Goal: Task Accomplishment & Management: Manage account settings

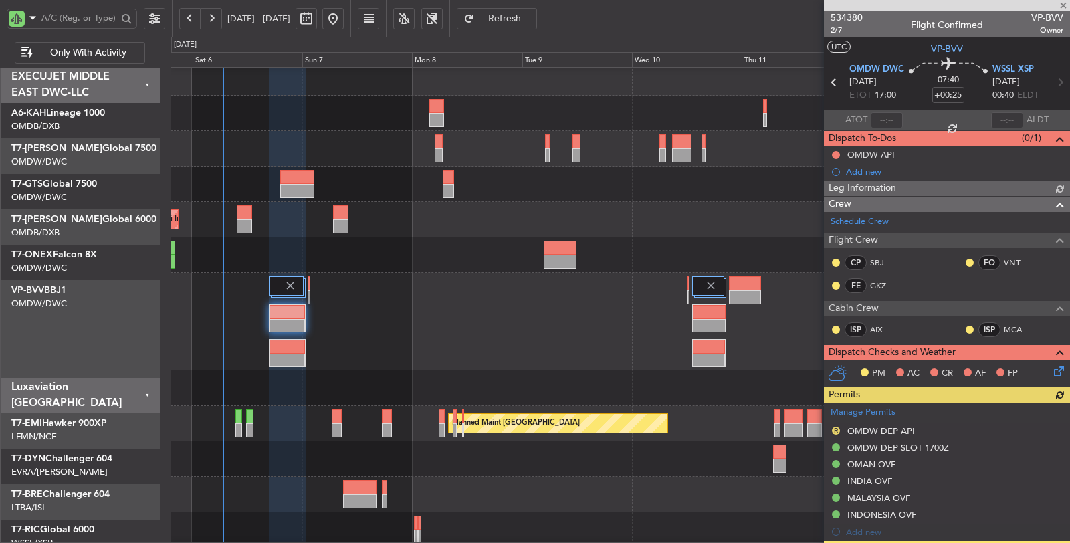
scroll to position [297, 0]
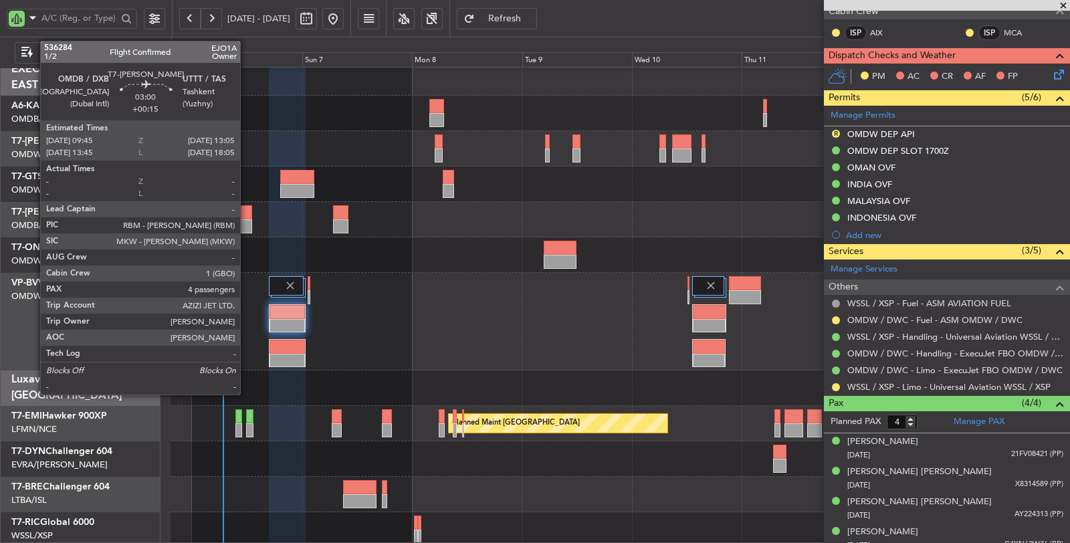
click at [247, 221] on div at bounding box center [244, 226] width 15 height 14
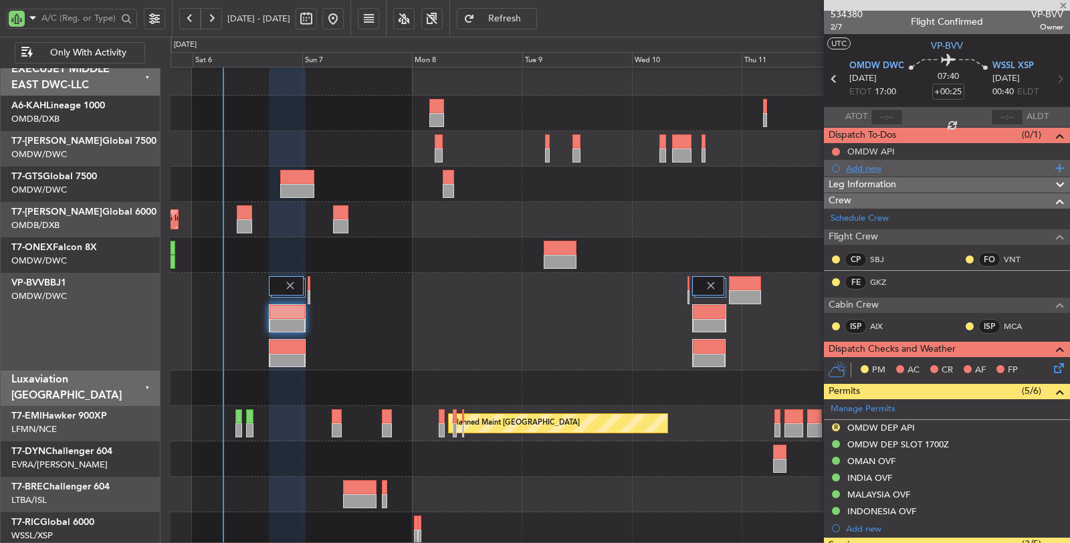
scroll to position [0, 0]
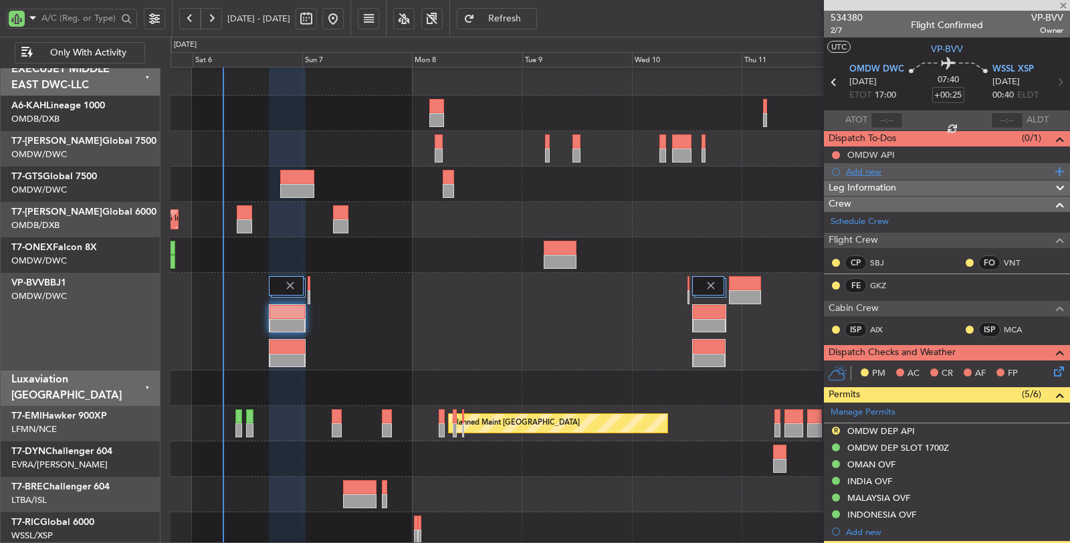
type input "+00:15"
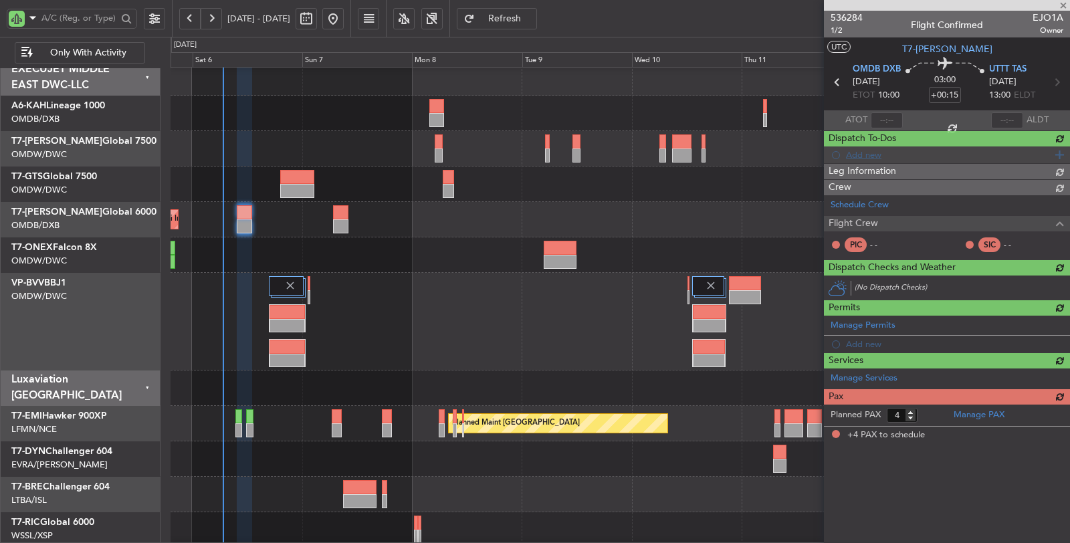
type input "[PERSON_NAME] (SYS)"
type input "7192"
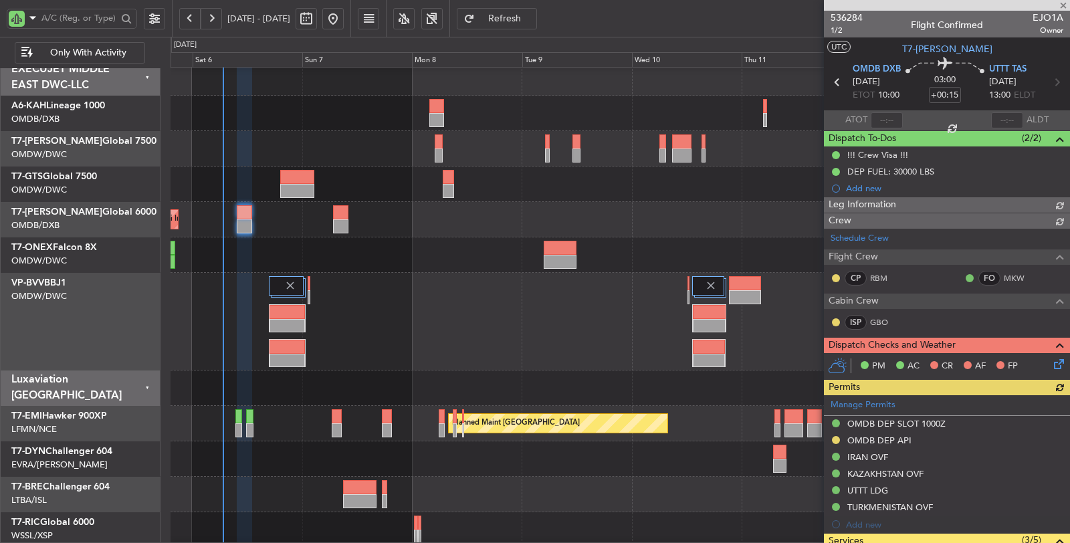
type input "[PERSON_NAME] (SYS)"
type input "7192"
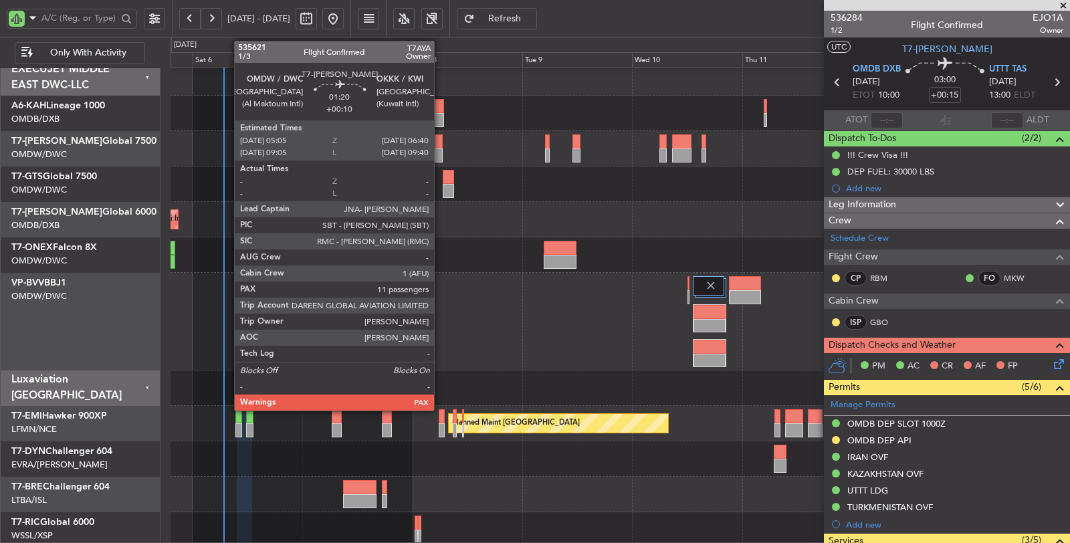
click at [441, 151] on div at bounding box center [438, 155] width 7 height 14
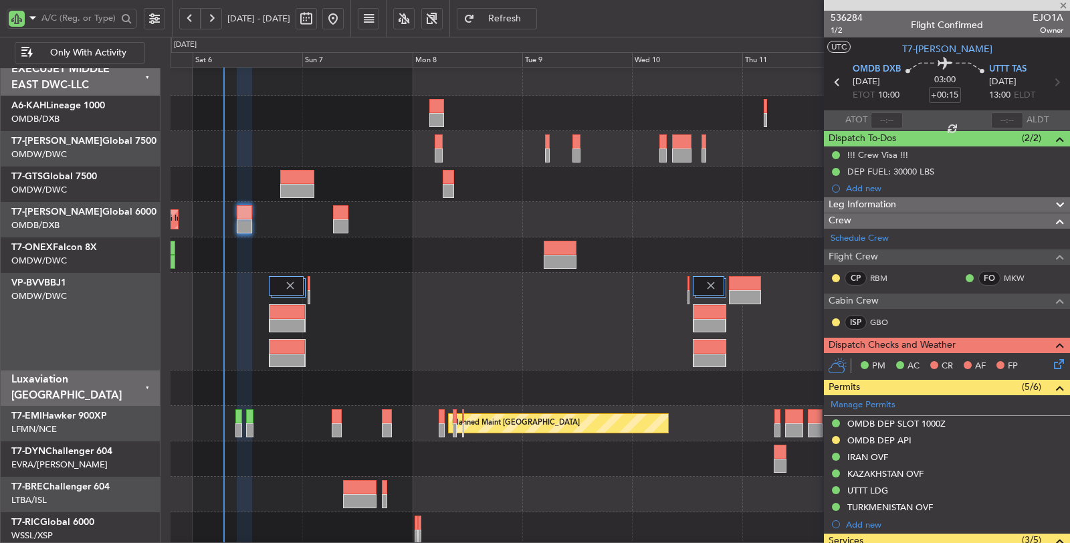
type input "+00:10"
type input "11"
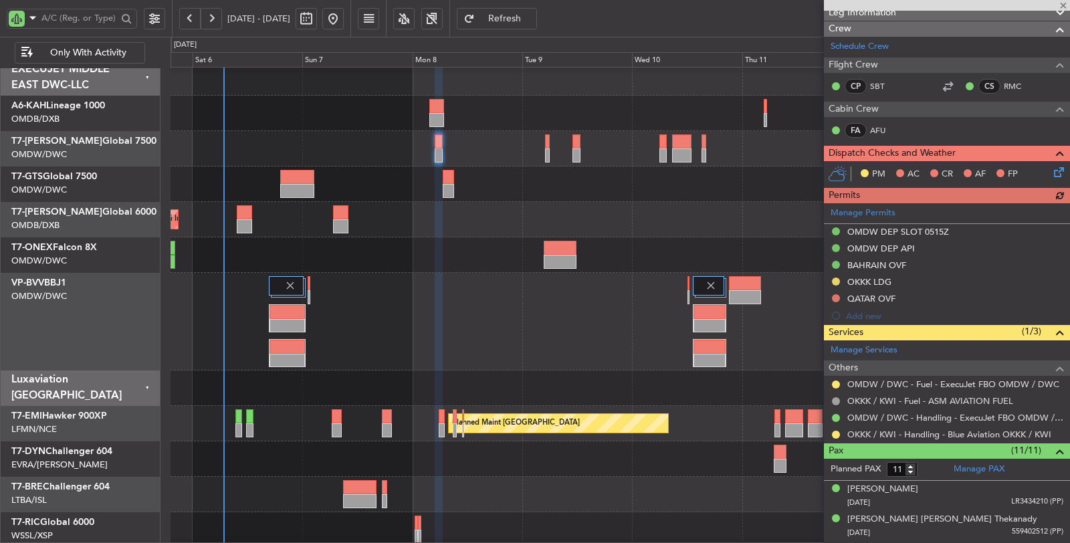
scroll to position [223, 0]
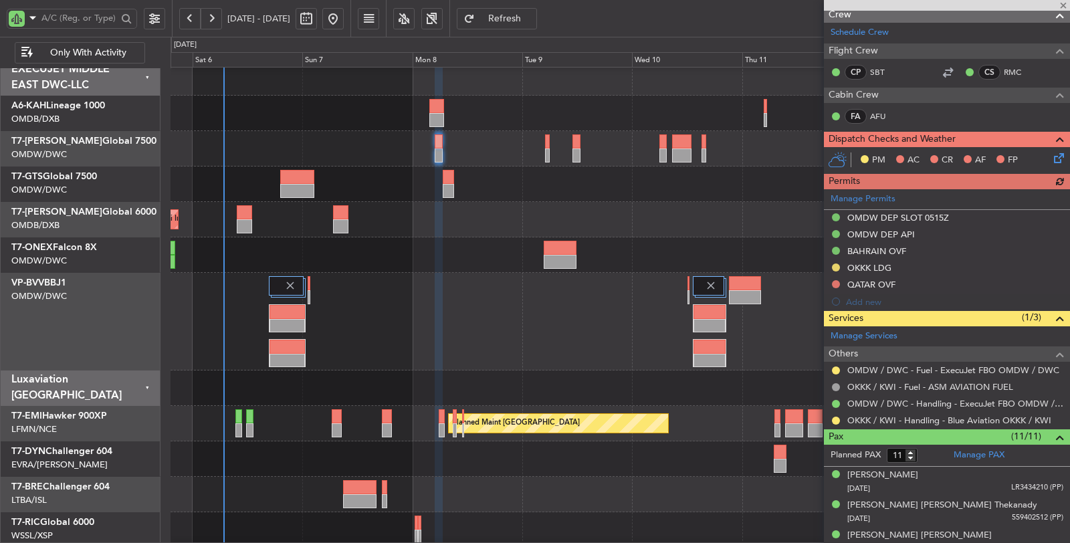
click at [874, 265] on div "Manage Permits OMDW DEP SLOT 0515Z OMDW DEP API BAHRAIN OVF OKKK LDG QATAR OVF …" at bounding box center [947, 249] width 246 height 121
click at [874, 265] on div "OKKK LDG" at bounding box center [869, 267] width 44 height 11
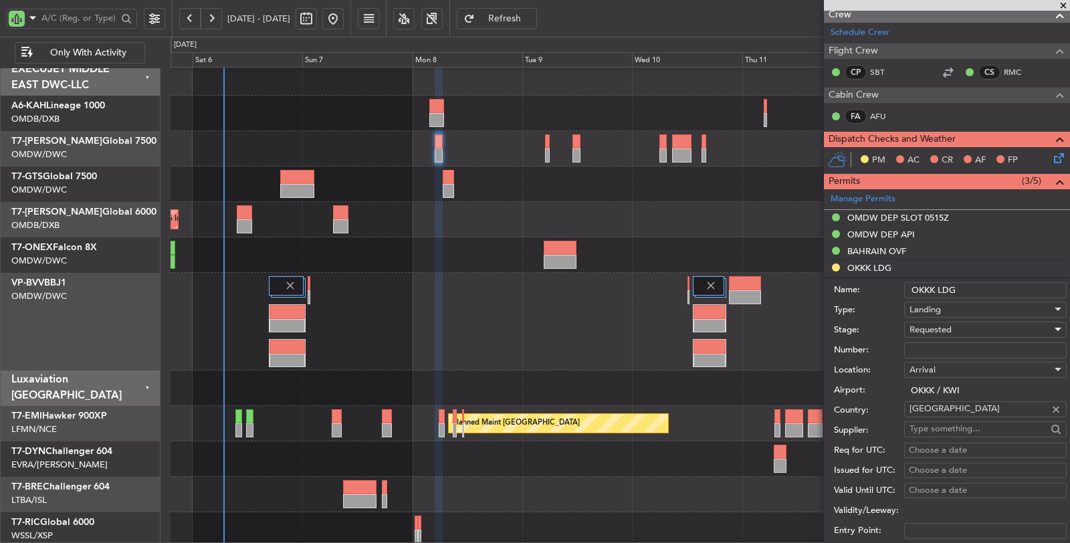
click at [921, 328] on span "Requested" at bounding box center [930, 330] width 42 height 12
click at [939, 427] on span "Received OK" at bounding box center [980, 429] width 140 height 20
click at [935, 346] on input "Number:" at bounding box center [985, 350] width 162 height 16
paste input "1222-AP/25"
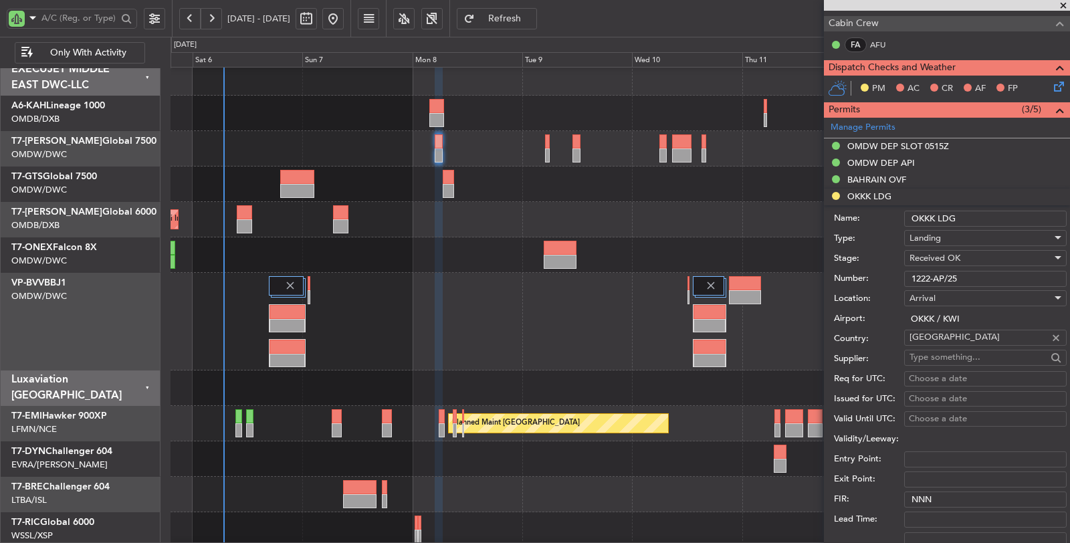
scroll to position [297, 0]
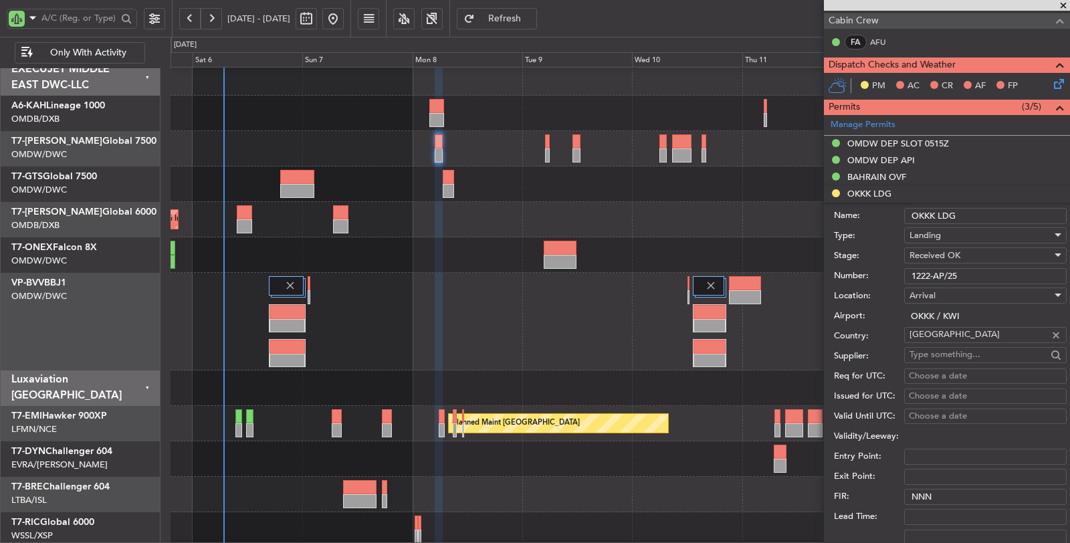
click at [909, 269] on input "1222-AP/25" at bounding box center [985, 276] width 162 height 16
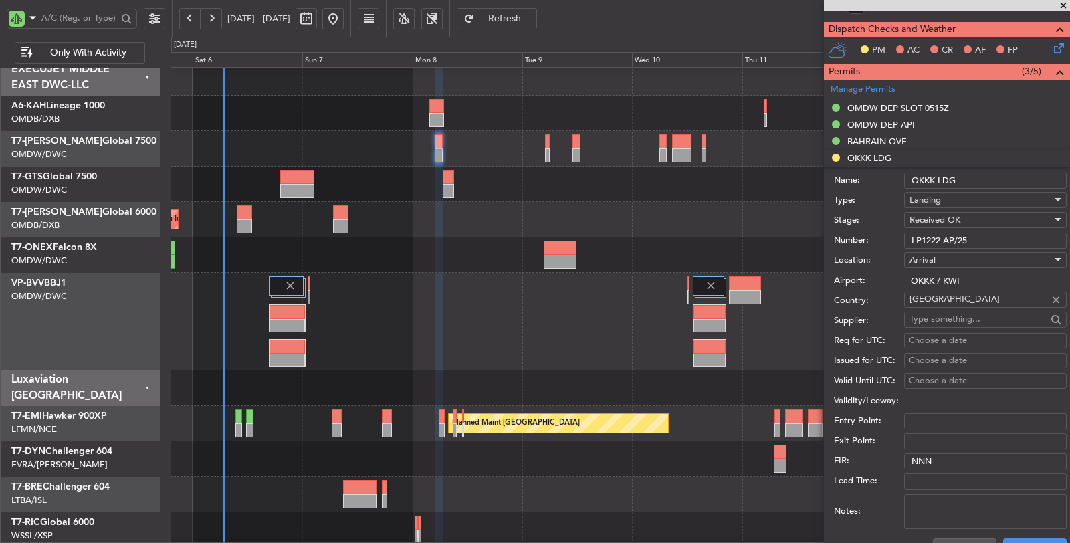
scroll to position [371, 0]
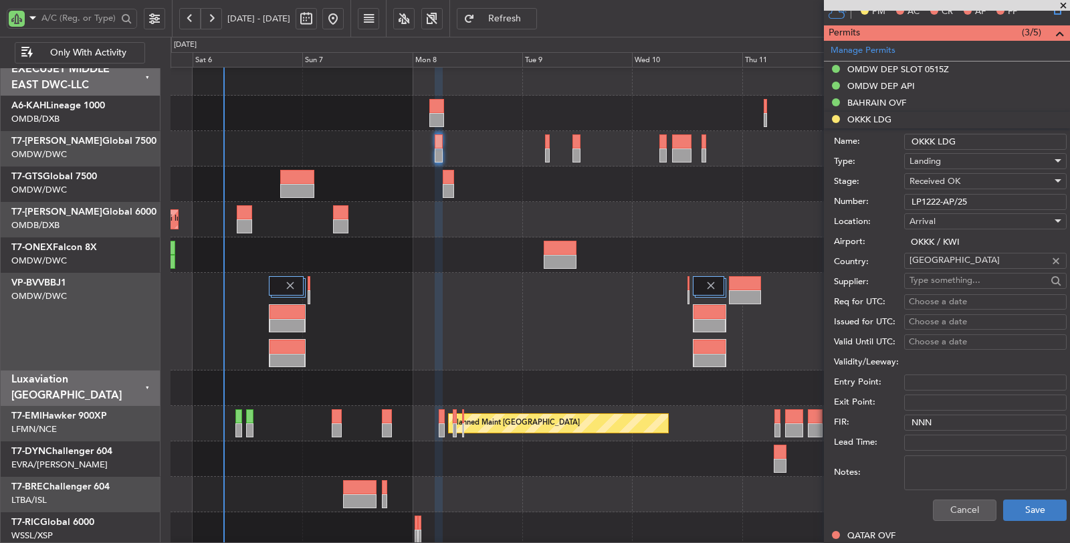
type input "LP1222-AP/25"
click at [1022, 507] on button "Save" at bounding box center [1035, 509] width 64 height 21
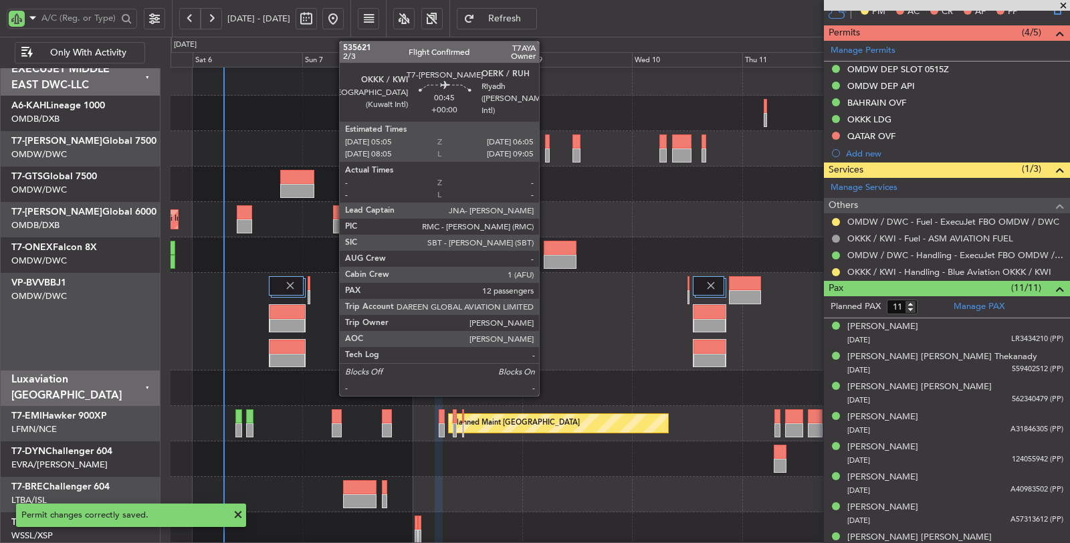
click at [546, 158] on div at bounding box center [547, 155] width 5 height 14
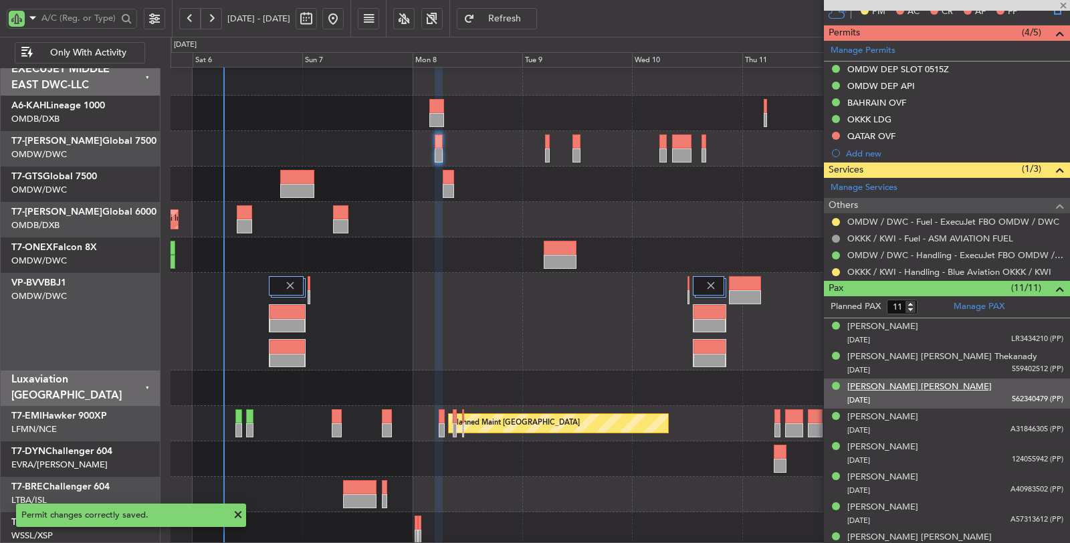
type input "12"
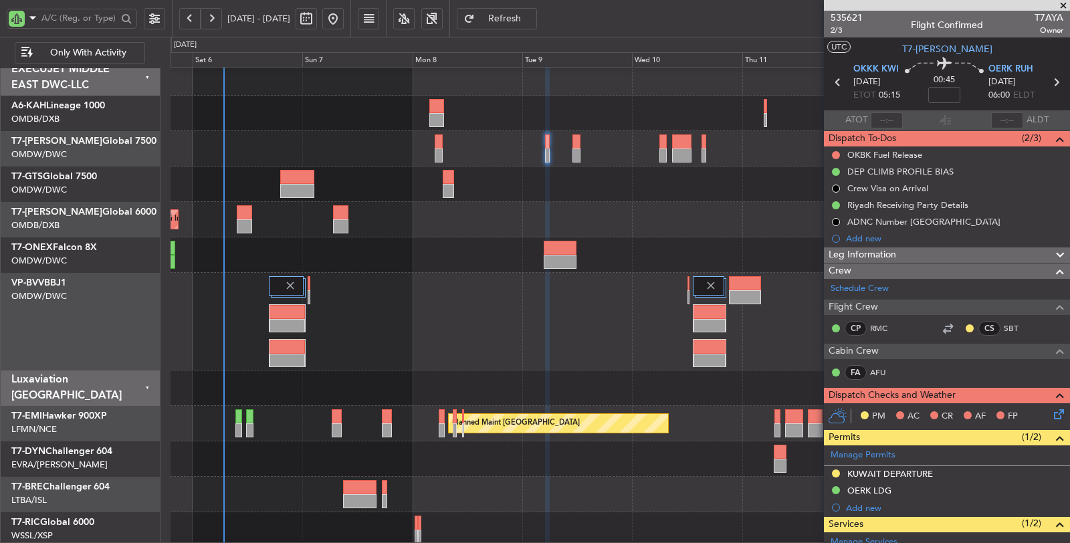
click at [868, 470] on div "KUWAIT DEPARTURE" at bounding box center [890, 473] width 86 height 11
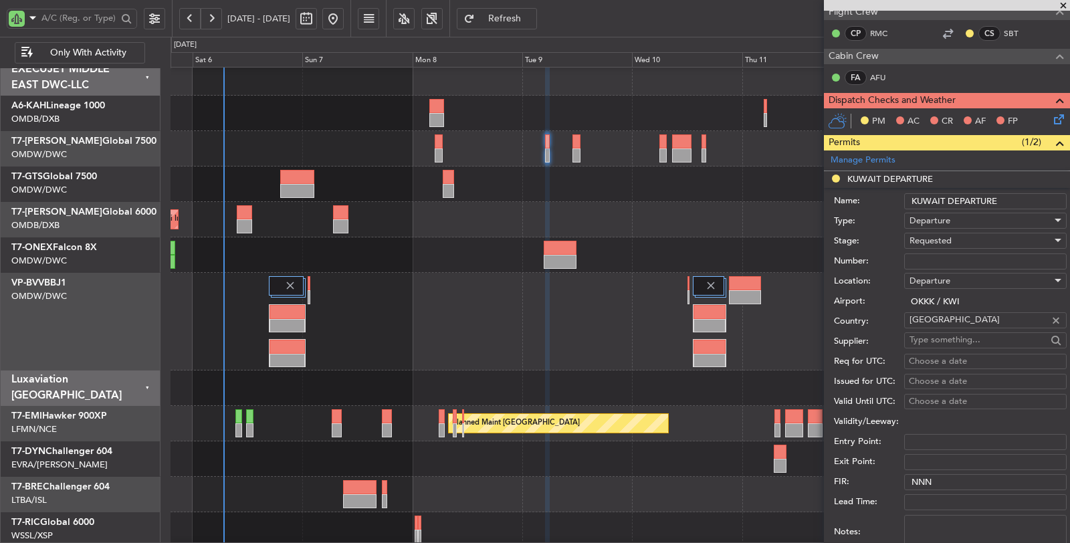
scroll to position [297, 0]
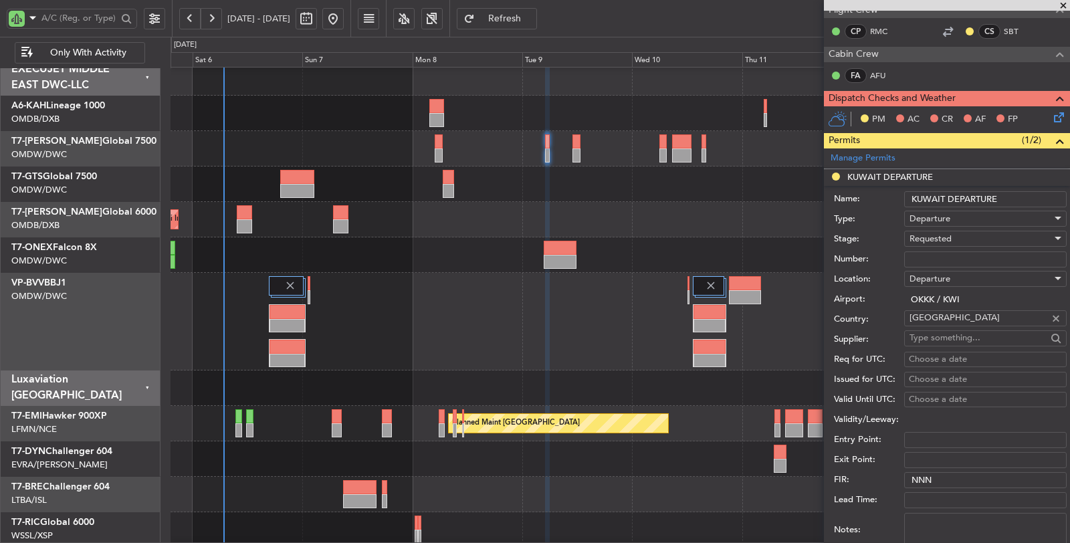
click at [944, 233] on span "Requested" at bounding box center [930, 239] width 42 height 12
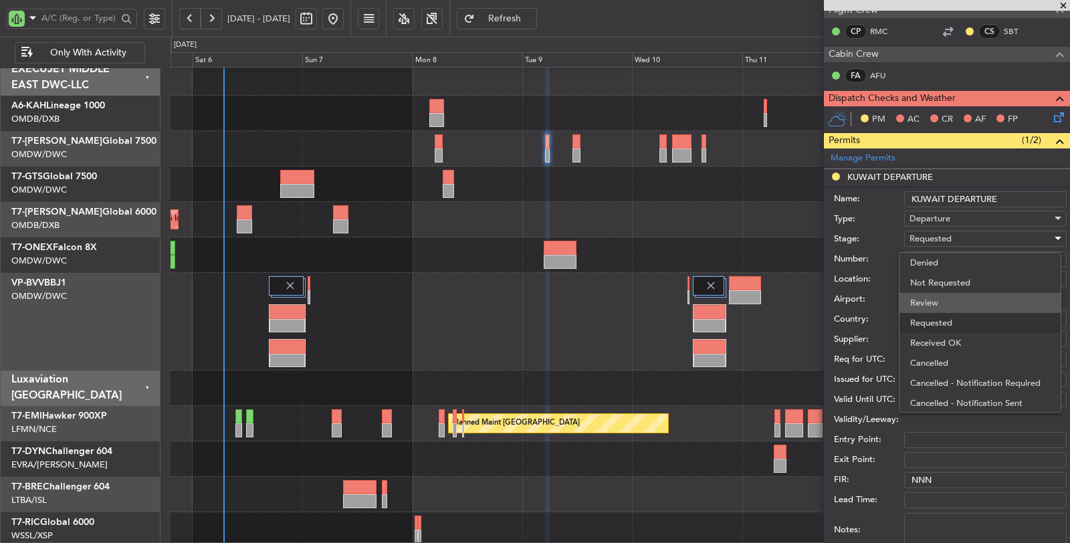
scroll to position [5, 0]
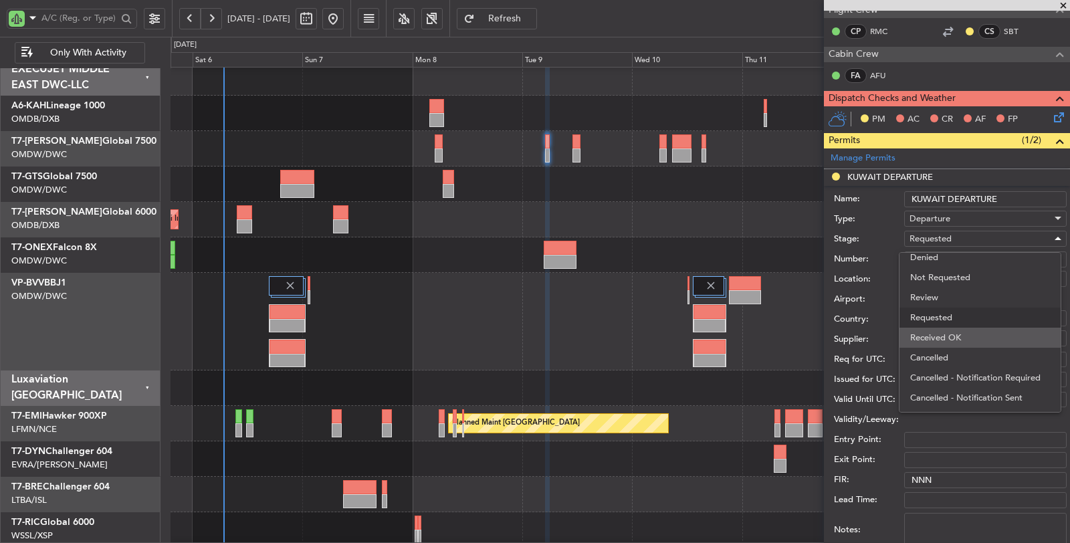
click at [947, 338] on span "Received OK" at bounding box center [980, 338] width 140 height 20
click at [925, 257] on input "Number:" at bounding box center [985, 259] width 162 height 16
paste input "LP1222-AP/25"
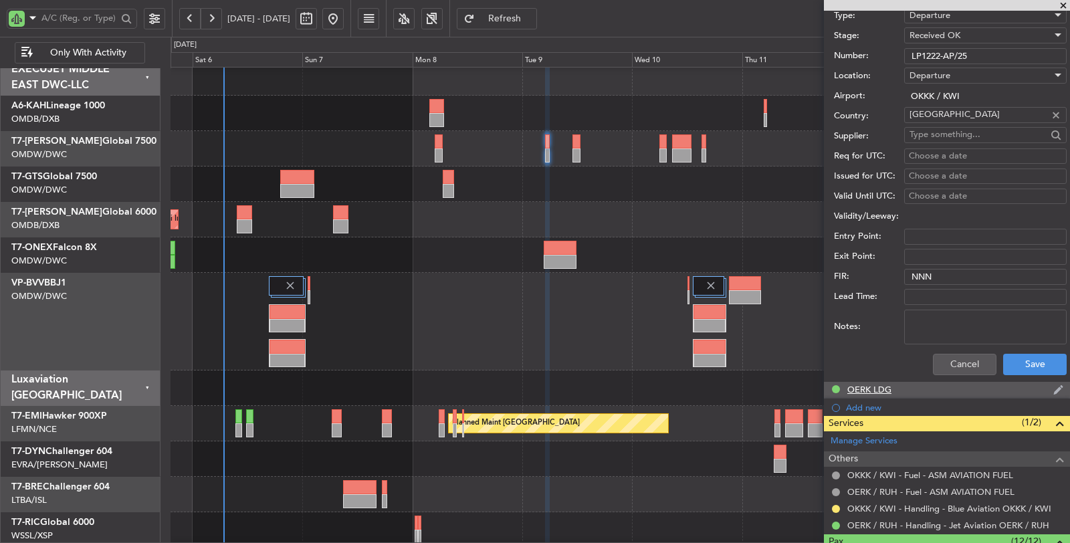
scroll to position [520, 0]
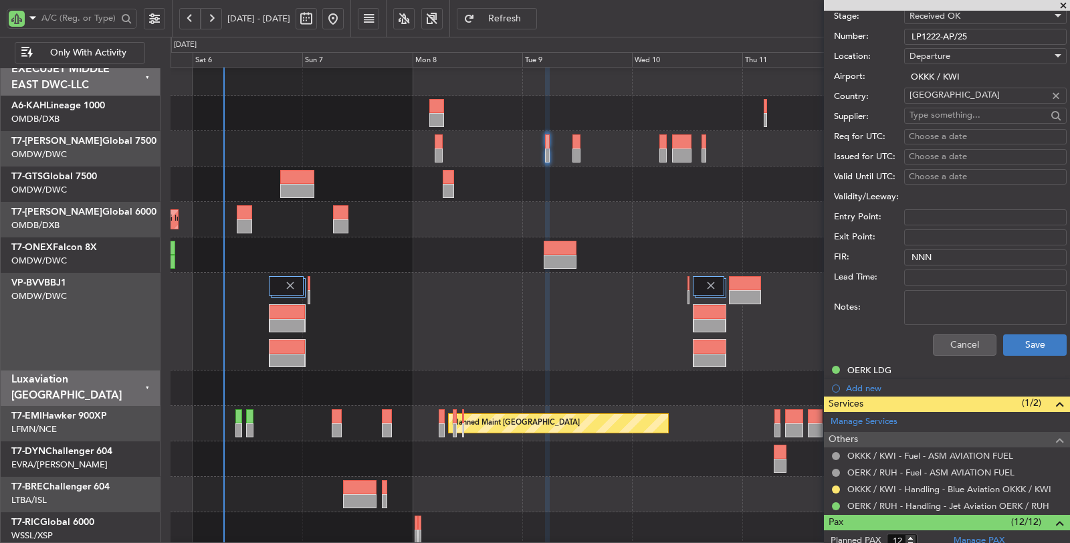
type input "LP1222-AP/25"
click at [1010, 340] on button "Save" at bounding box center [1035, 344] width 64 height 21
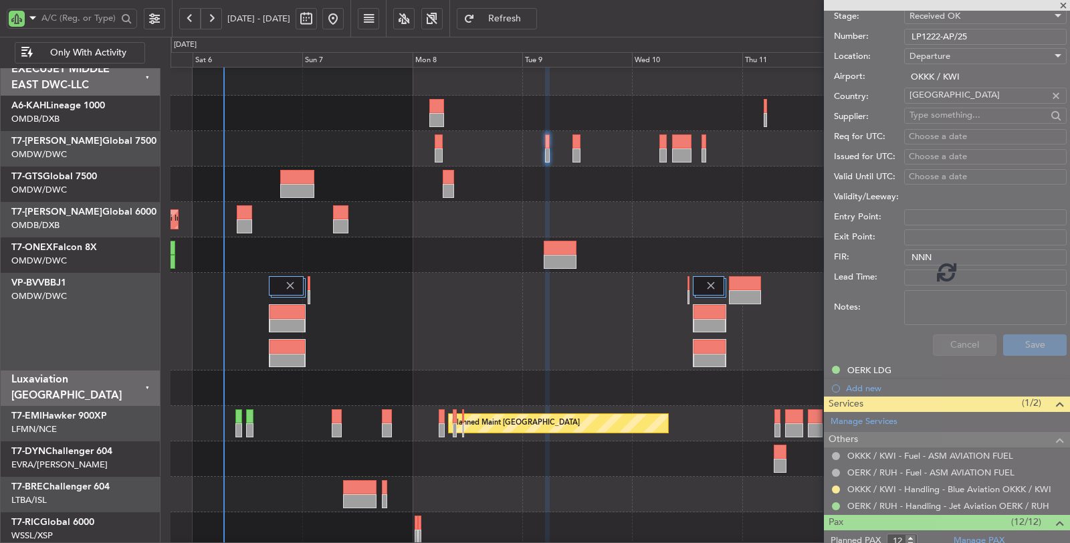
scroll to position [121, 0]
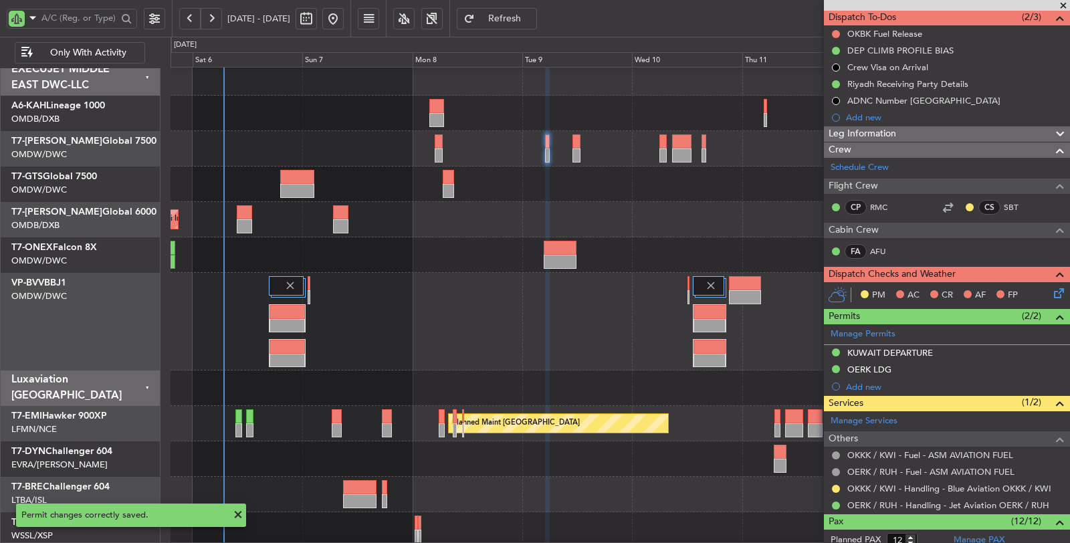
click at [835, 486] on button at bounding box center [836, 489] width 8 height 8
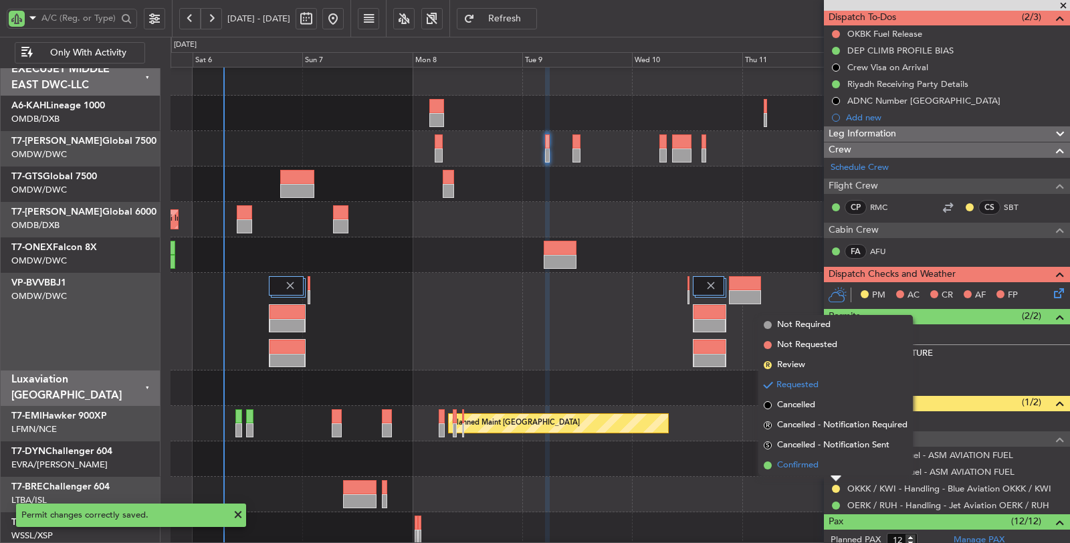
click at [808, 467] on span "Confirmed" at bounding box center [797, 465] width 41 height 13
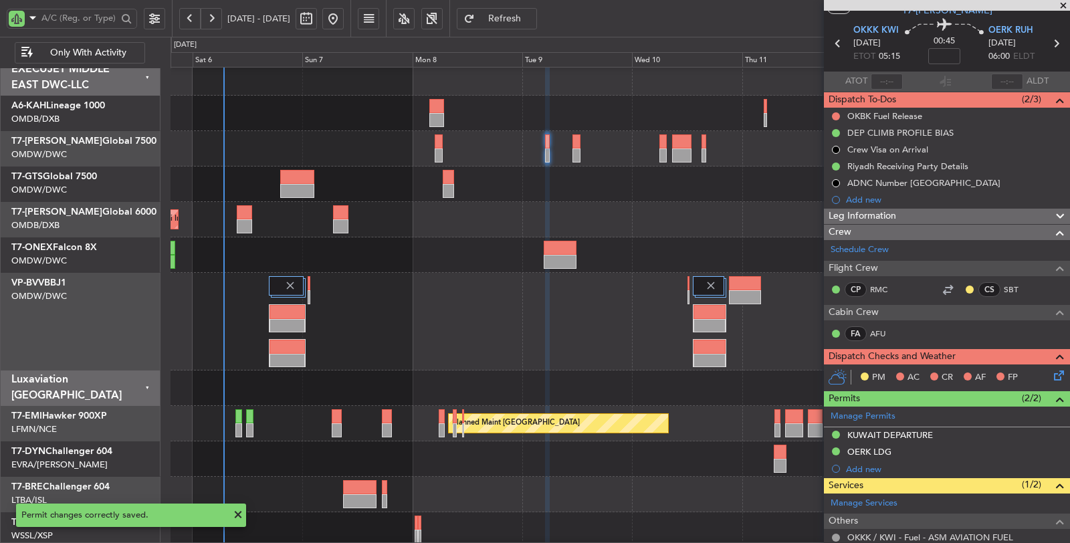
scroll to position [0, 0]
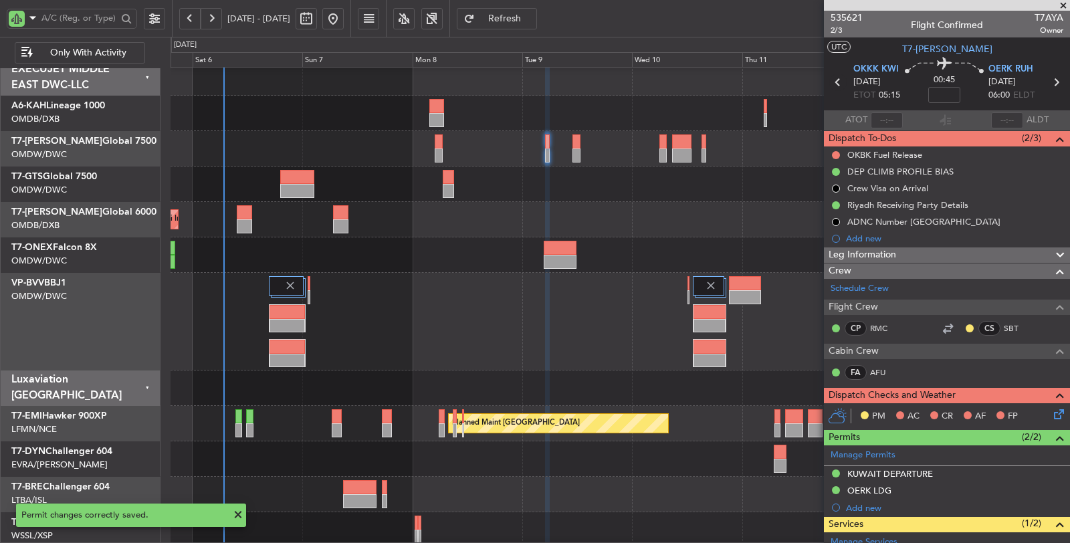
click at [834, 80] on icon at bounding box center [837, 82] width 17 height 17
type input "+00:10"
type input "11"
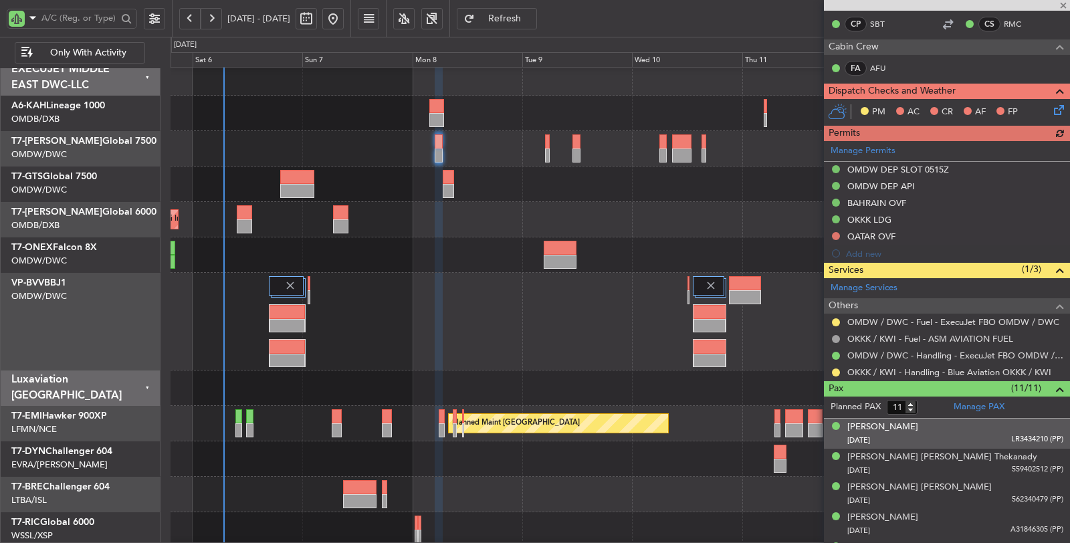
scroll to position [297, 0]
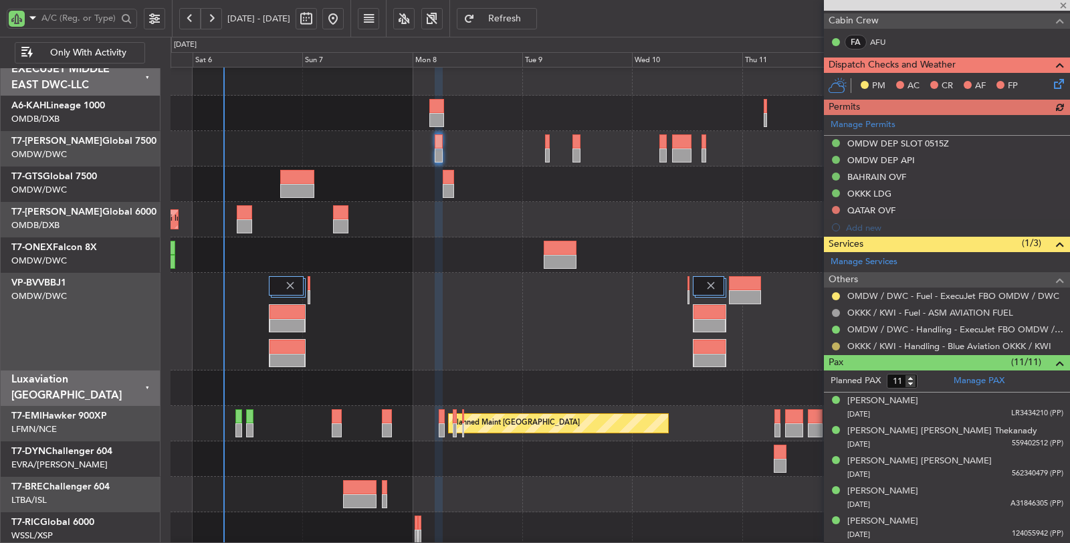
click at [834, 342] on button at bounding box center [836, 346] width 8 height 8
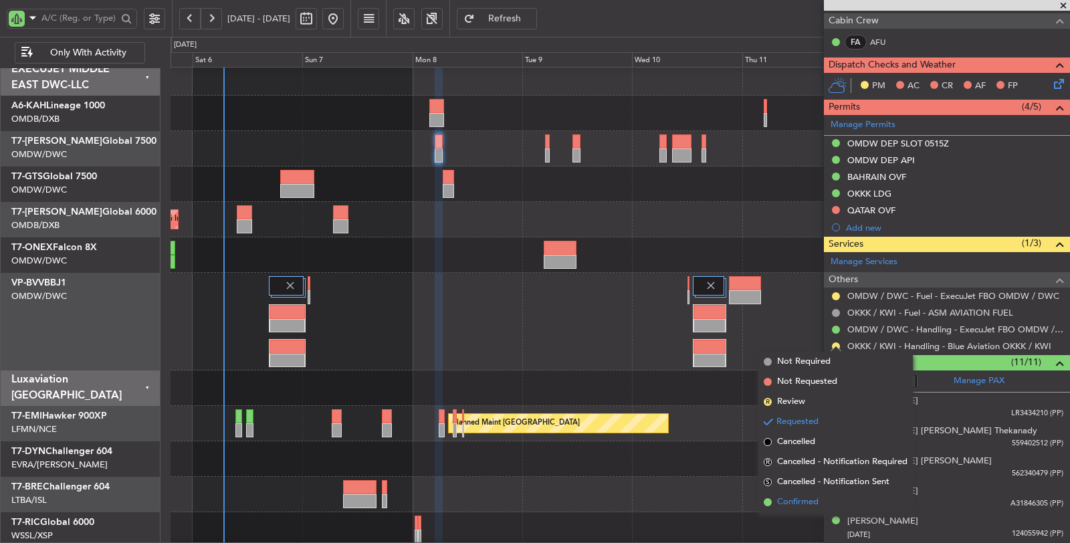
click at [809, 501] on span "Confirmed" at bounding box center [797, 501] width 41 height 13
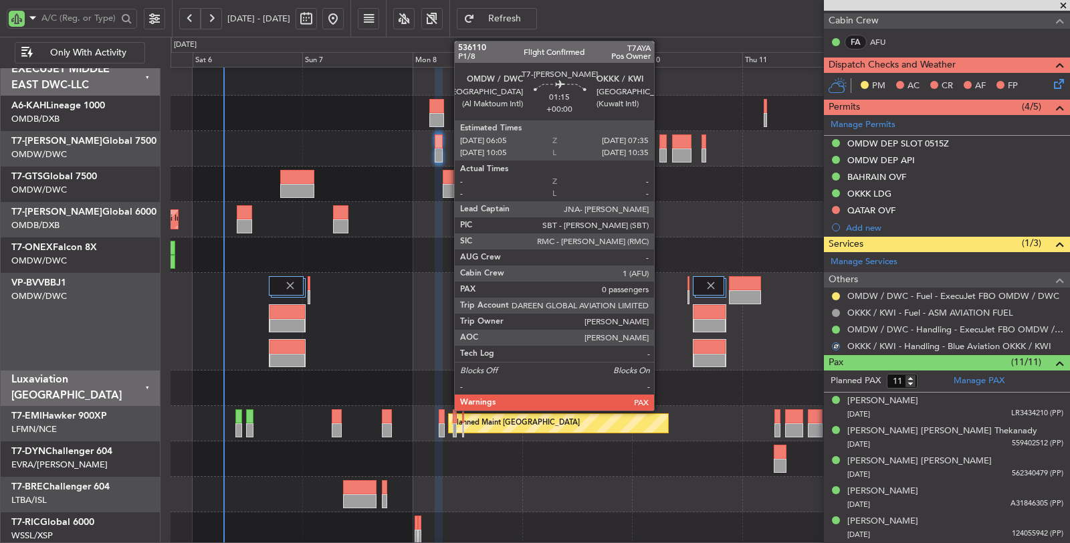
click at [661, 151] on div at bounding box center [662, 155] width 7 height 14
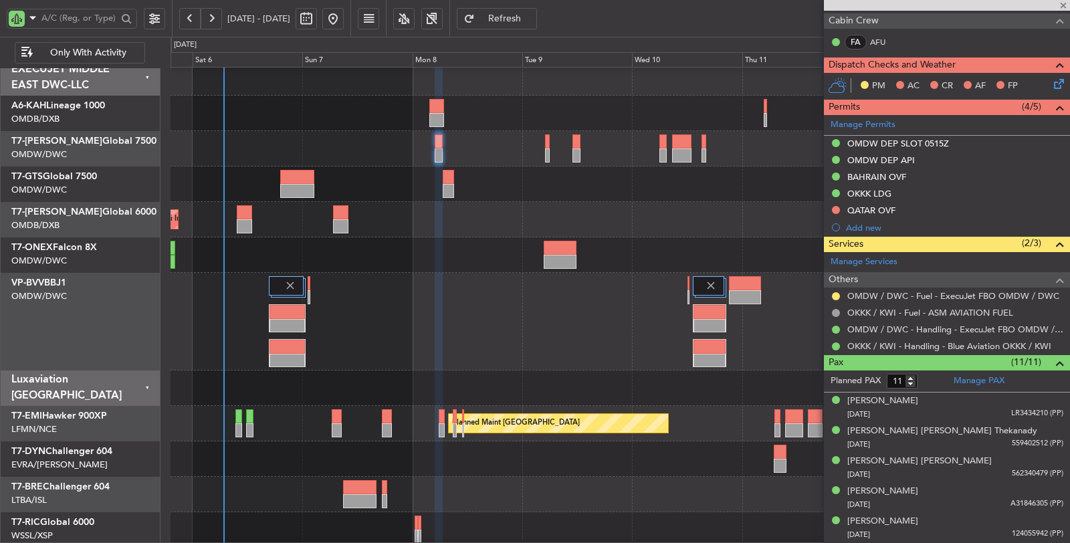
type input "0"
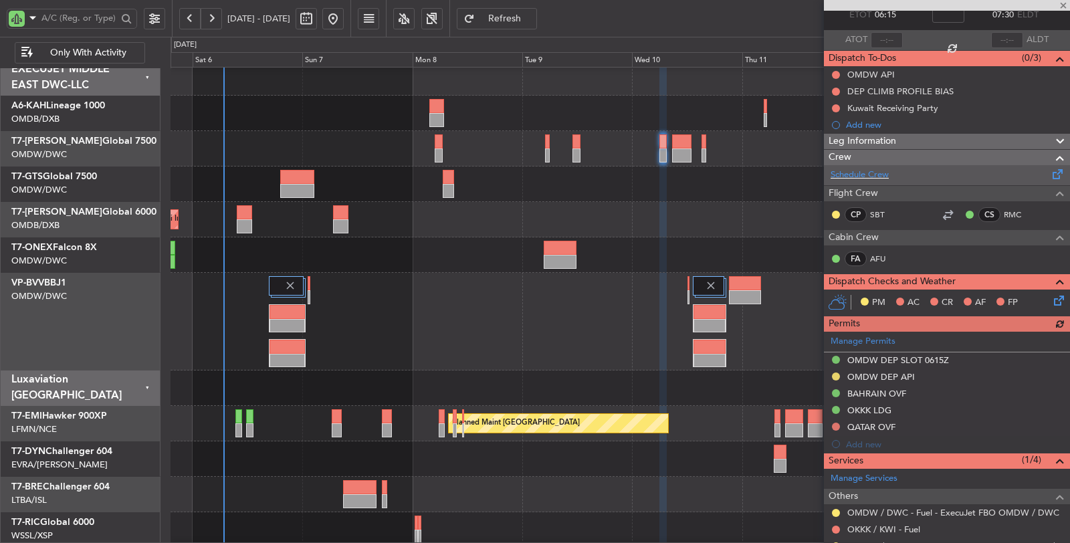
scroll to position [142, 0]
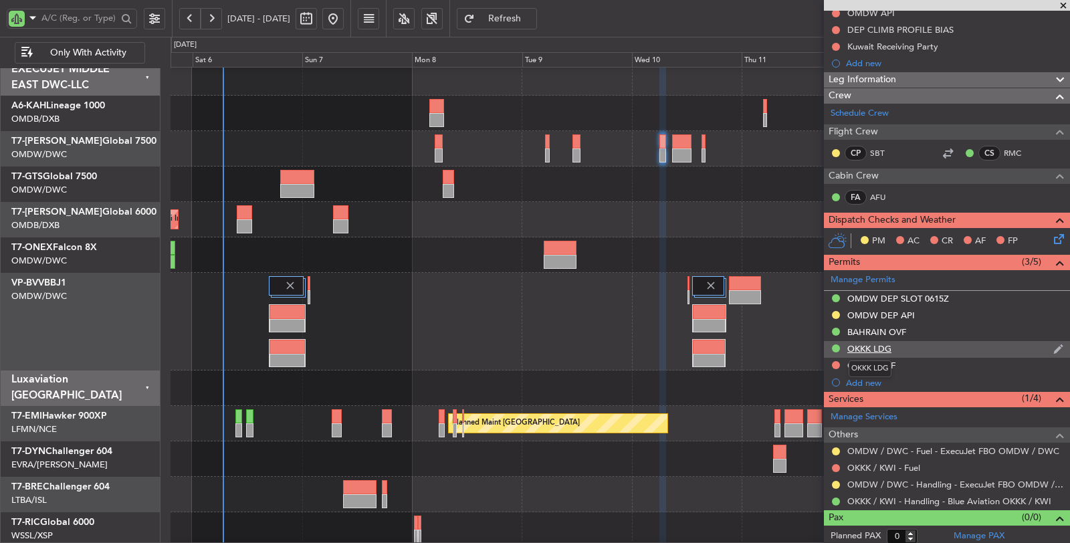
click at [873, 346] on div "OKKK LDG" at bounding box center [869, 348] width 44 height 11
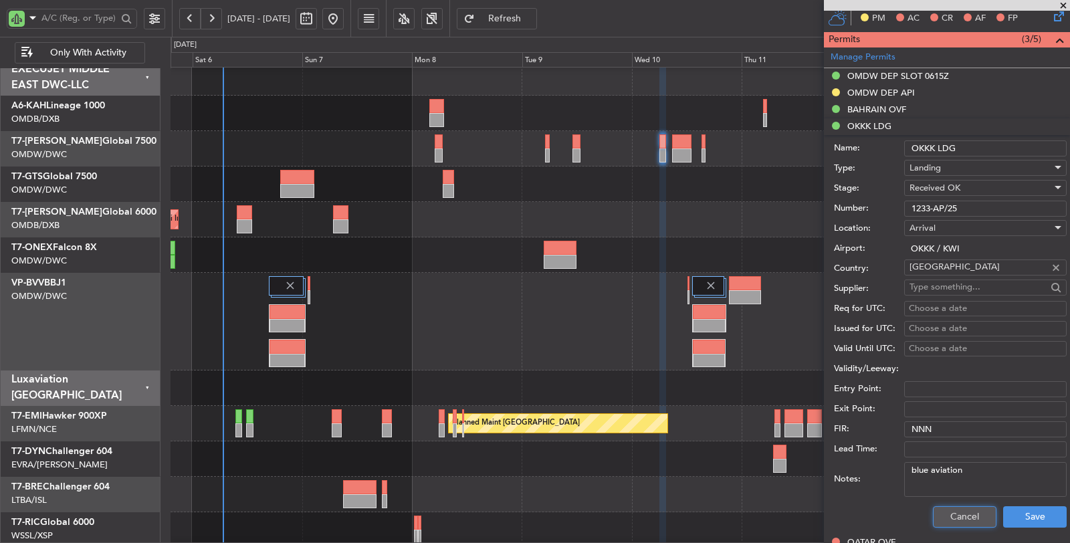
click at [950, 513] on button "Cancel" at bounding box center [965, 516] width 64 height 21
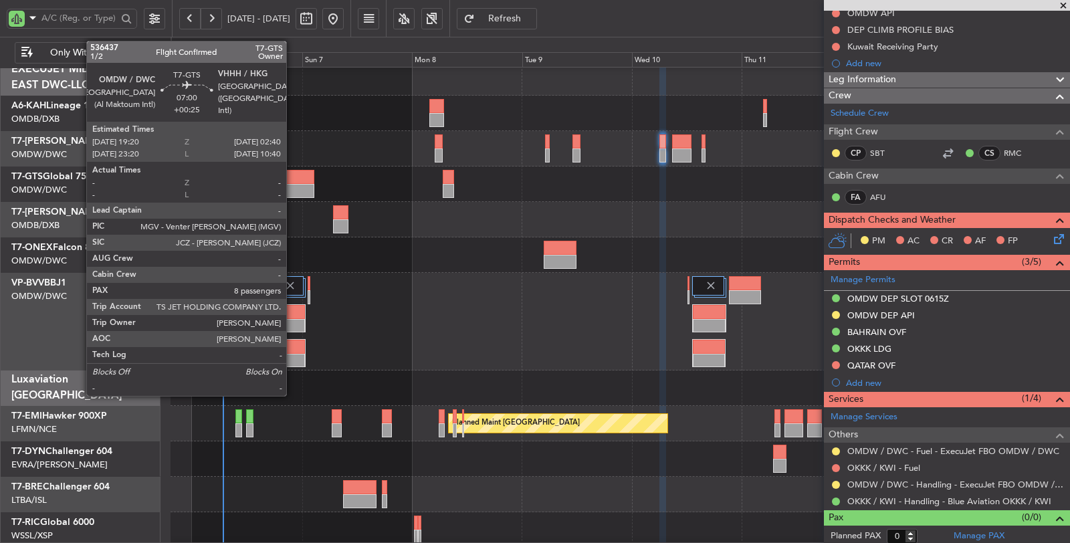
click at [293, 175] on div at bounding box center [297, 177] width 34 height 14
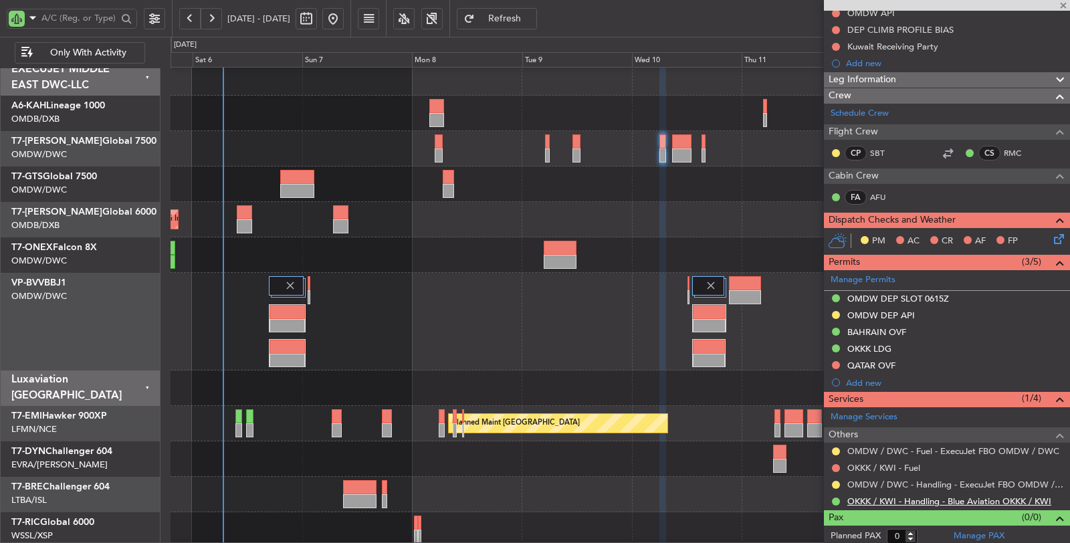
type input "+00:25"
type input "8"
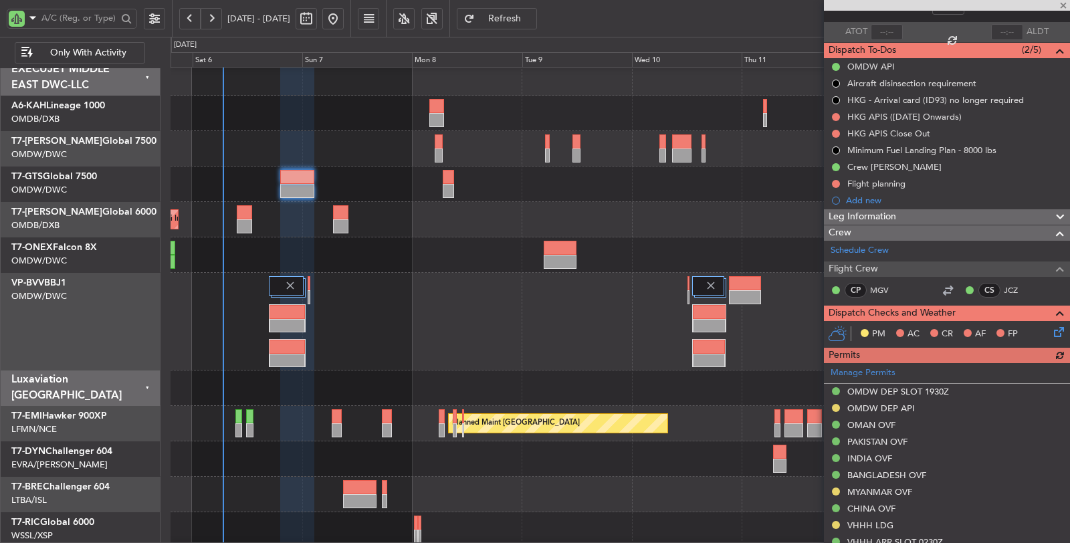
scroll to position [297, 0]
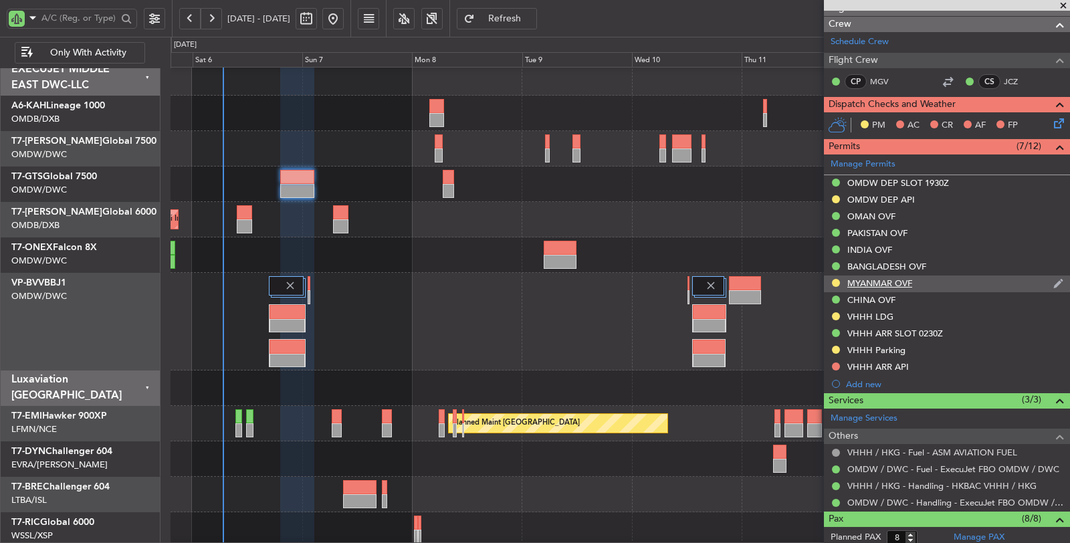
click at [873, 279] on div "MYANMAR OVF" at bounding box center [879, 282] width 65 height 11
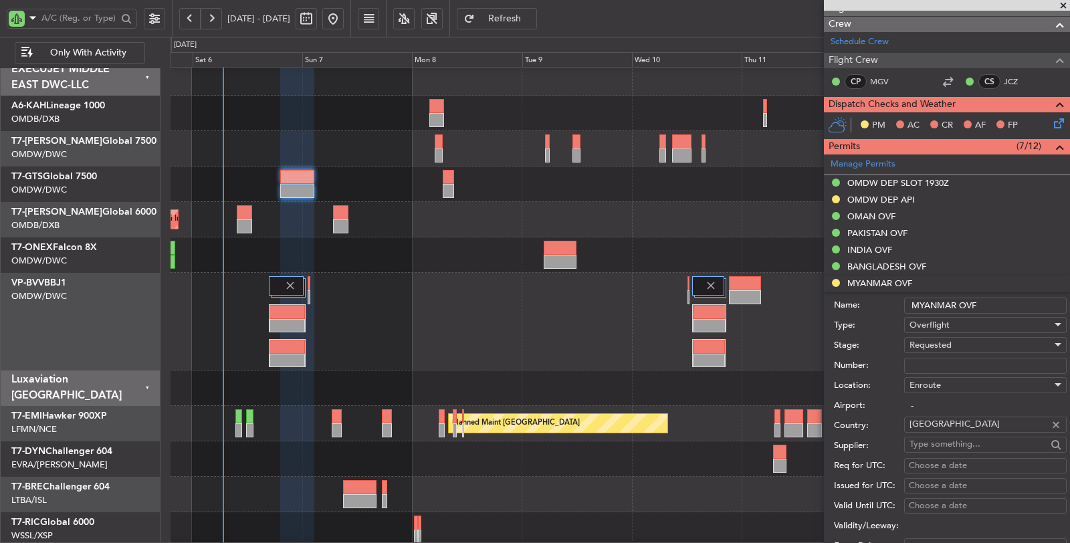
click at [927, 345] on span "Requested" at bounding box center [930, 345] width 42 height 12
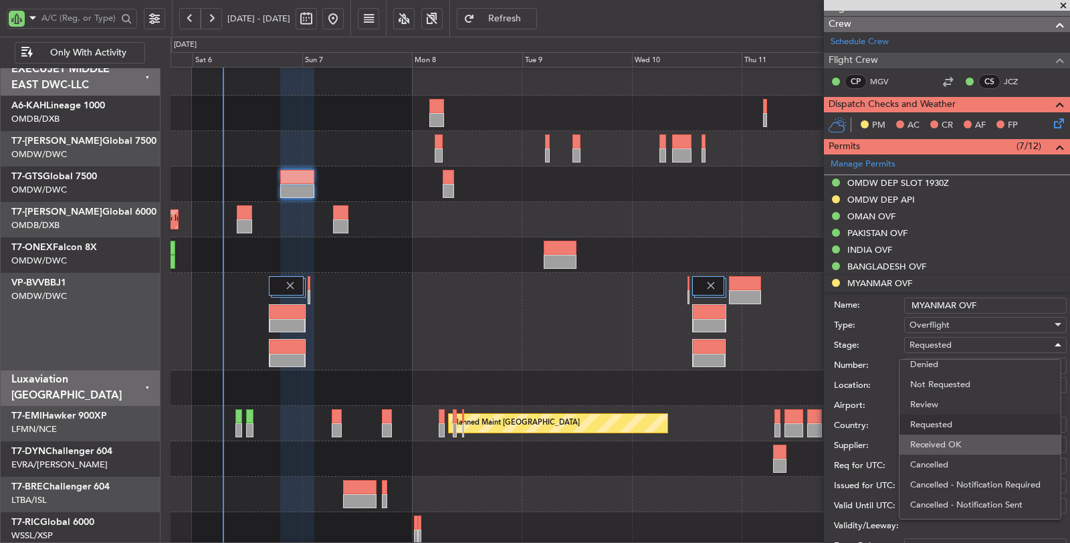
click at [949, 443] on span "Received OK" at bounding box center [980, 445] width 140 height 20
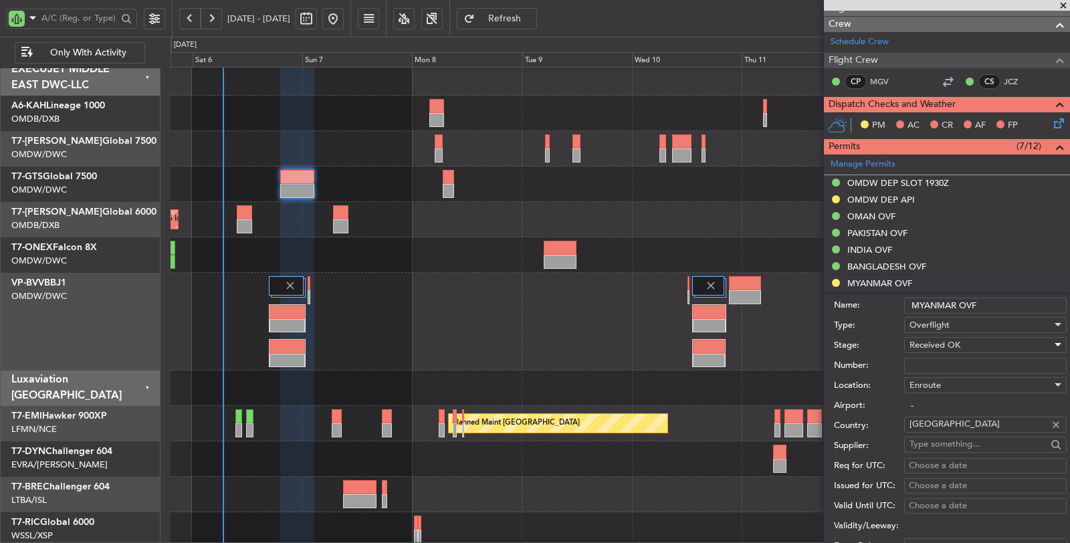
click at [947, 365] on input "Number:" at bounding box center [985, 366] width 162 height 16
paste input "ATS 177 / 3-GEN / [DATE] / 06"
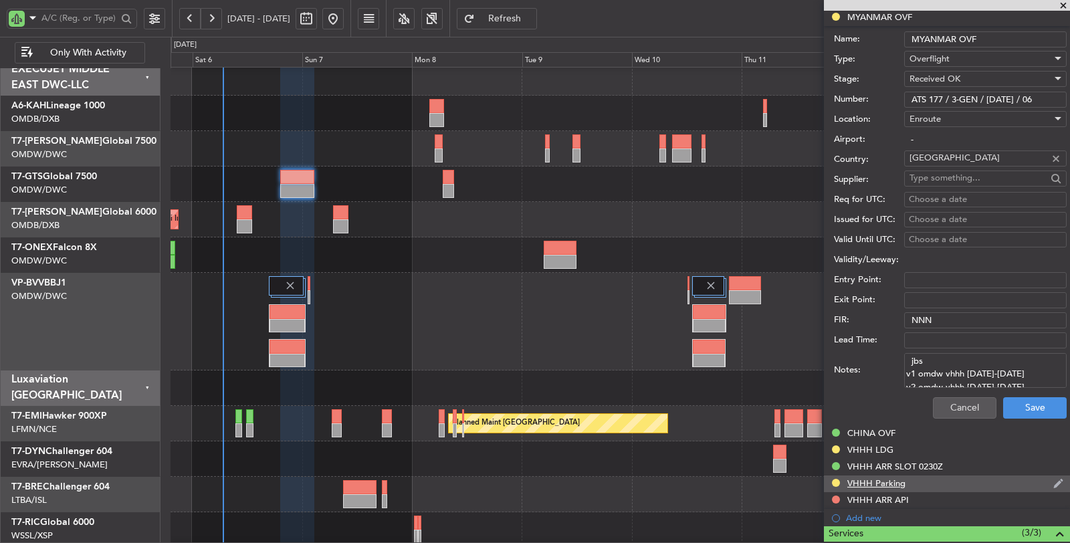
scroll to position [594, 0]
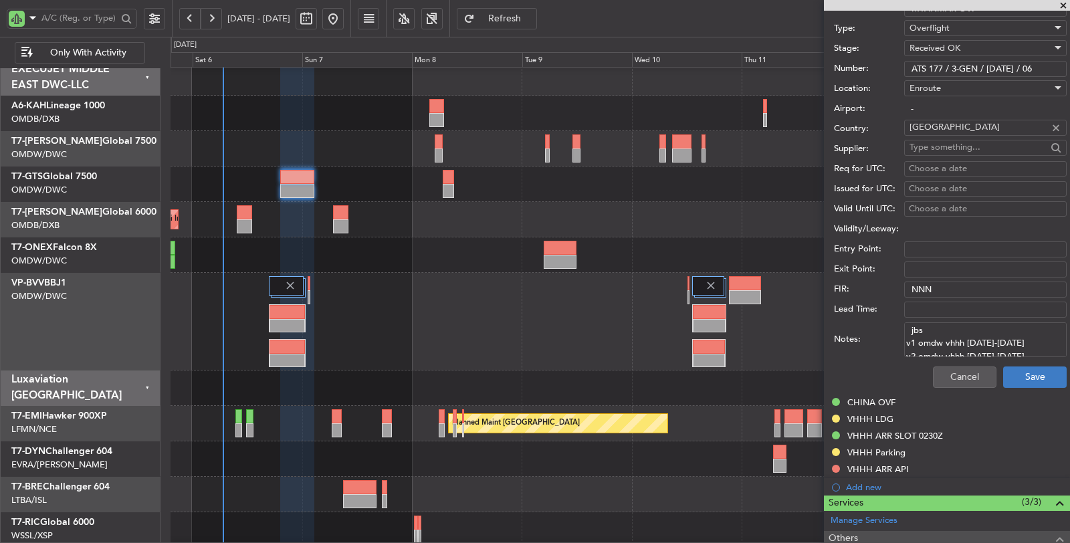
type input "ATS 177 / 3-GEN / [DATE] / 06"
click at [1003, 376] on button "Save" at bounding box center [1035, 376] width 64 height 21
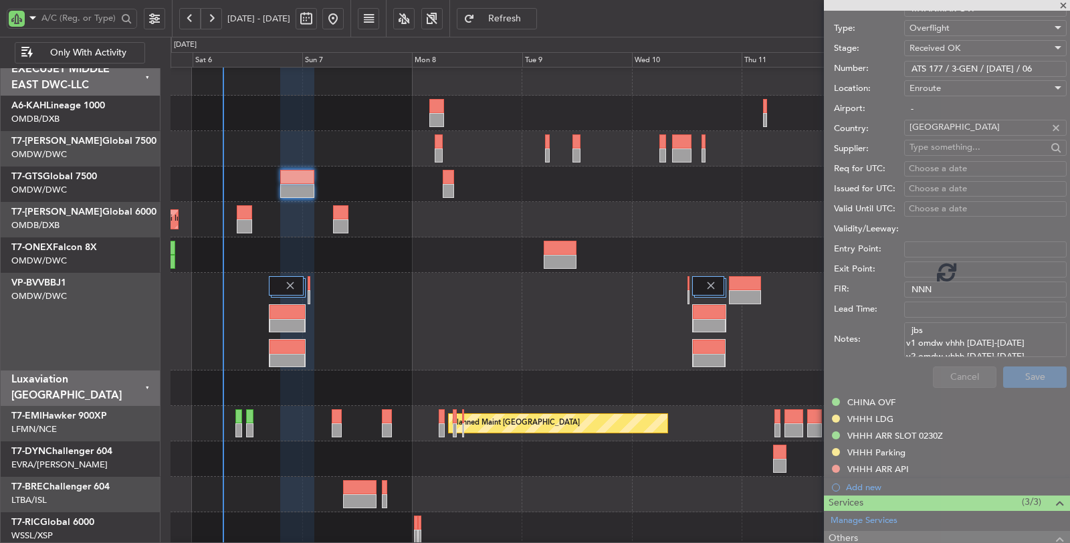
scroll to position [195, 0]
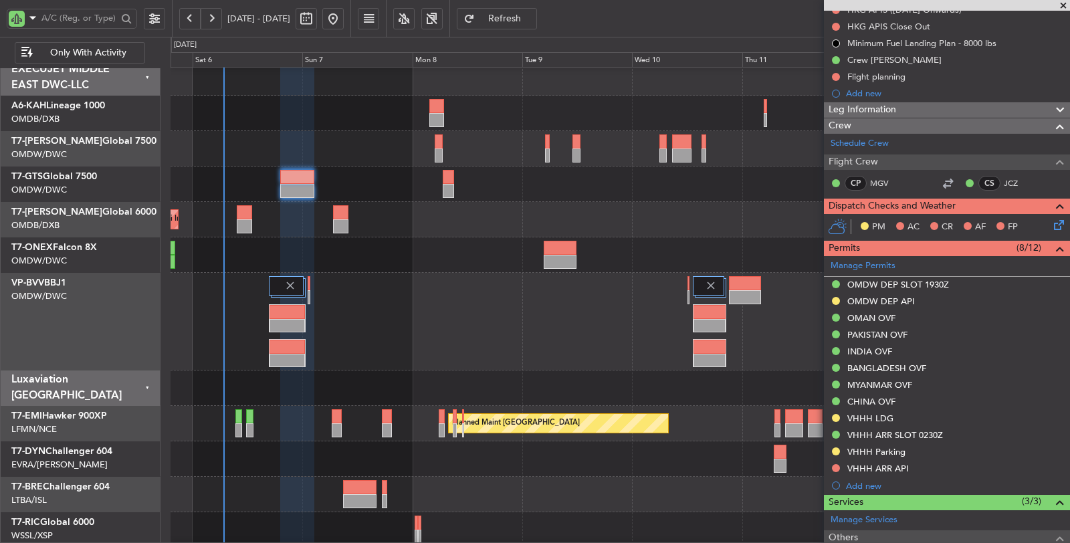
click at [472, 328] on div at bounding box center [619, 322] width 899 height 98
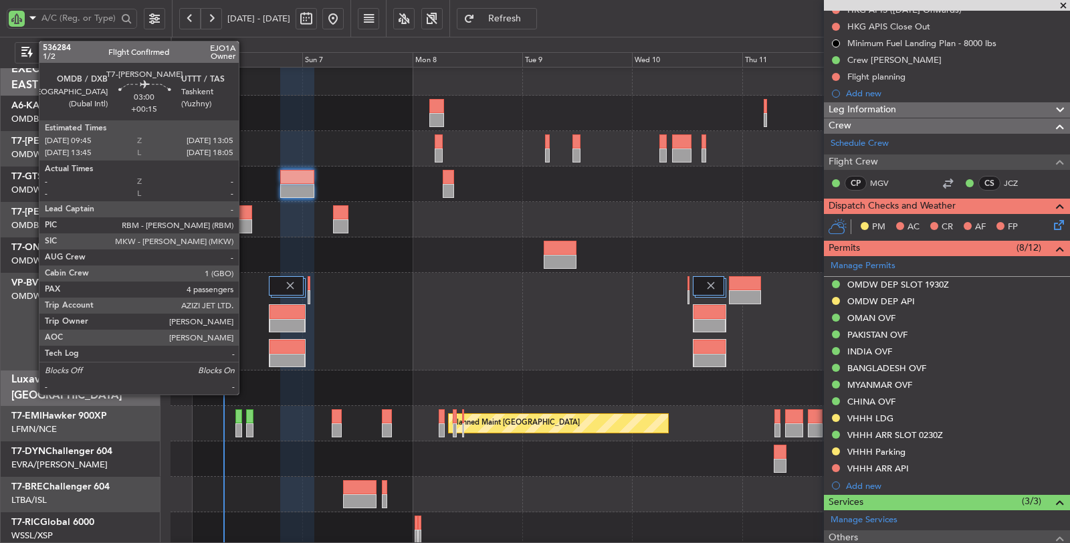
click at [245, 227] on div at bounding box center [244, 226] width 15 height 14
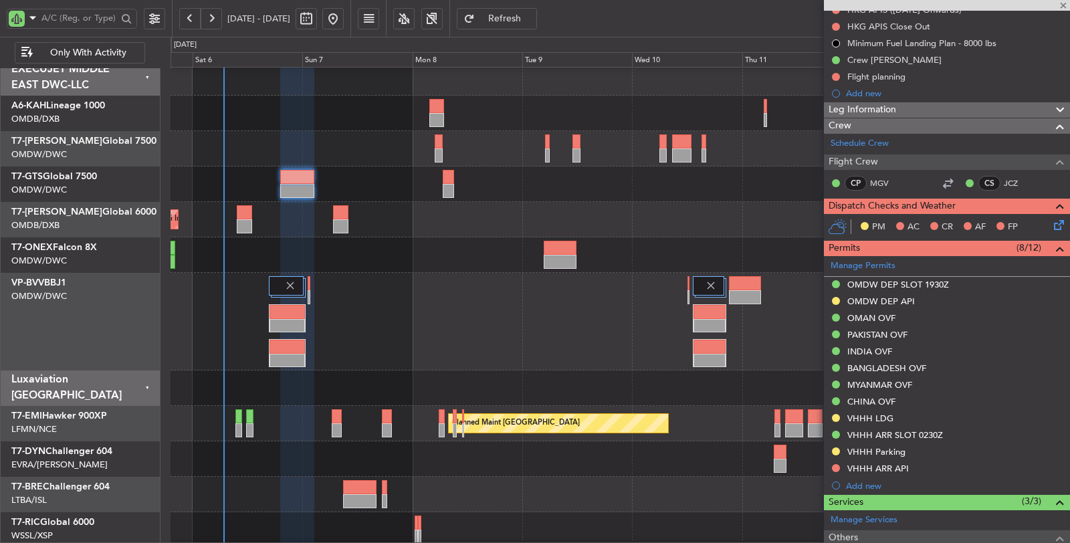
type input "+00:15"
type input "4"
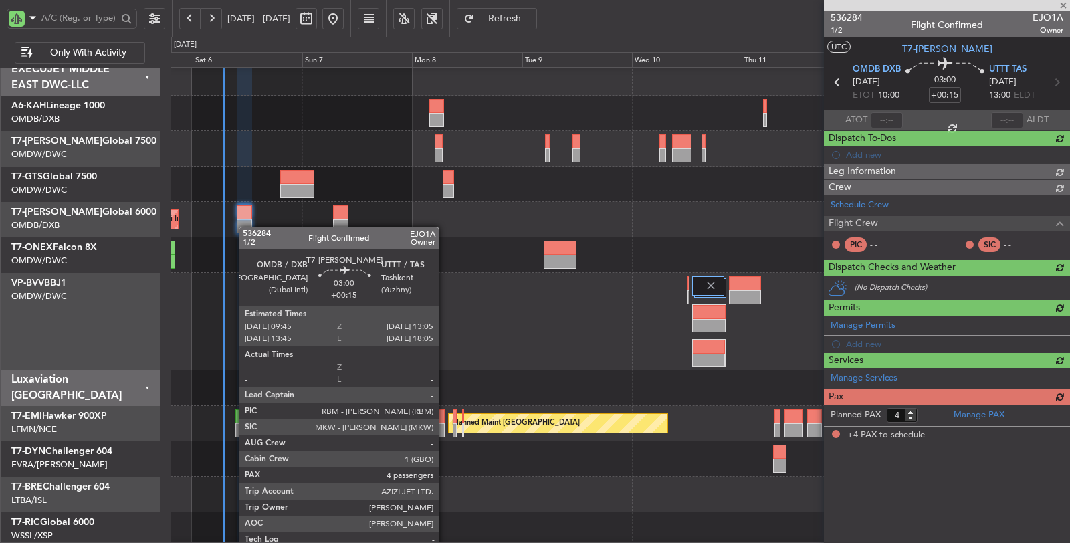
scroll to position [0, 0]
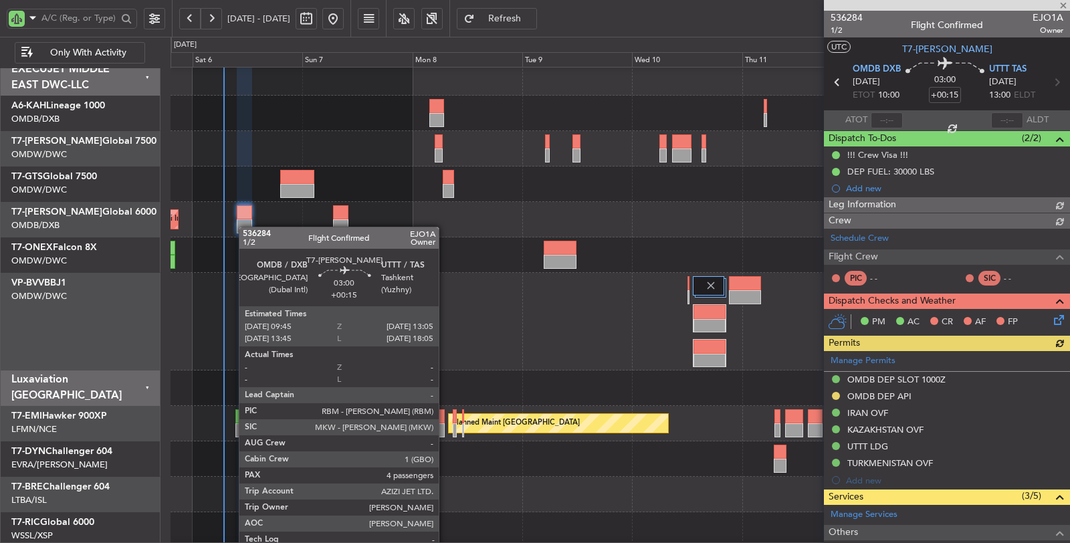
type input "[PERSON_NAME] (SYS)"
type input "7192"
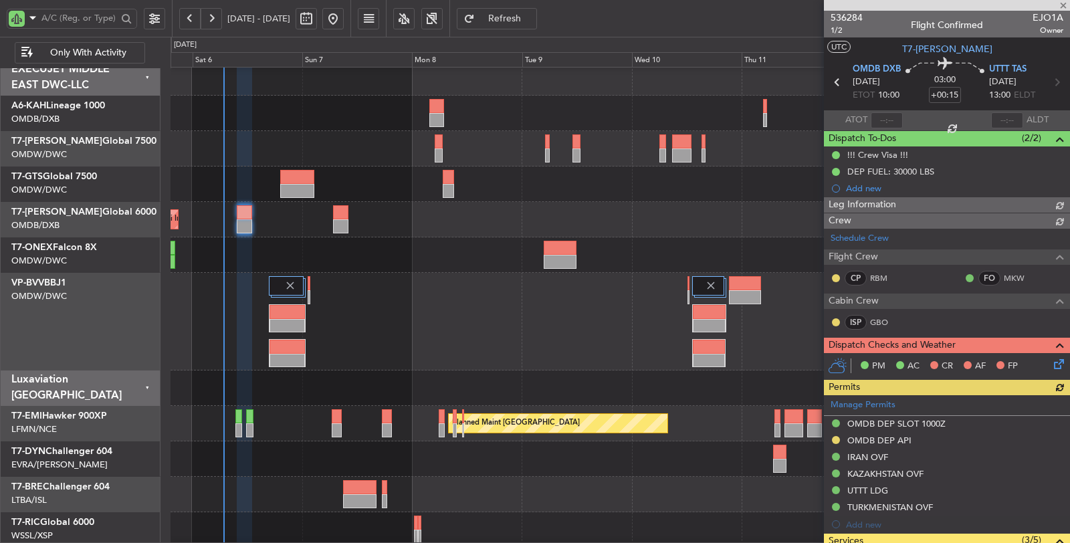
type input "[PERSON_NAME] (SYS)"
type input "7192"
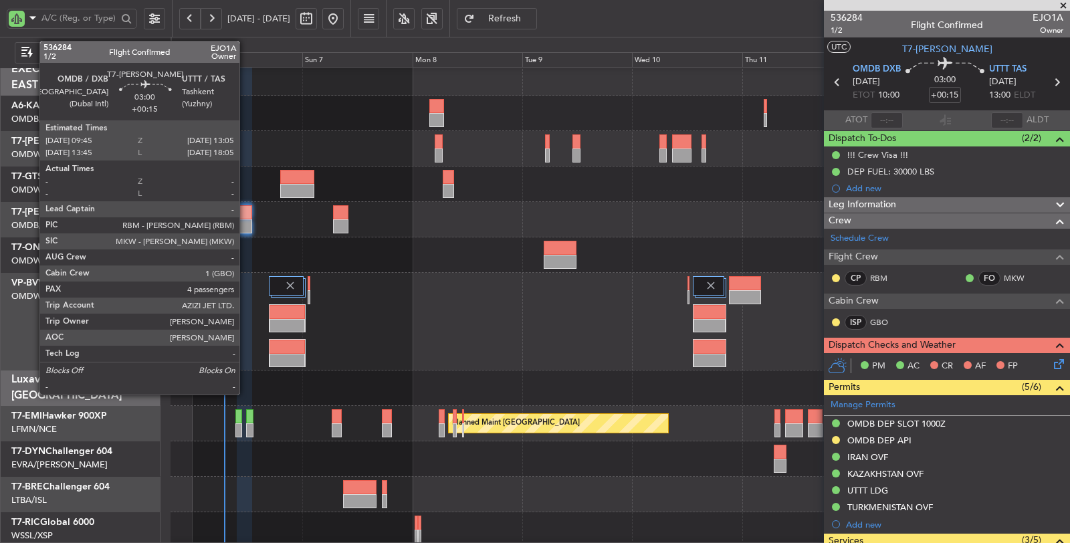
click at [246, 220] on div at bounding box center [244, 226] width 15 height 14
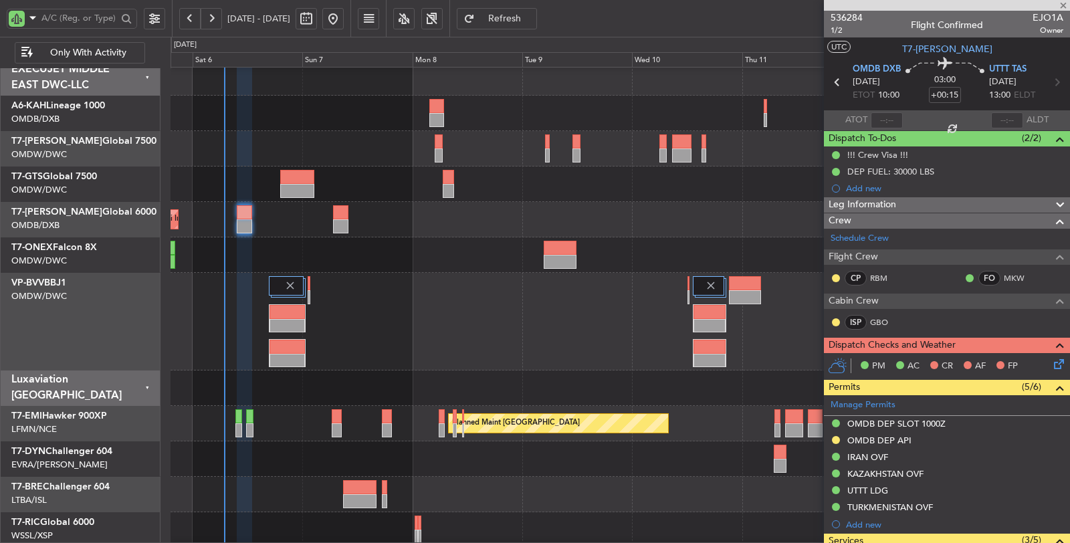
click at [246, 220] on div at bounding box center [244, 226] width 15 height 14
type input "[PERSON_NAME] (SYS)"
type input "7192"
click at [532, 20] on span "Refresh" at bounding box center [504, 18] width 55 height 9
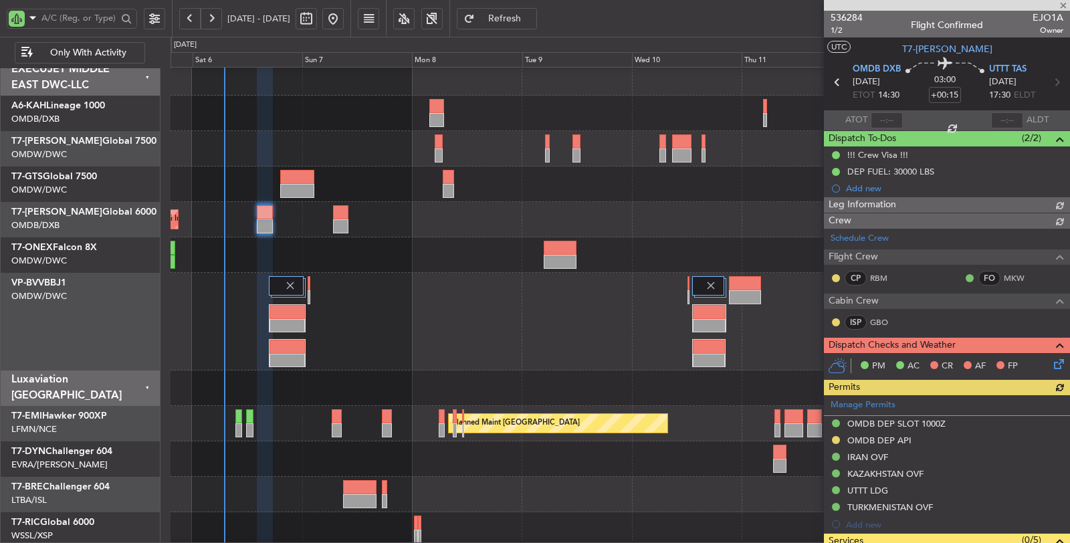
type input "[PERSON_NAME] (SYS)"
type input "7192"
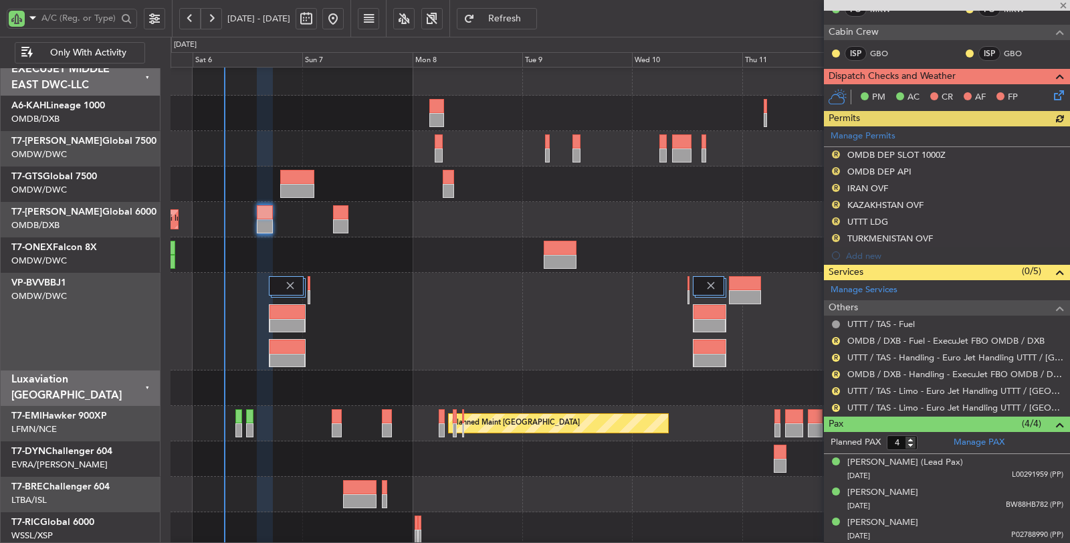
scroll to position [297, 0]
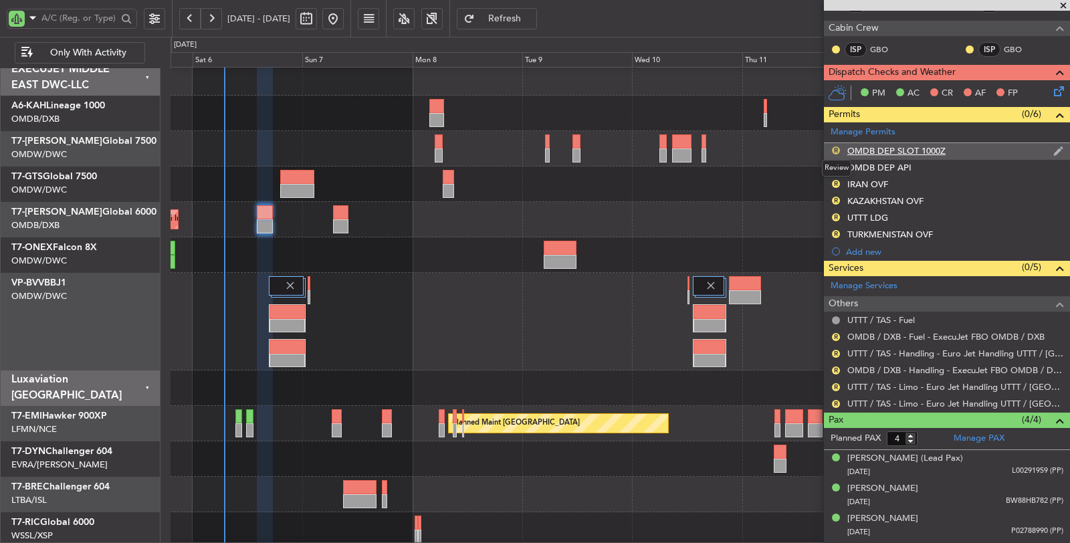
click at [834, 148] on button "R" at bounding box center [836, 150] width 8 height 8
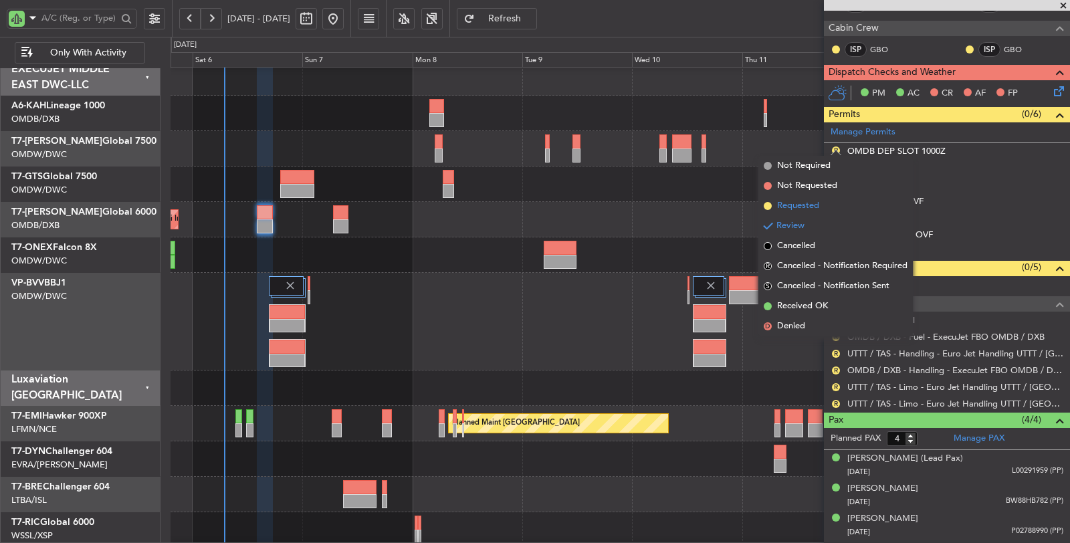
click at [822, 201] on li "Requested" at bounding box center [835, 206] width 154 height 20
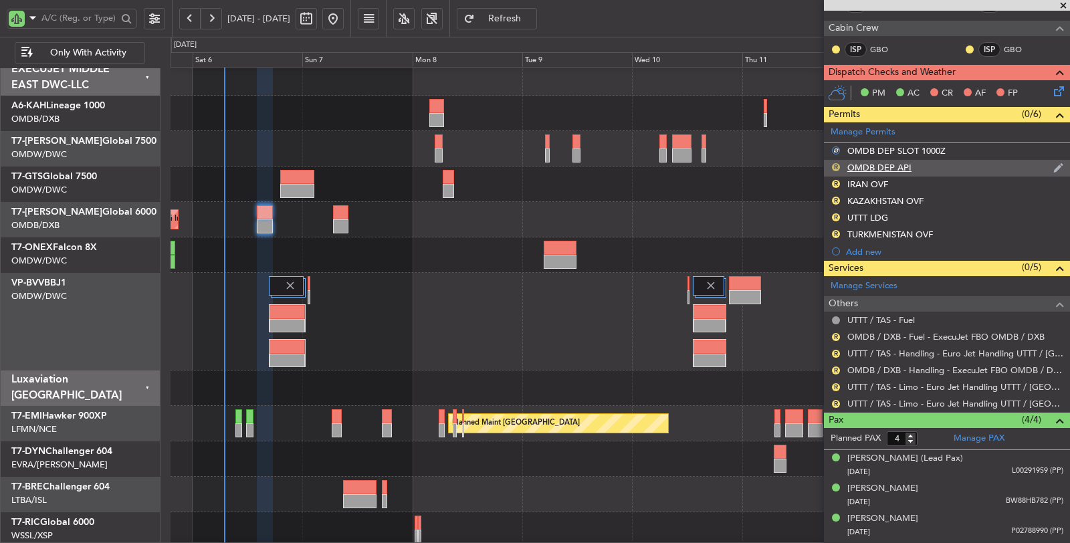
click at [834, 163] on button "R" at bounding box center [836, 167] width 8 height 8
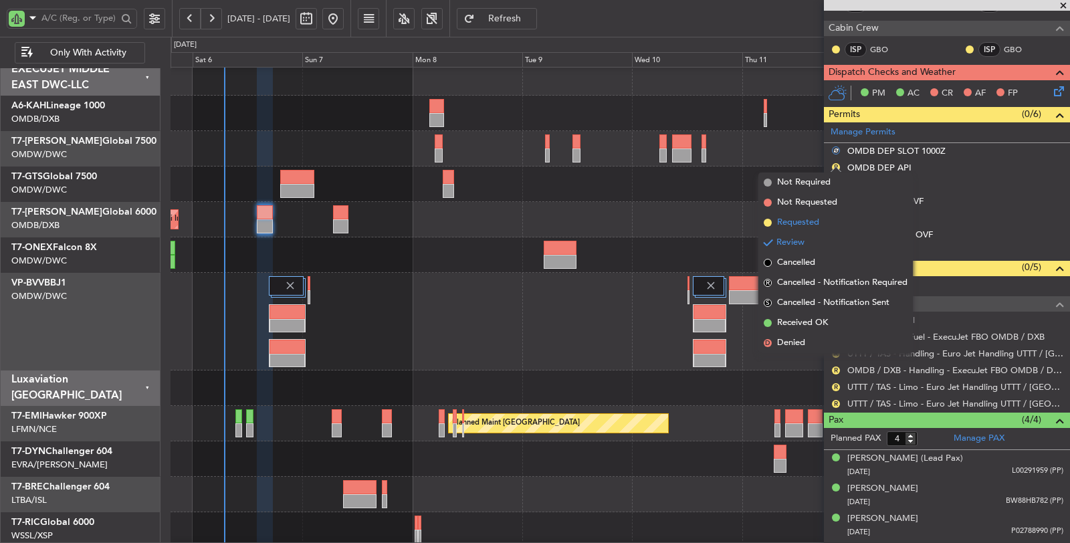
click at [812, 221] on span "Requested" at bounding box center [798, 222] width 42 height 13
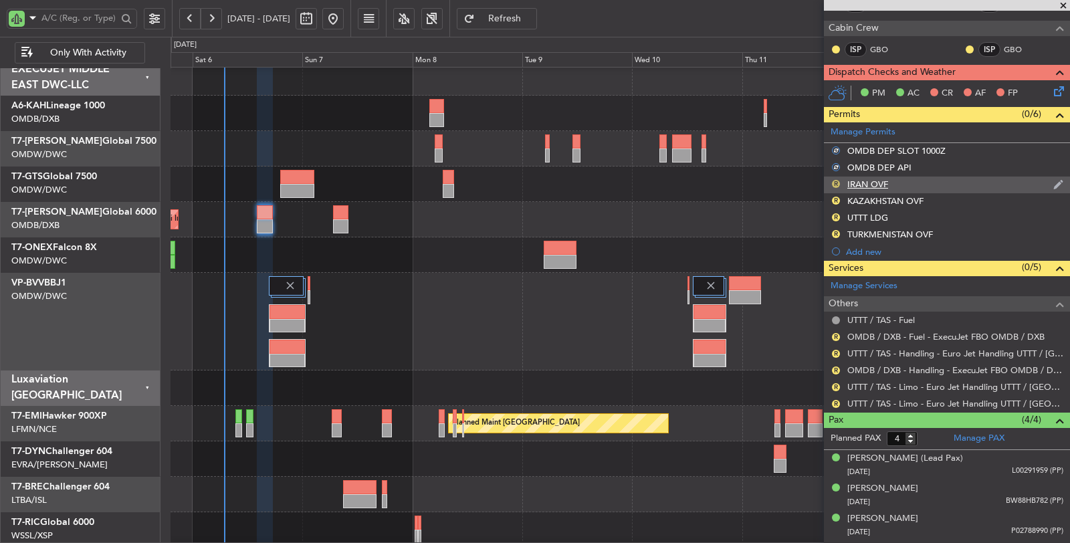
click at [834, 180] on button "R" at bounding box center [836, 184] width 8 height 8
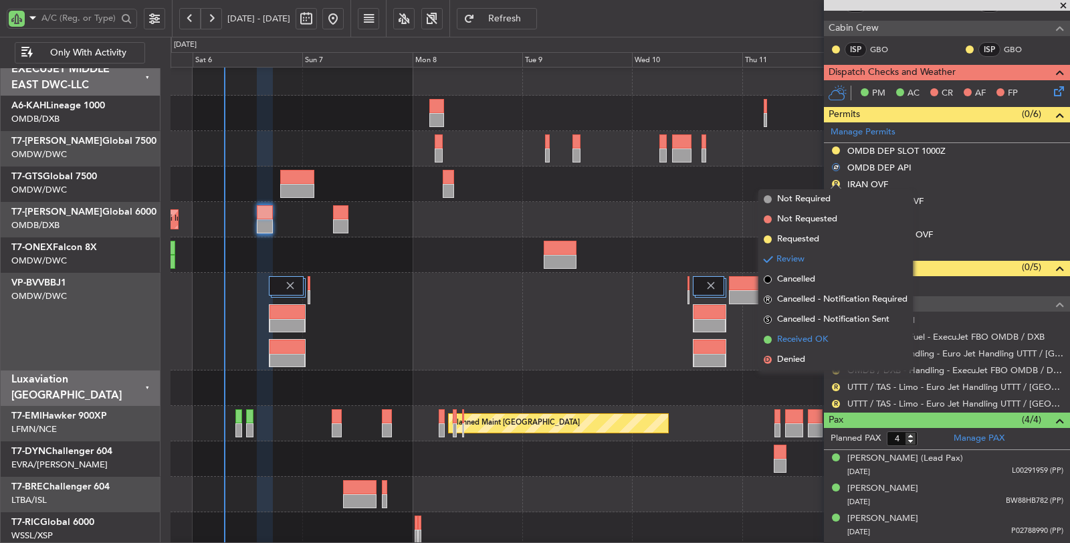
click at [816, 342] on span "Received OK" at bounding box center [802, 339] width 51 height 13
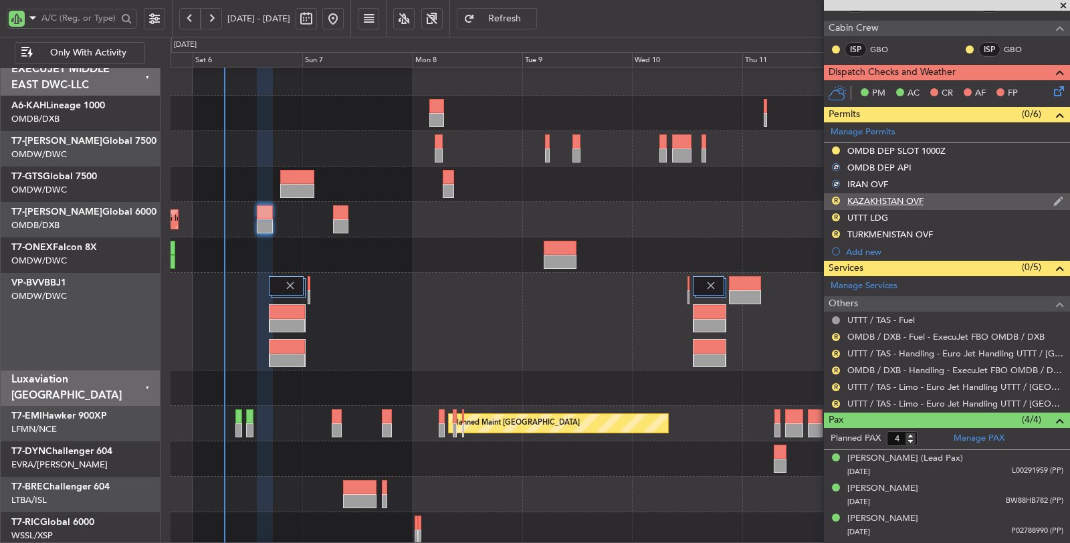
click at [829, 195] on div "R KAZAKHSTAN OVF" at bounding box center [947, 201] width 246 height 17
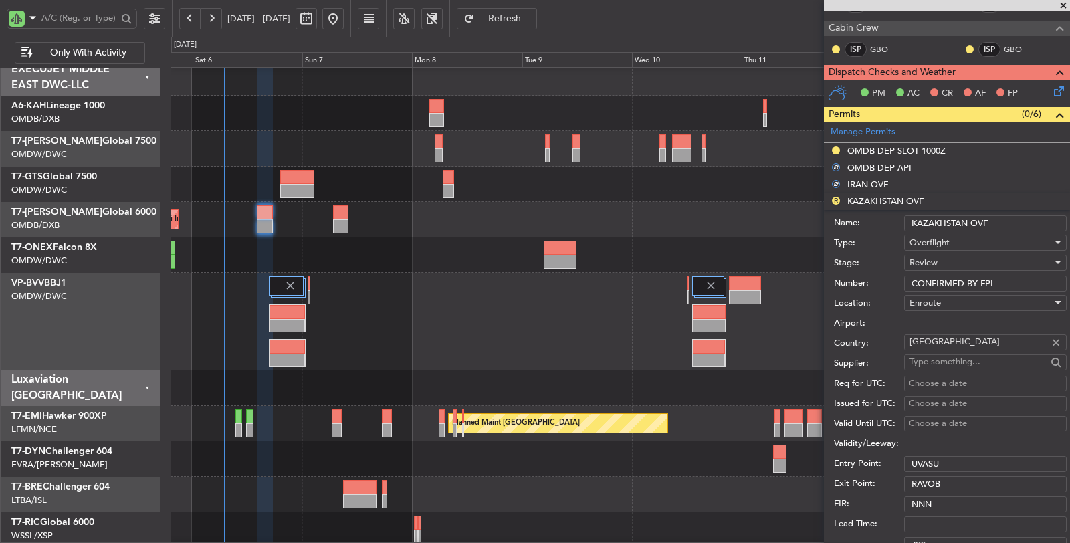
click at [834, 195] on li "R KAZAKHSTAN OVF Name: [GEOGRAPHIC_DATA] OVF Type: Overflight Stage: Review Num…" at bounding box center [947, 401] width 246 height 416
click at [944, 261] on div "Review" at bounding box center [980, 263] width 142 height 20
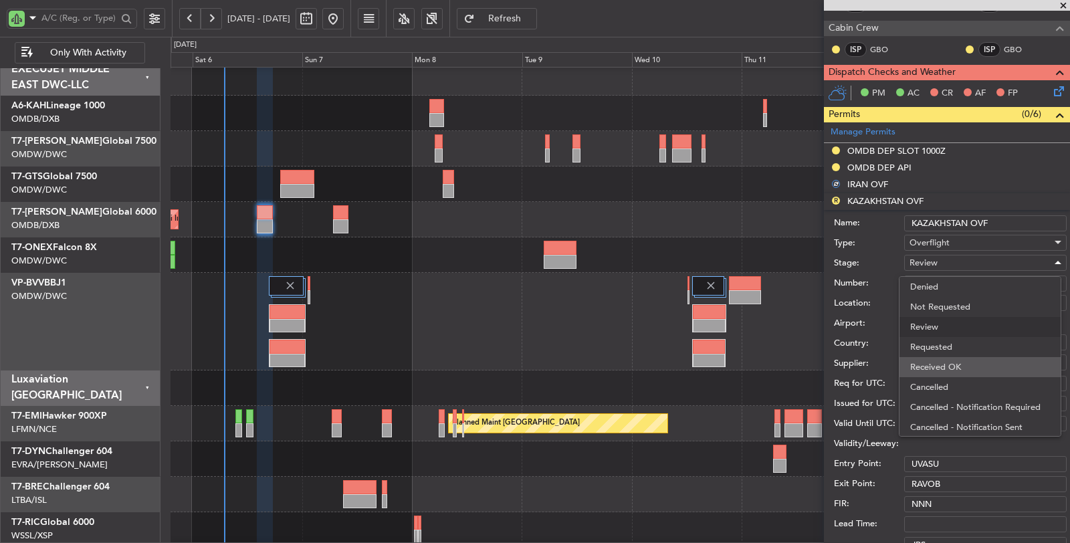
click at [948, 362] on span "Received OK" at bounding box center [980, 367] width 140 height 20
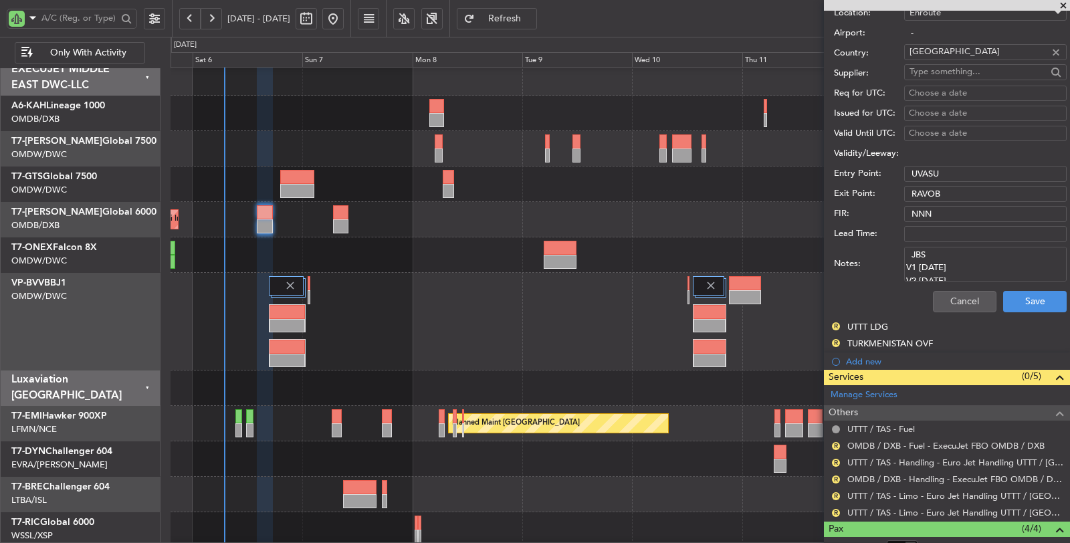
scroll to position [594, 0]
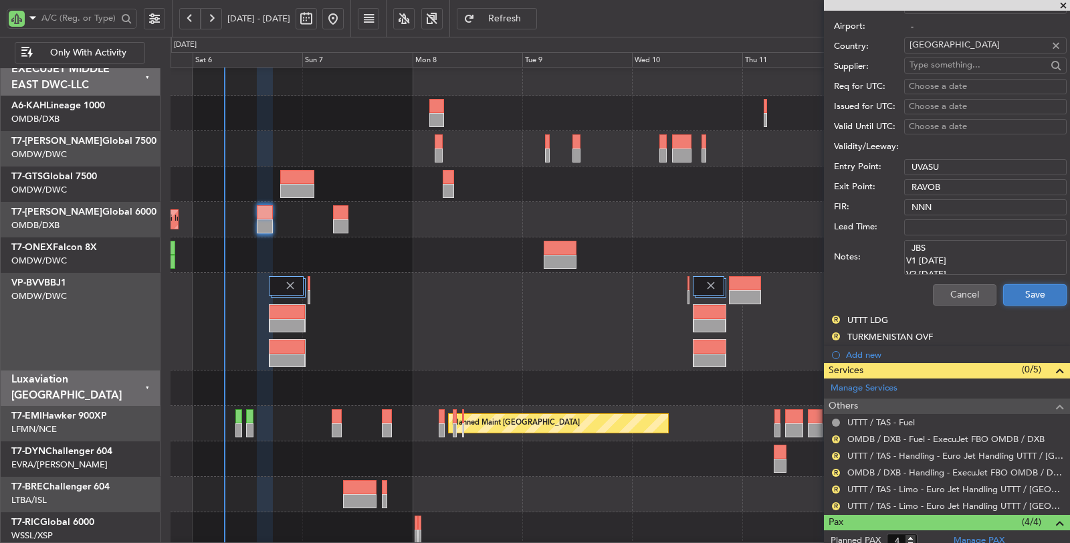
click at [1003, 288] on button "Save" at bounding box center [1035, 294] width 64 height 21
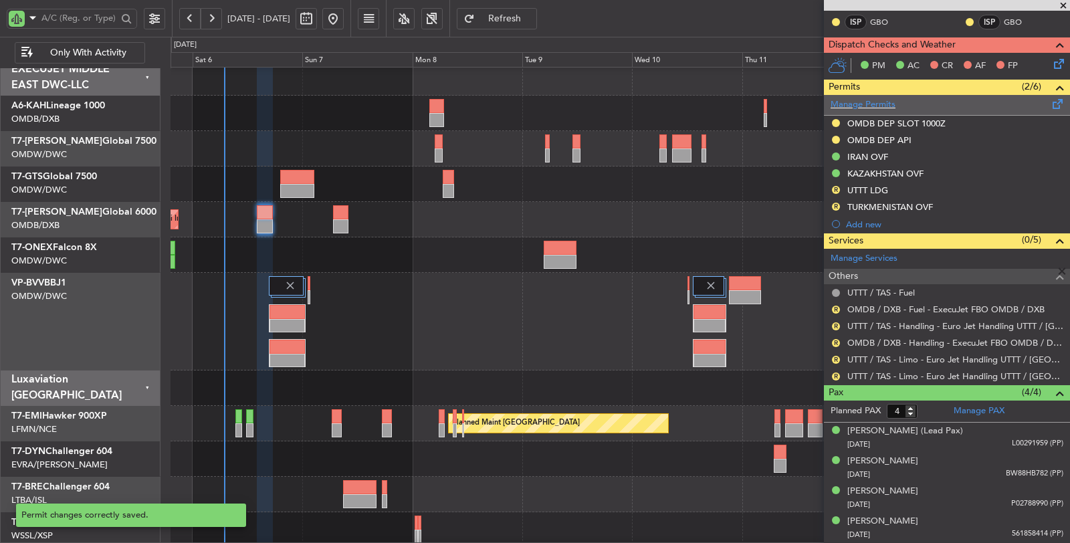
scroll to position [195, 0]
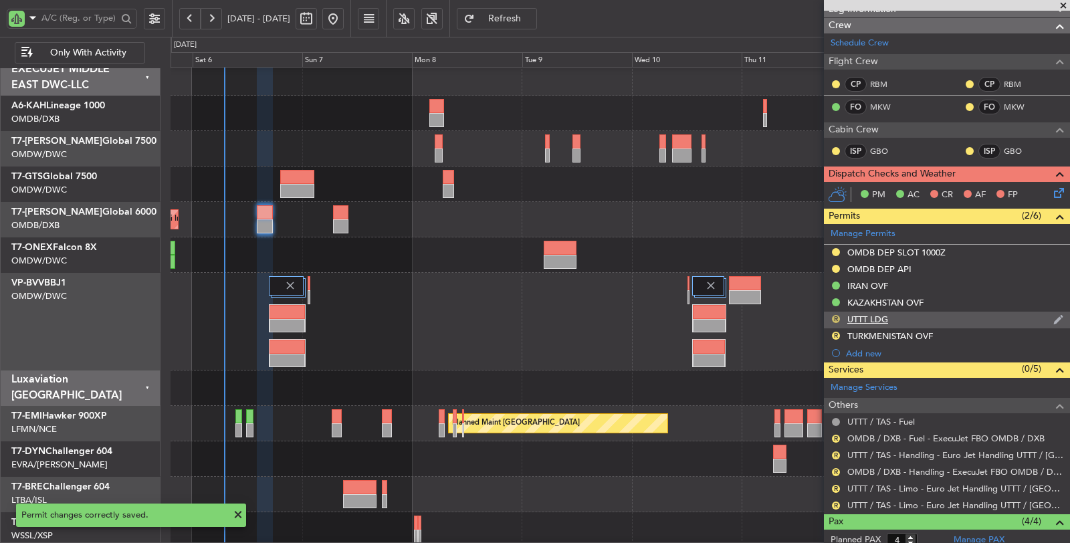
click at [837, 315] on button "R" at bounding box center [836, 319] width 8 height 8
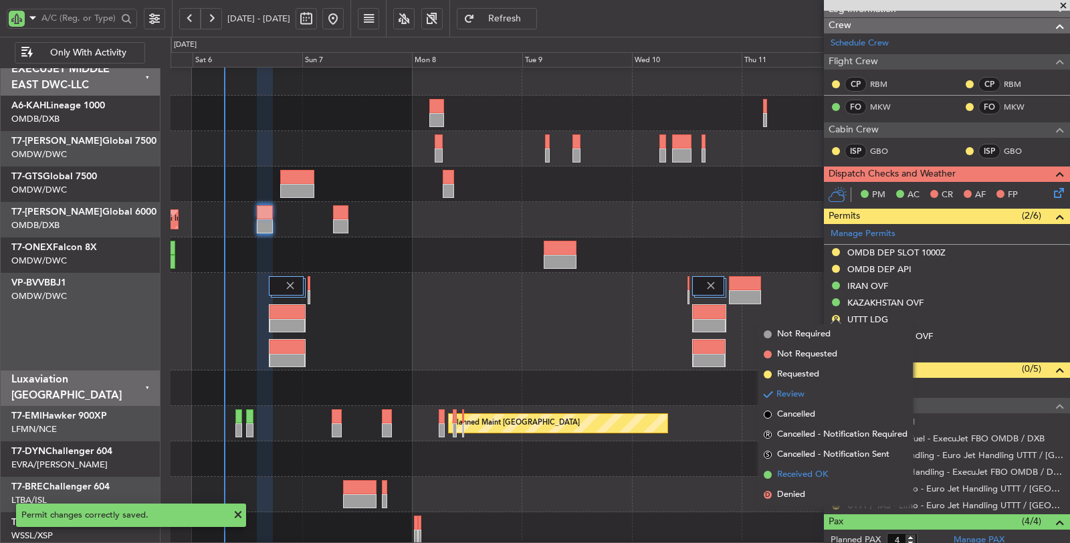
click at [810, 477] on span "Received OK" at bounding box center [802, 474] width 51 height 13
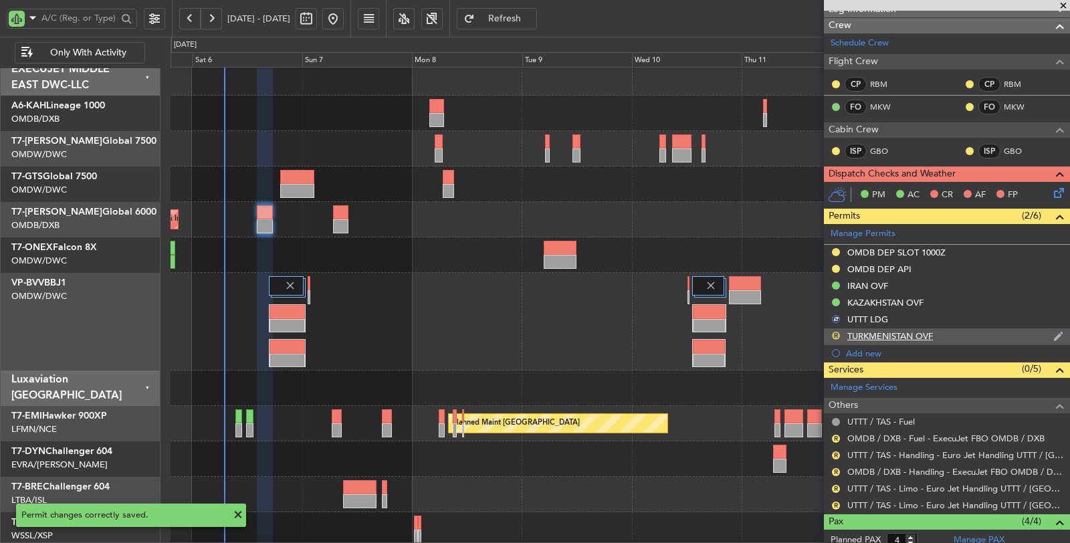
click at [837, 332] on button "R" at bounding box center [836, 336] width 8 height 8
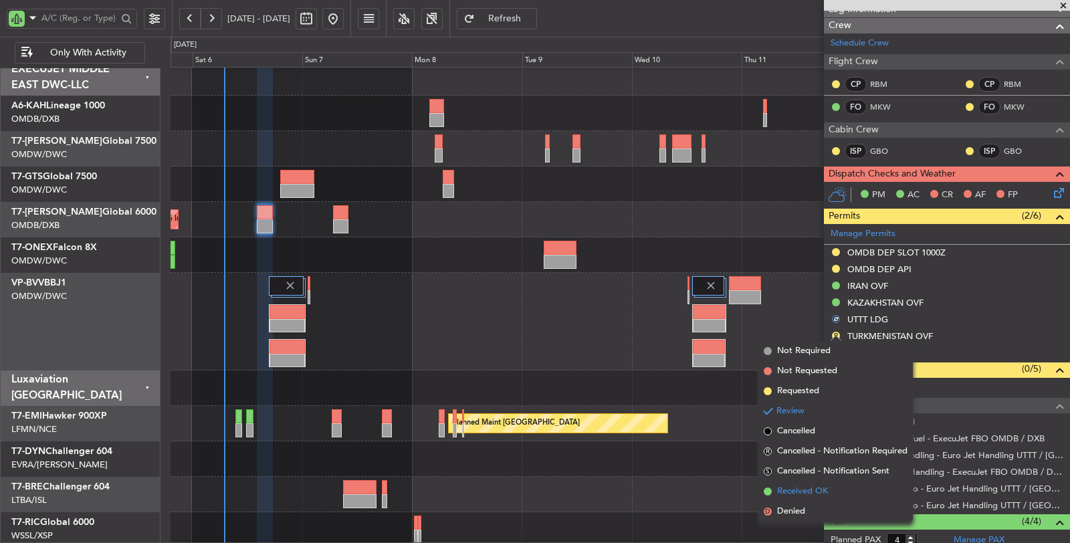
click at [808, 493] on span "Received OK" at bounding box center [802, 491] width 51 height 13
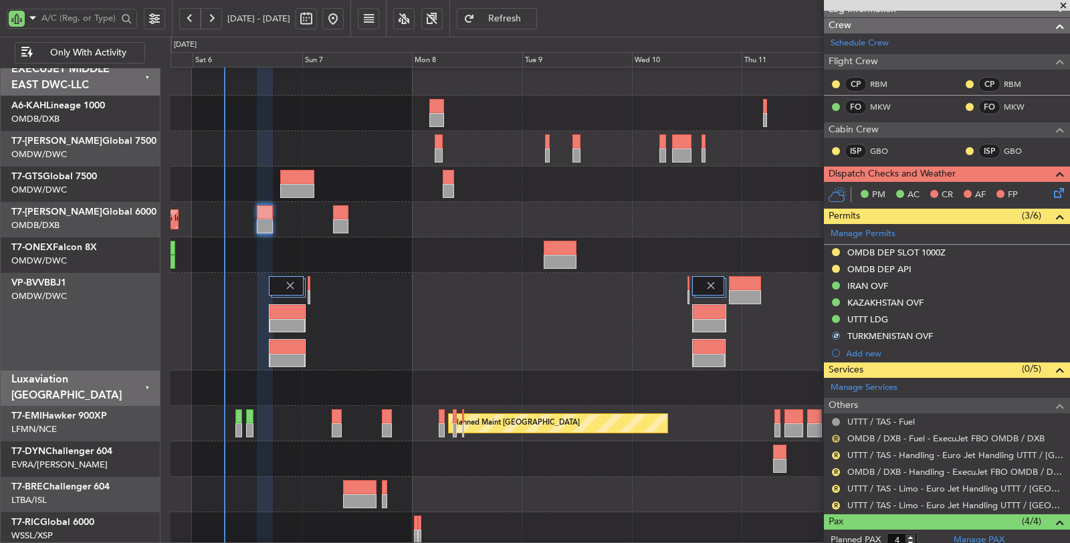
click at [835, 435] on button "R" at bounding box center [836, 439] width 8 height 8
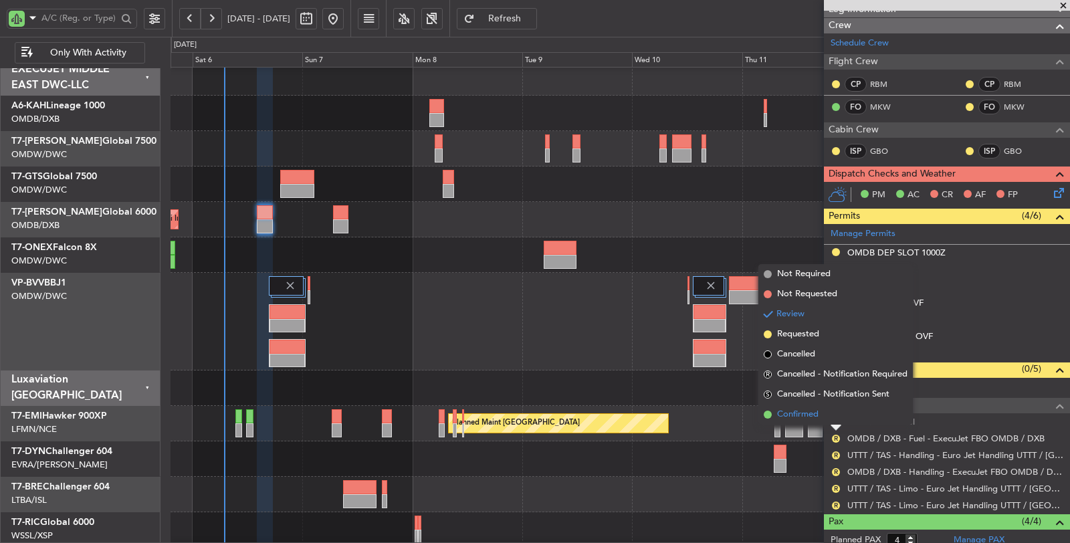
click at [810, 413] on span "Confirmed" at bounding box center [797, 414] width 41 height 13
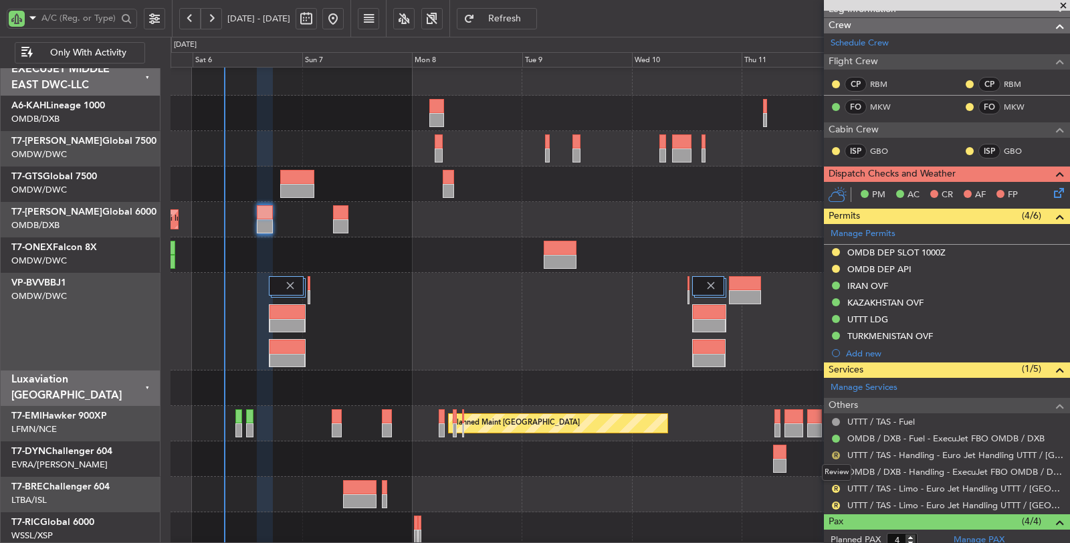
click at [833, 451] on button "R" at bounding box center [836, 455] width 8 height 8
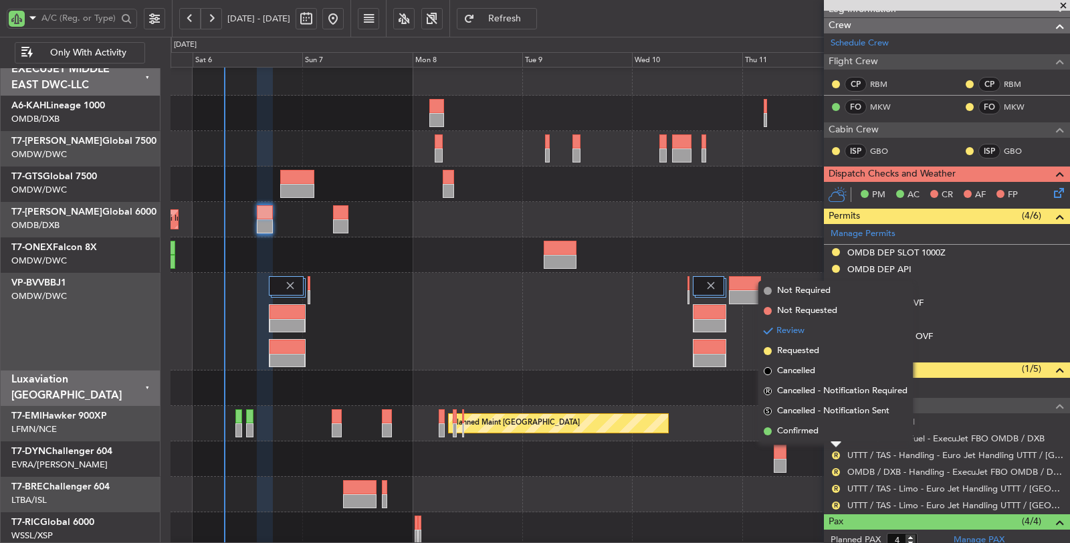
click at [770, 482] on div at bounding box center [619, 494] width 899 height 35
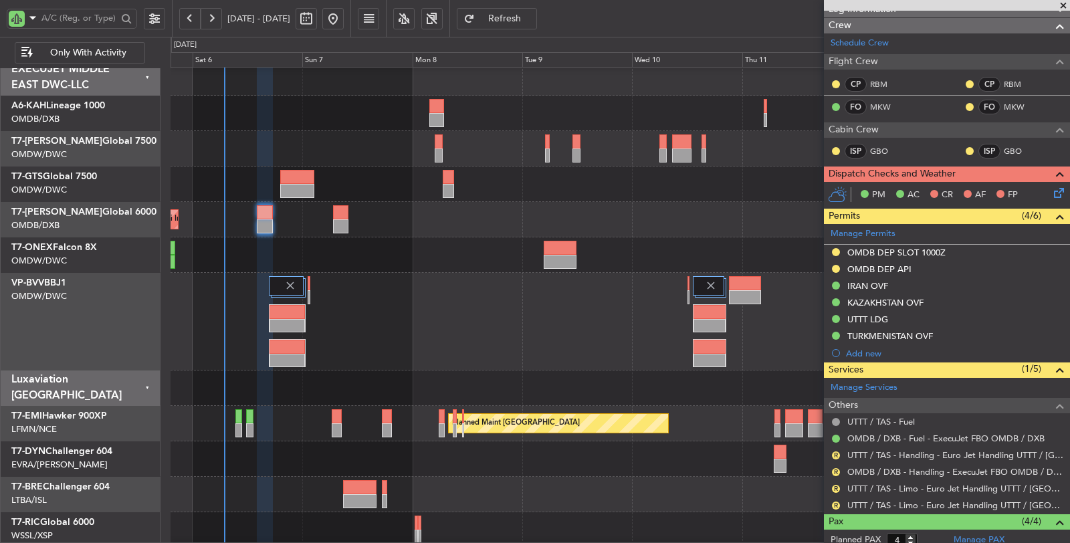
click at [753, 501] on div at bounding box center [619, 494] width 899 height 35
type input "[PERSON_NAME] (SYS)"
type input "7192"
type input "[PERSON_NAME] (SYS)"
type input "7192"
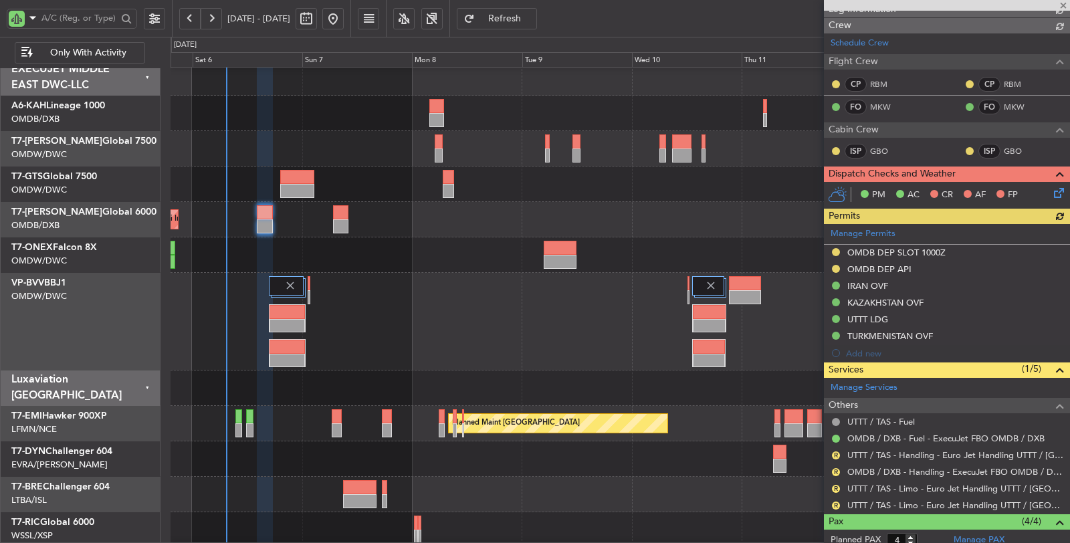
type input "[PERSON_NAME] (SYS)"
type input "7192"
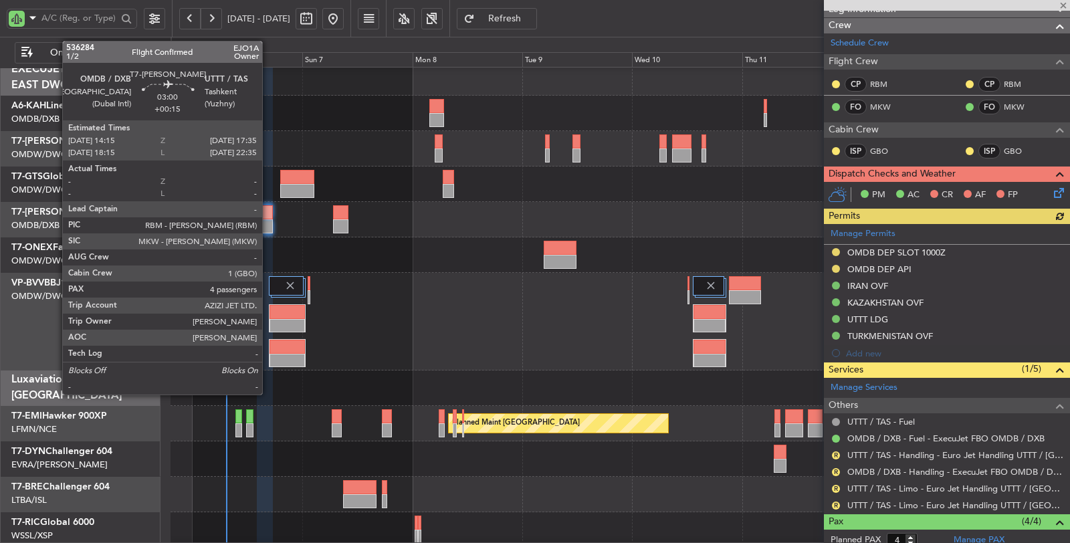
click at [269, 217] on div at bounding box center [264, 212] width 15 height 14
click at [265, 224] on div at bounding box center [264, 226] width 15 height 14
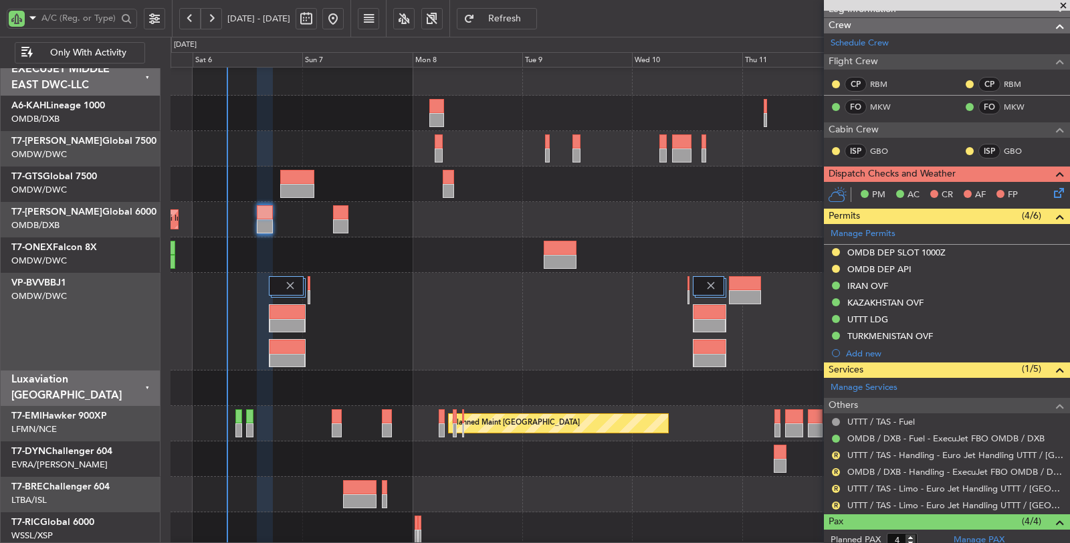
click at [532, 14] on span "Refresh" at bounding box center [504, 18] width 55 height 9
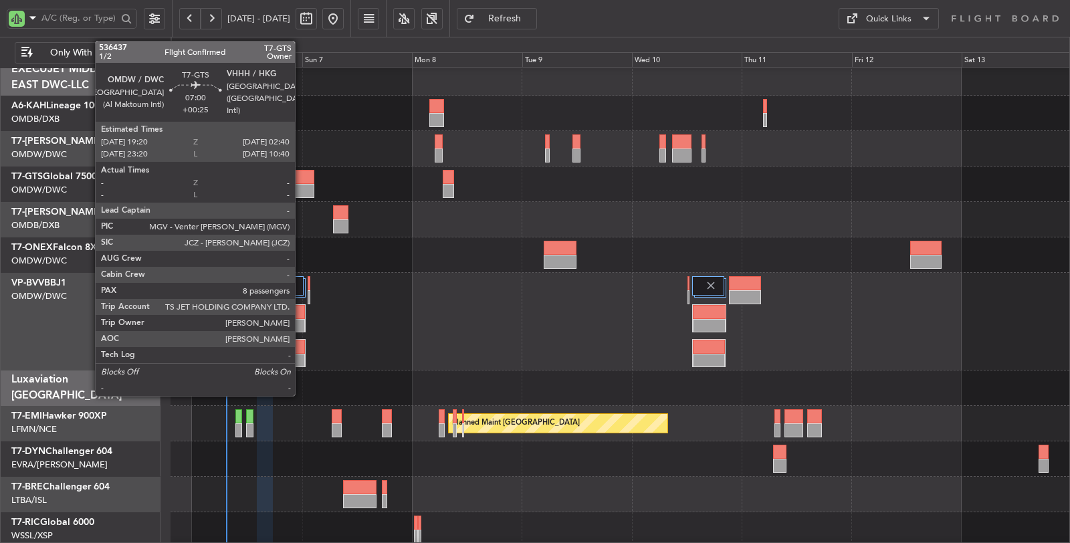
scroll to position [0, 0]
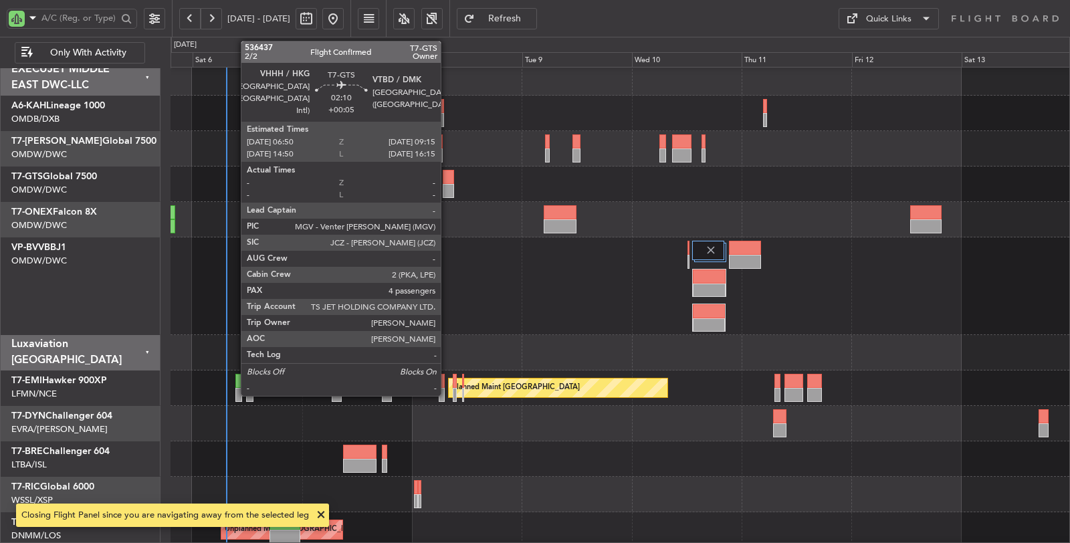
click at [447, 183] on div at bounding box center [448, 177] width 11 height 14
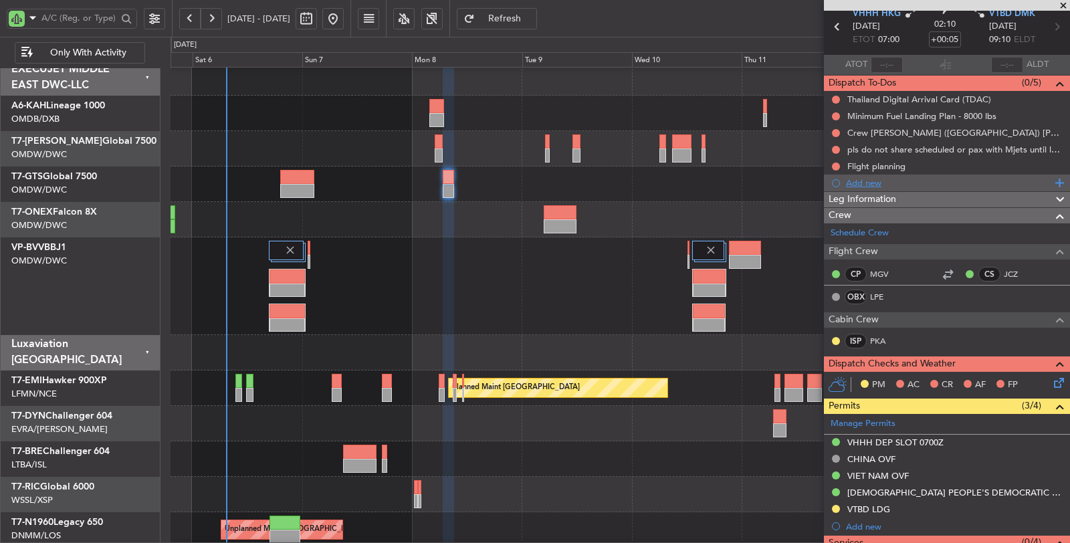
scroll to position [148, 0]
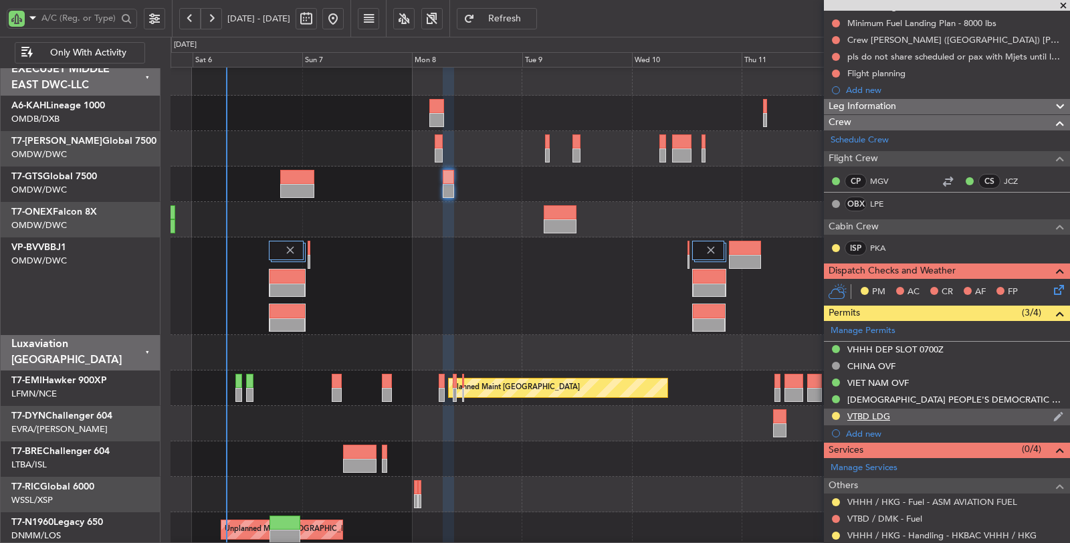
click at [863, 412] on div "VTBD LDG" at bounding box center [868, 416] width 43 height 11
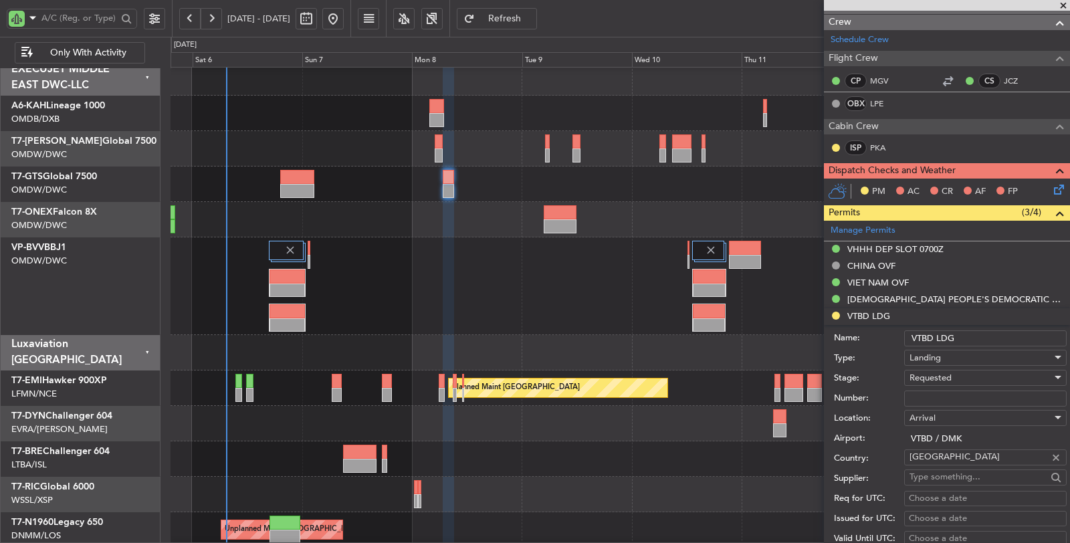
scroll to position [371, 0]
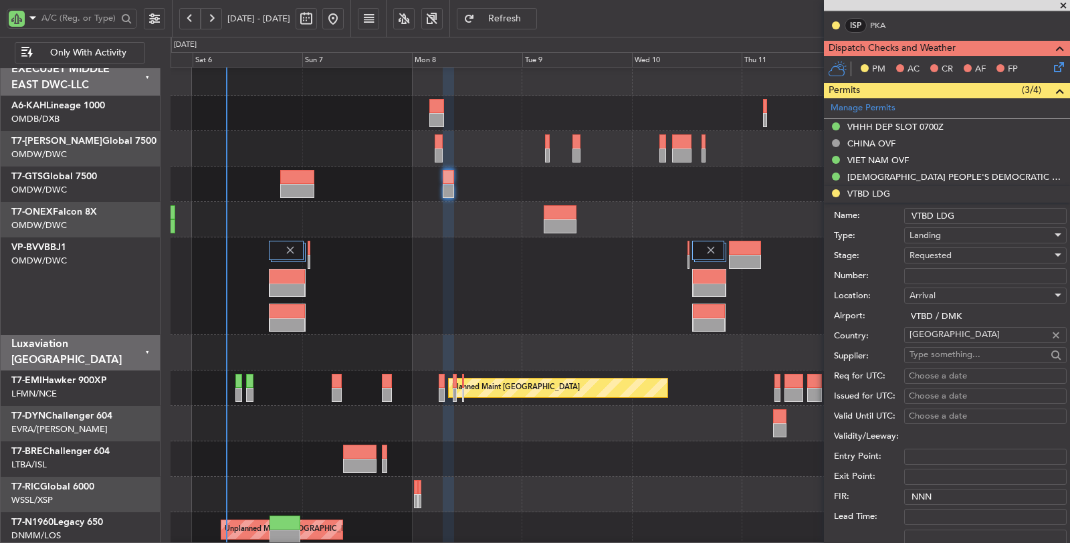
click at [941, 250] on span "Requested" at bounding box center [930, 255] width 42 height 12
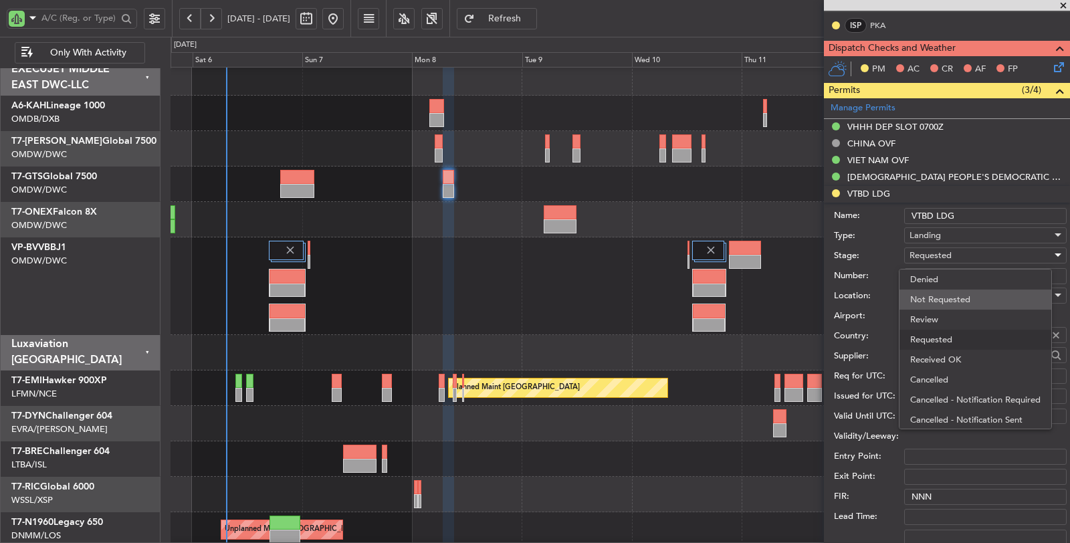
scroll to position [5, 0]
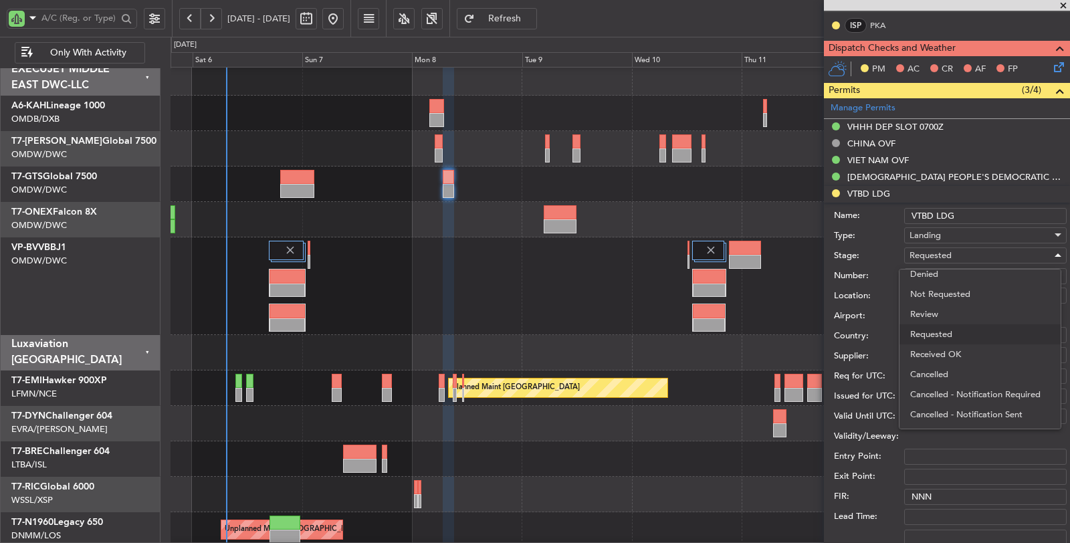
drag, startPoint x: 937, startPoint y: 356, endPoint x: 935, endPoint y: 308, distance: 48.2
click at [937, 354] on span "Received OK" at bounding box center [980, 354] width 140 height 20
click at [926, 275] on input "Number:" at bounding box center [985, 276] width 162 height 16
paste input "ATD 10545/09/2025"
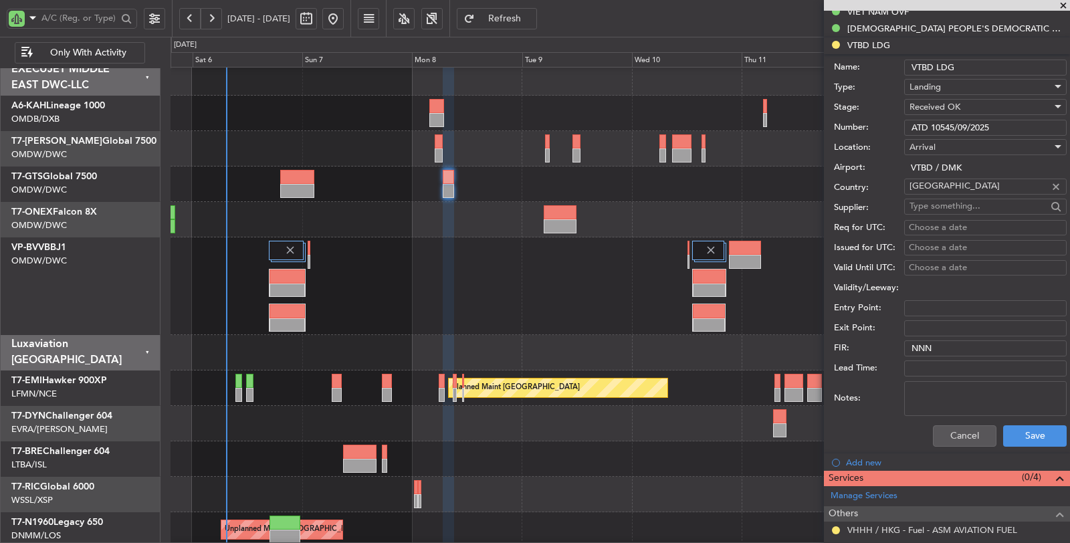
scroll to position [520, 0]
type input "ATD 10545/09/2025"
click at [1006, 413] on div "Notes:" at bounding box center [950, 398] width 233 height 40
click at [1000, 407] on textarea "Notes:" at bounding box center [985, 398] width 162 height 35
type textarea "mjets"
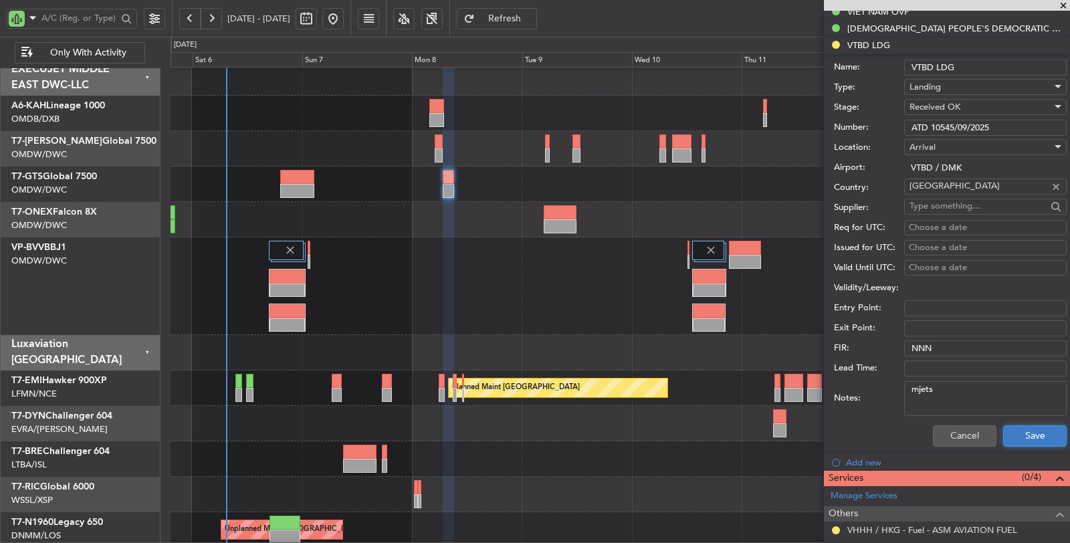
click at [1043, 438] on button "Save" at bounding box center [1035, 435] width 64 height 21
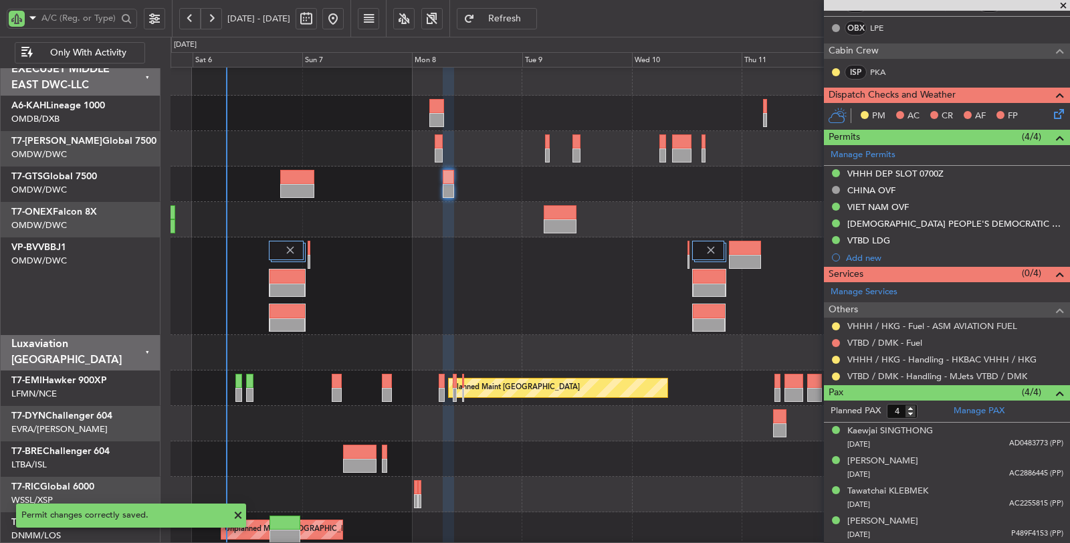
scroll to position [320, 0]
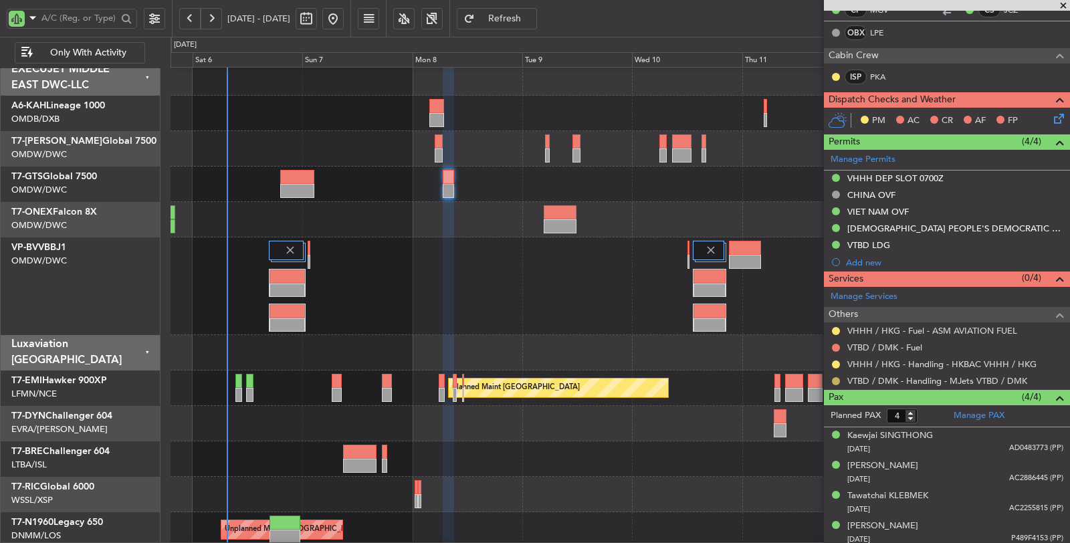
click at [837, 377] on button at bounding box center [836, 381] width 8 height 8
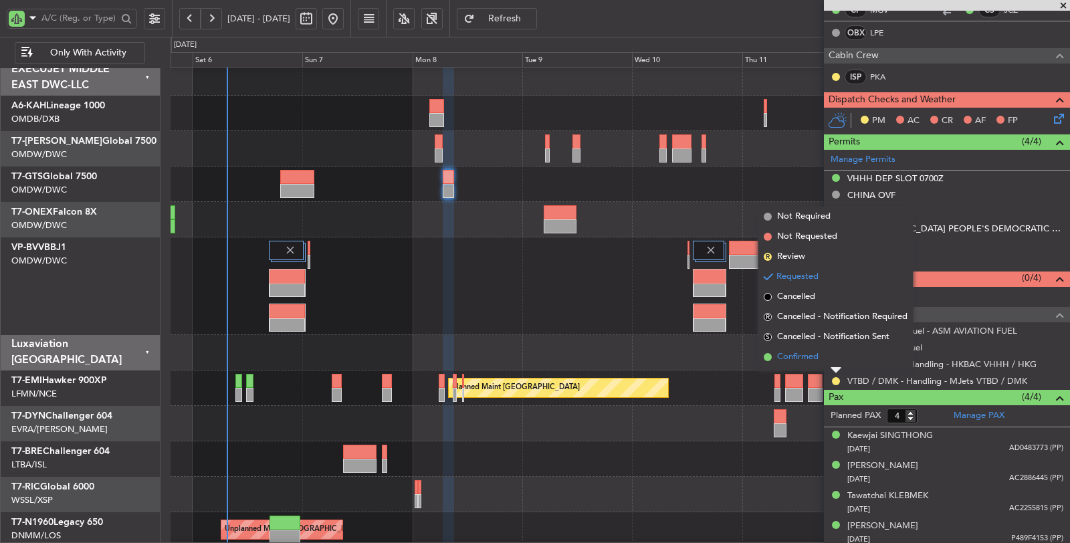
click at [810, 355] on span "Confirmed" at bounding box center [797, 356] width 41 height 13
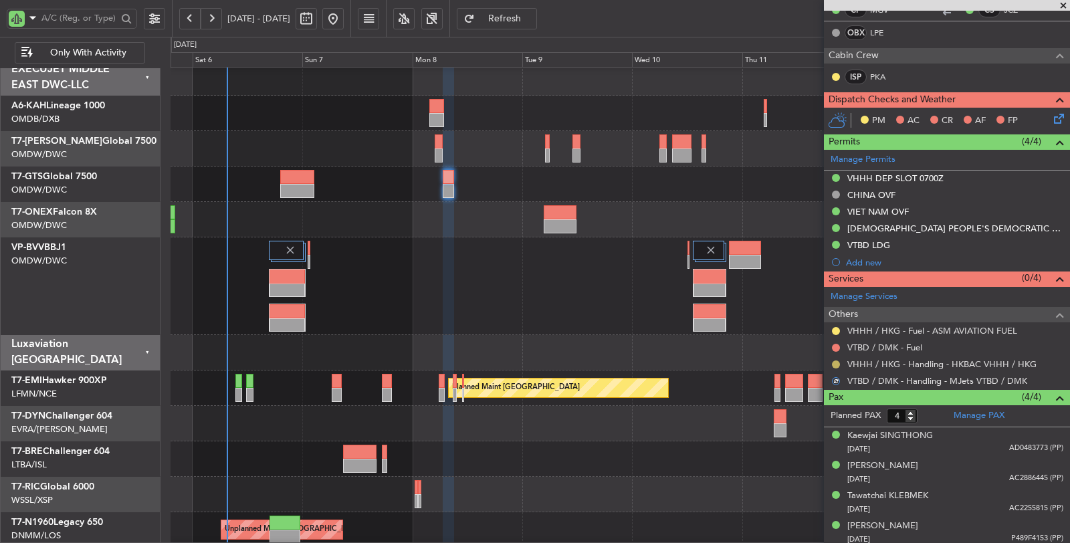
click at [836, 361] on button at bounding box center [836, 364] width 8 height 8
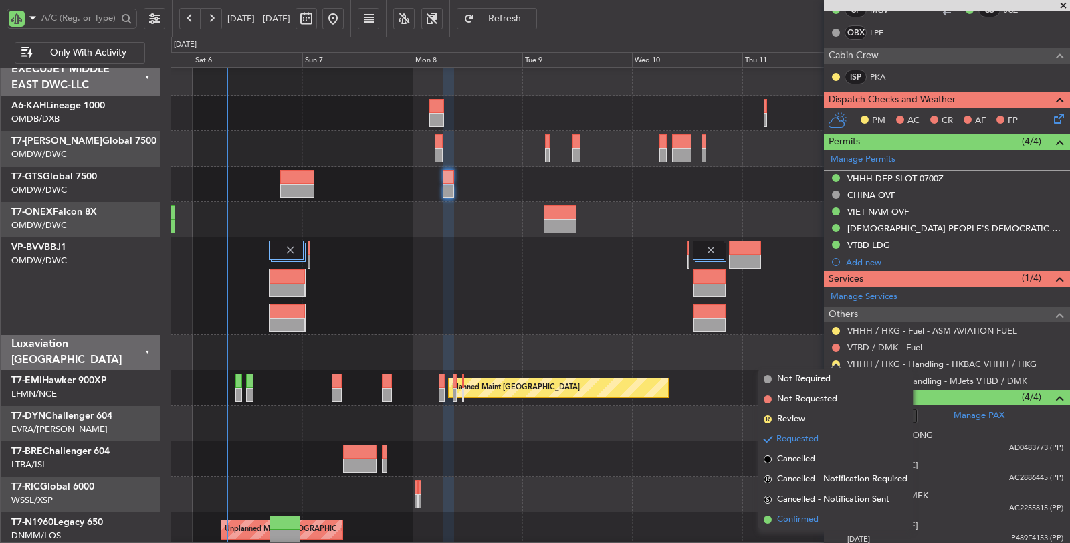
click at [796, 516] on span "Confirmed" at bounding box center [797, 519] width 41 height 13
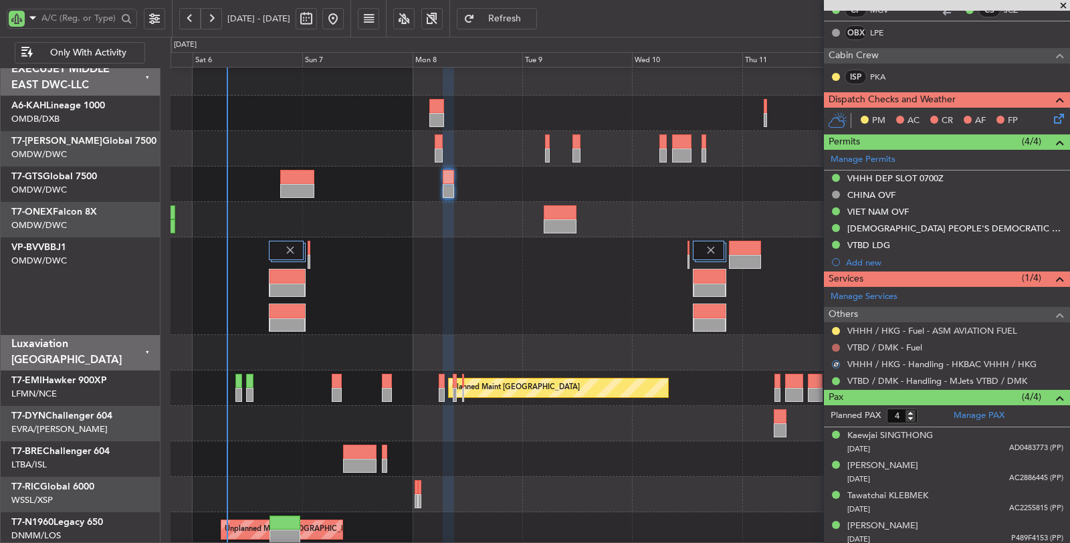
click at [835, 344] on button at bounding box center [836, 348] width 8 height 8
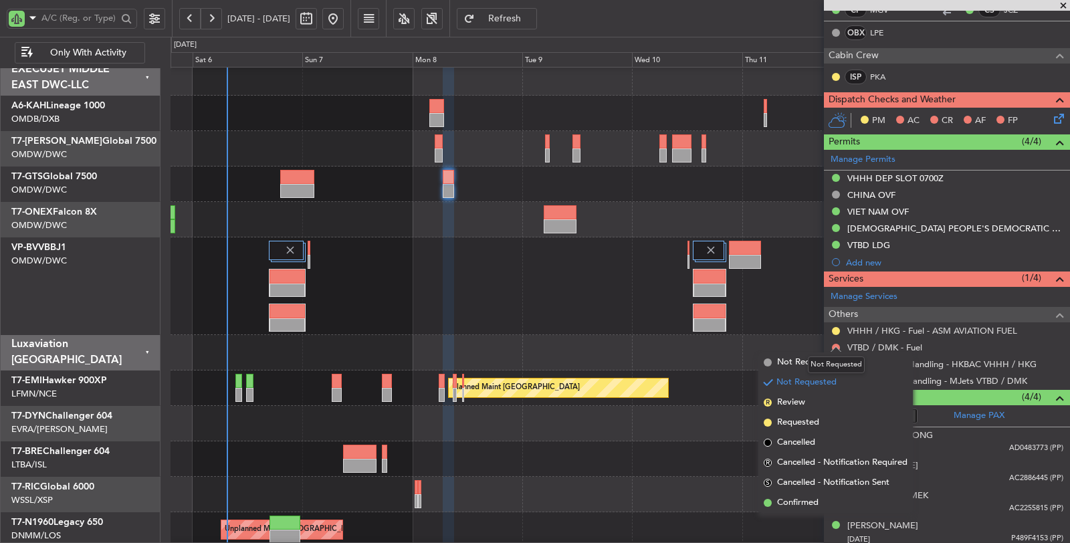
click at [818, 364] on div "Not Requested" at bounding box center [836, 364] width 57 height 17
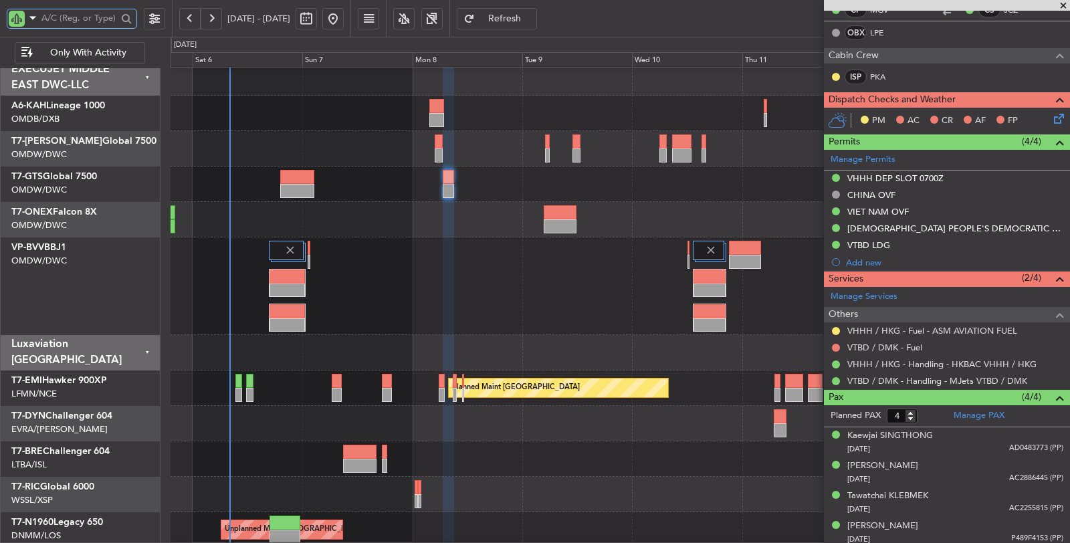
click at [77, 15] on input "text" at bounding box center [79, 18] width 76 height 20
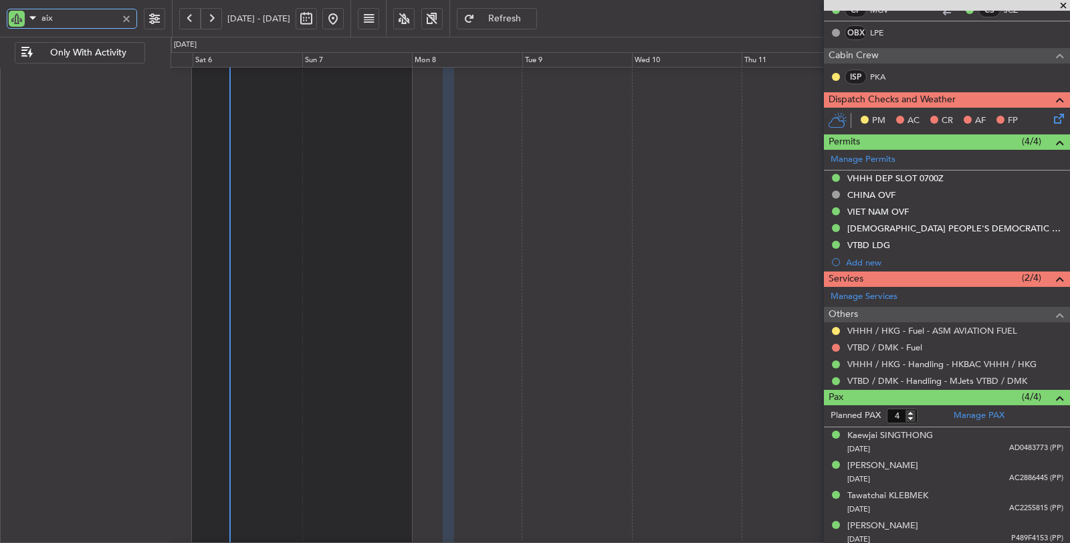
scroll to position [0, 0]
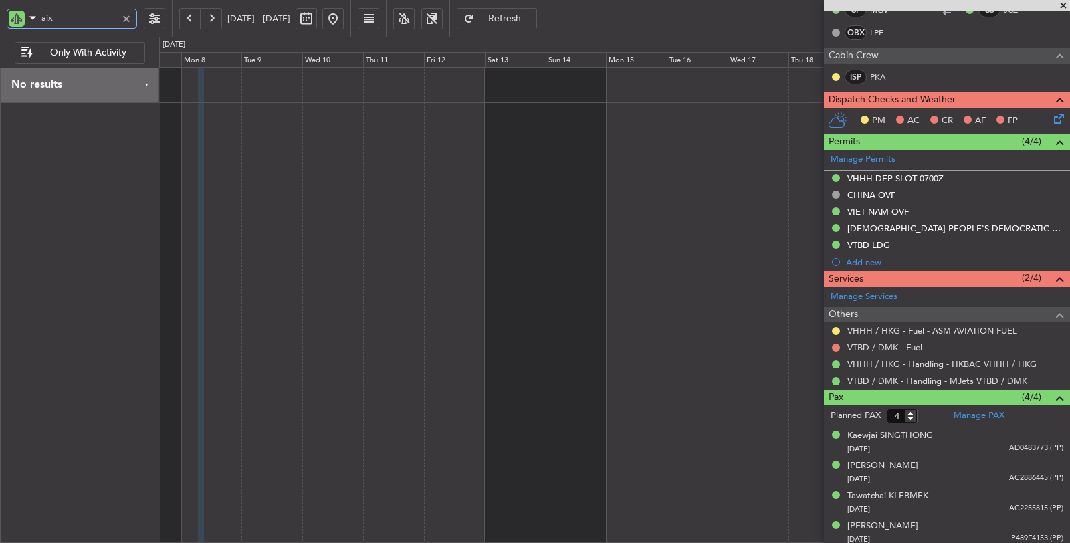
click at [346, 171] on div at bounding box center [614, 305] width 911 height 477
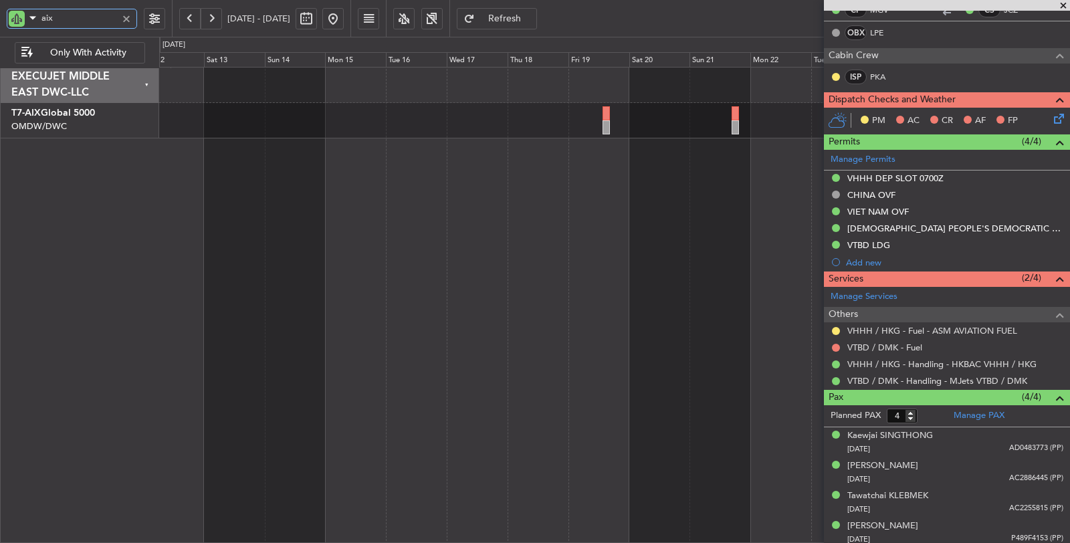
click at [258, 178] on div at bounding box center [614, 305] width 911 height 477
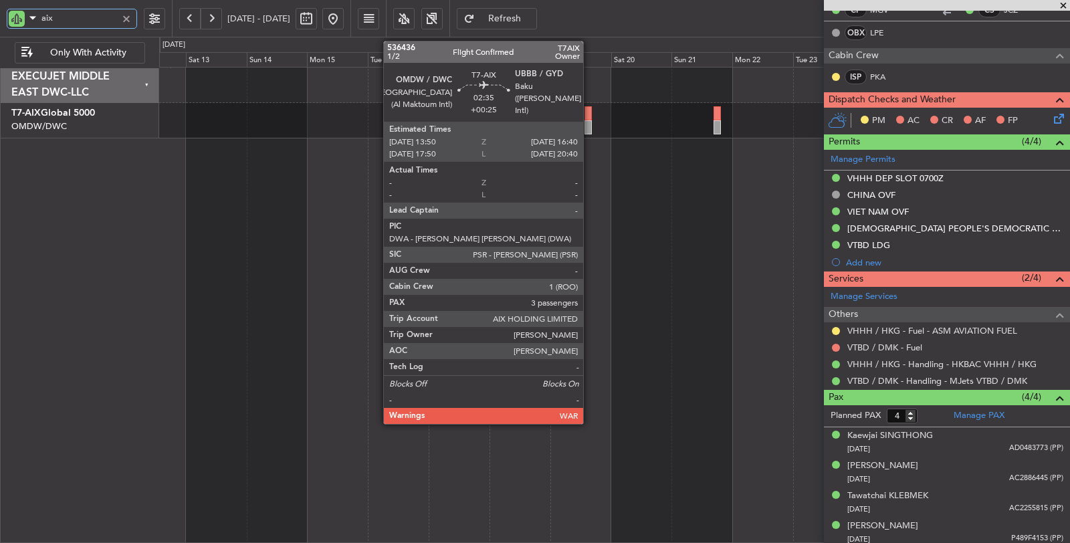
click at [590, 124] on div at bounding box center [587, 127] width 7 height 14
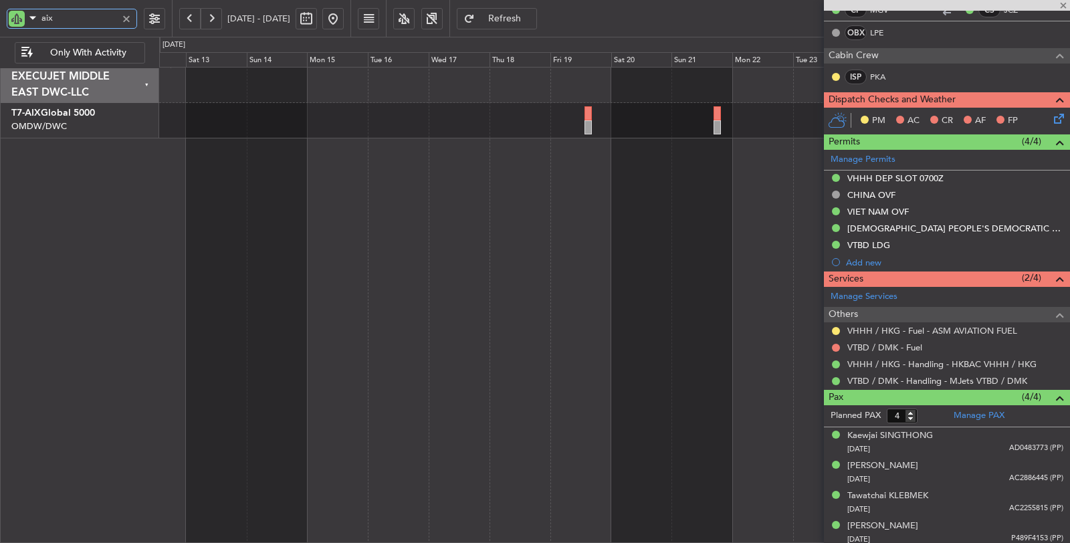
click at [590, 124] on div at bounding box center [587, 127] width 7 height 14
click at [589, 126] on div at bounding box center [587, 127] width 7 height 14
click at [588, 126] on div at bounding box center [587, 127] width 7 height 14
type input "aix"
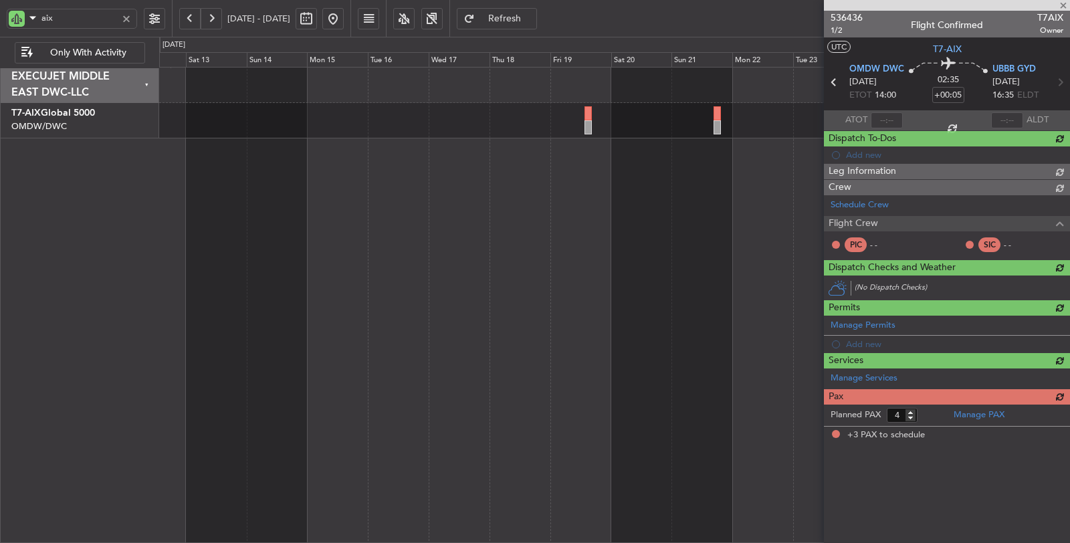
type input "+00:25"
type input "3"
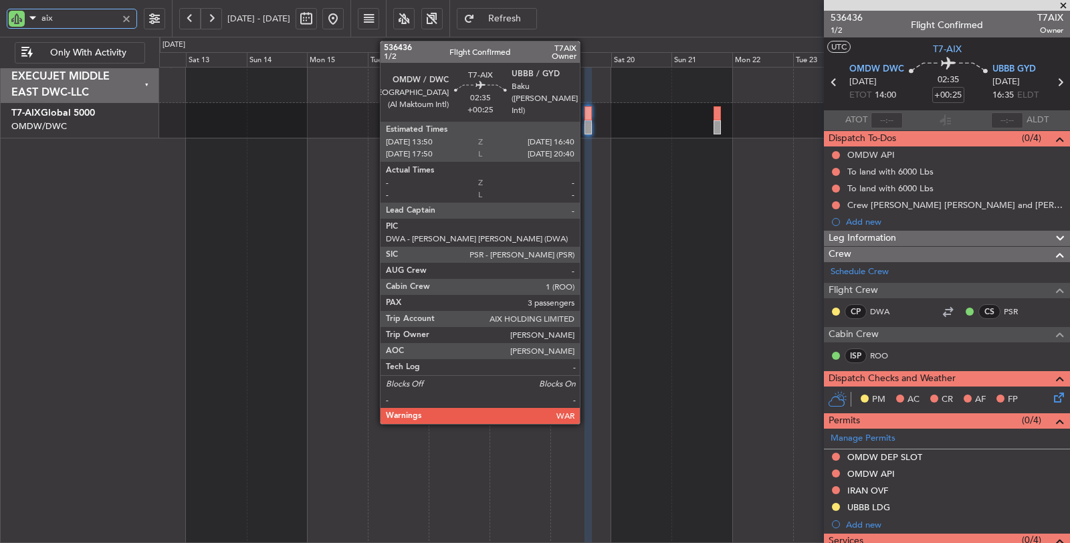
click at [586, 126] on div at bounding box center [587, 127] width 7 height 14
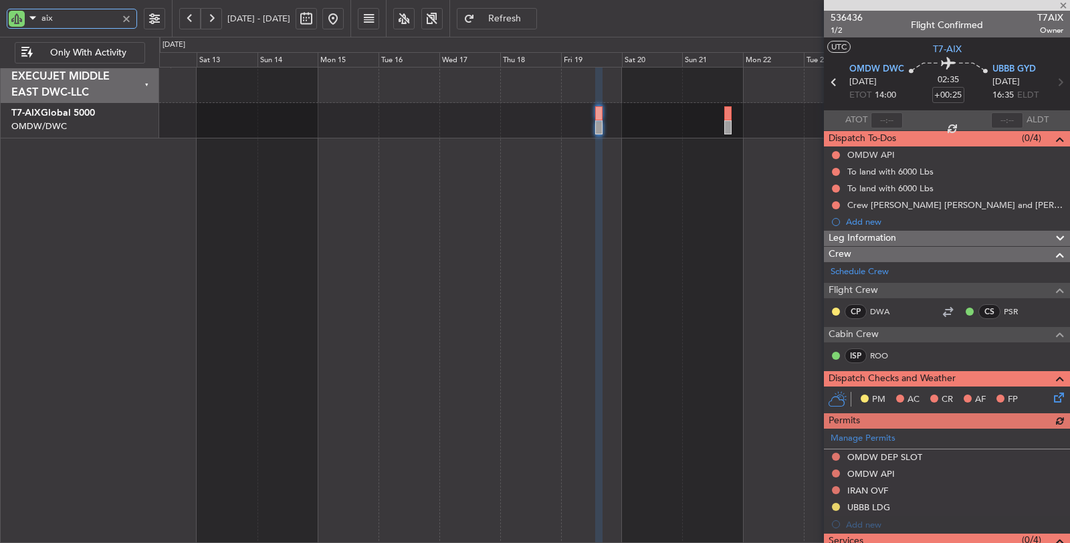
click at [559, 271] on div at bounding box center [614, 305] width 911 height 477
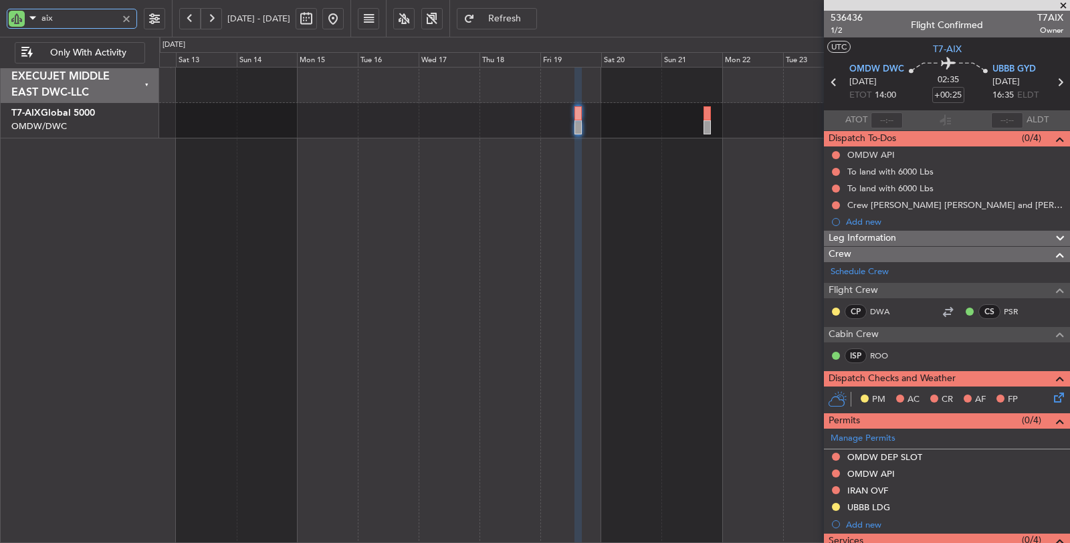
click at [296, 203] on div at bounding box center [614, 305] width 911 height 477
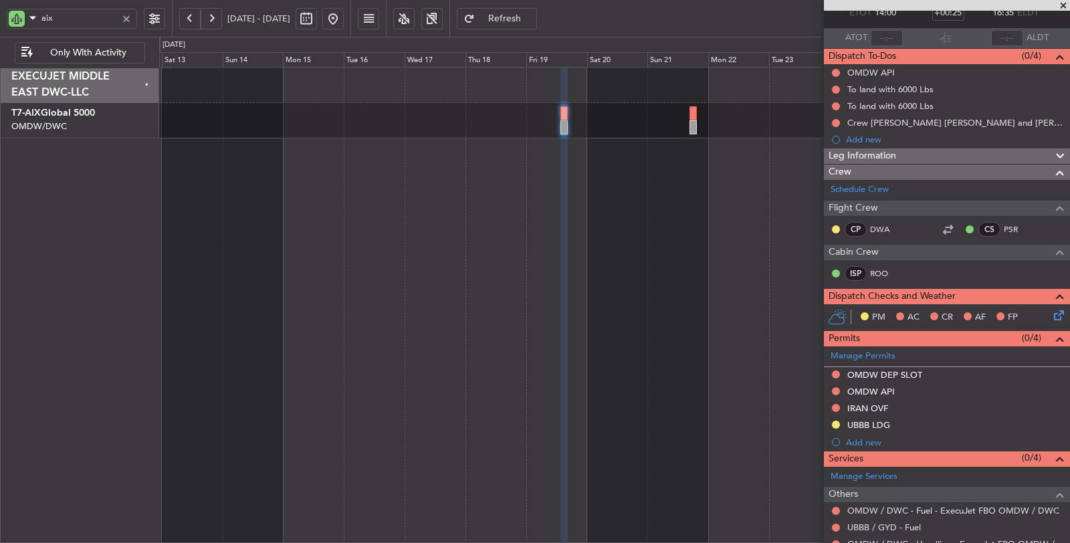
scroll to position [148, 0]
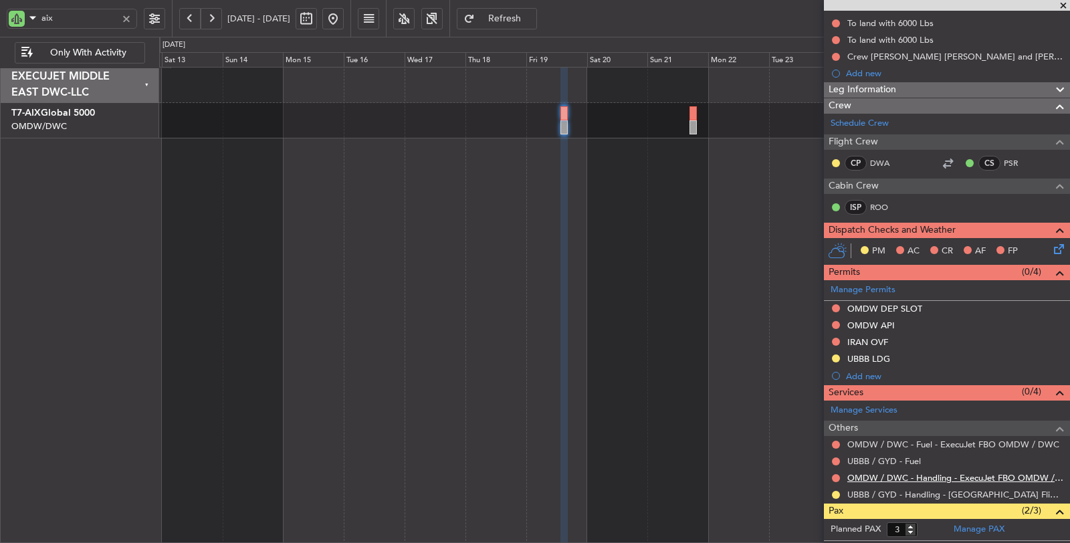
click at [912, 475] on link "OMDW / DWC - Handling - ExecuJet FBO OMDW / DWC" at bounding box center [955, 477] width 216 height 11
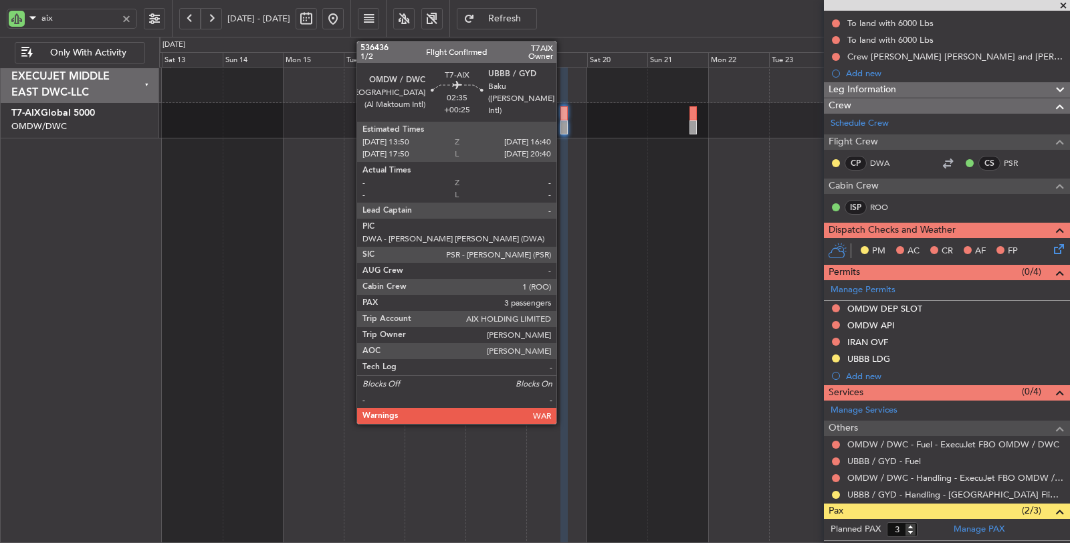
click at [563, 123] on div at bounding box center [563, 127] width 7 height 14
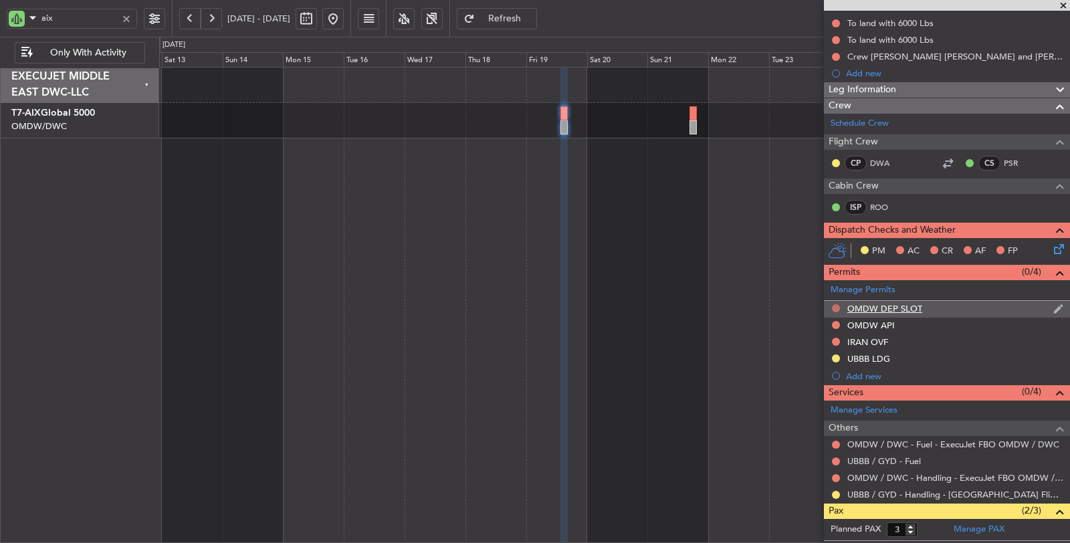
click at [836, 308] on button at bounding box center [836, 308] width 8 height 8
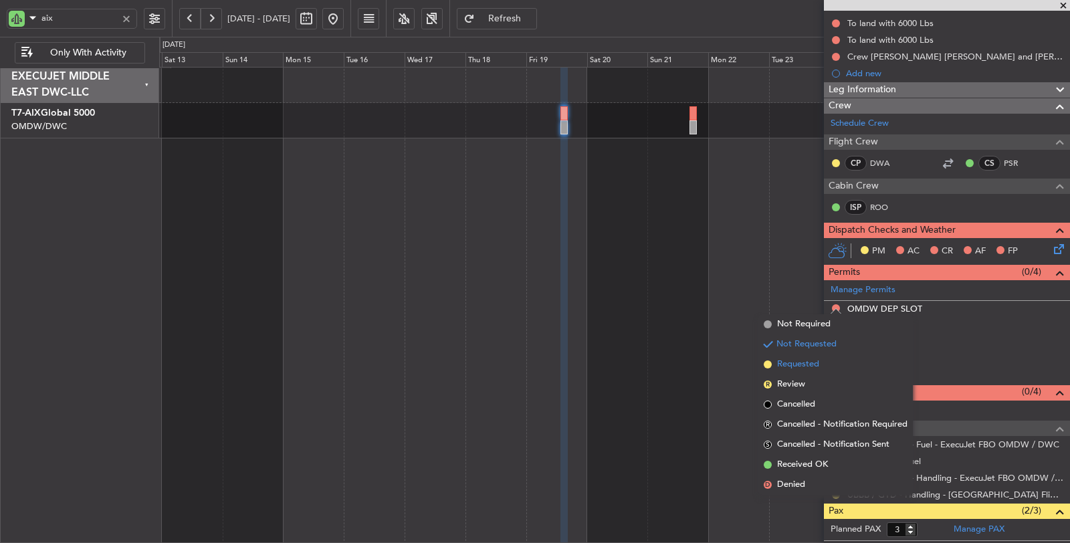
click at [826, 361] on li "Requested" at bounding box center [835, 364] width 154 height 20
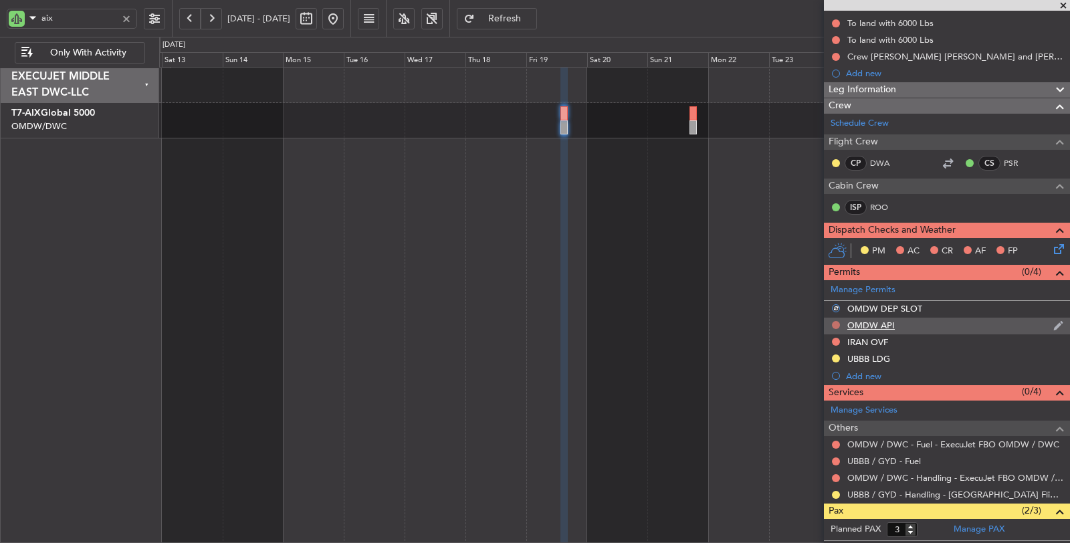
click at [836, 322] on button at bounding box center [836, 325] width 8 height 8
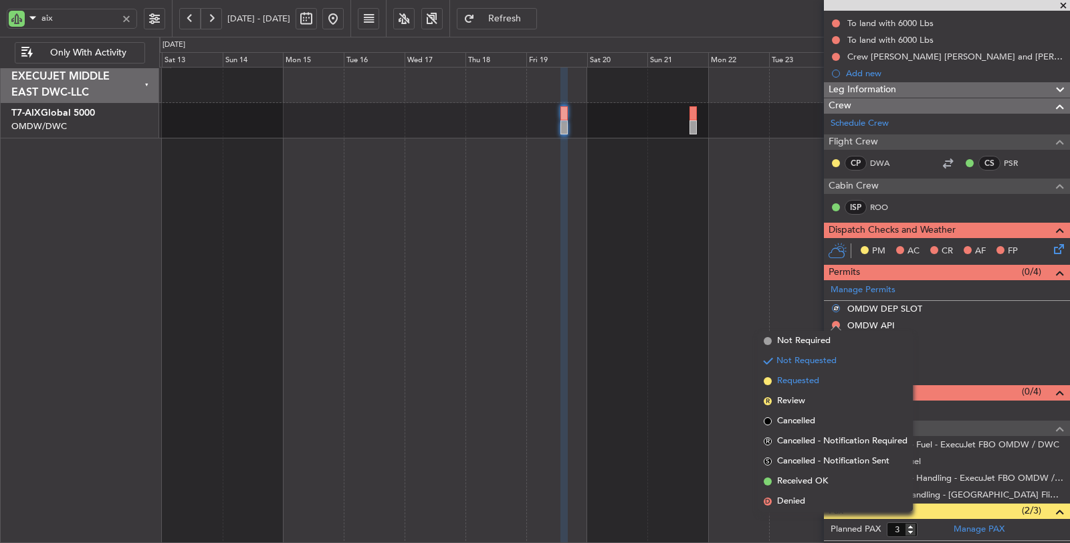
click at [817, 382] on span "Requested" at bounding box center [798, 380] width 42 height 13
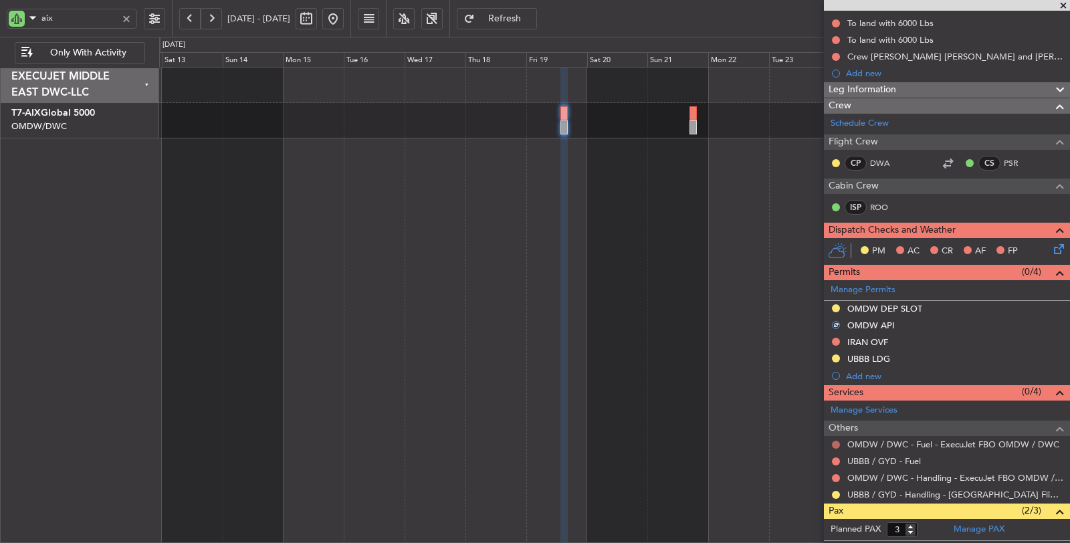
click at [836, 441] on button at bounding box center [836, 445] width 8 height 8
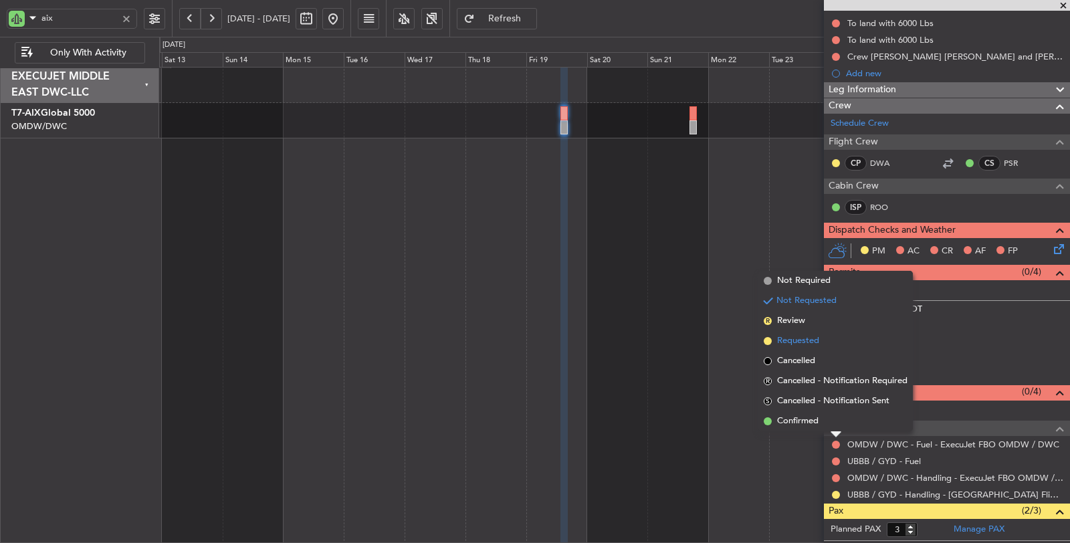
click at [808, 336] on span "Requested" at bounding box center [798, 340] width 42 height 13
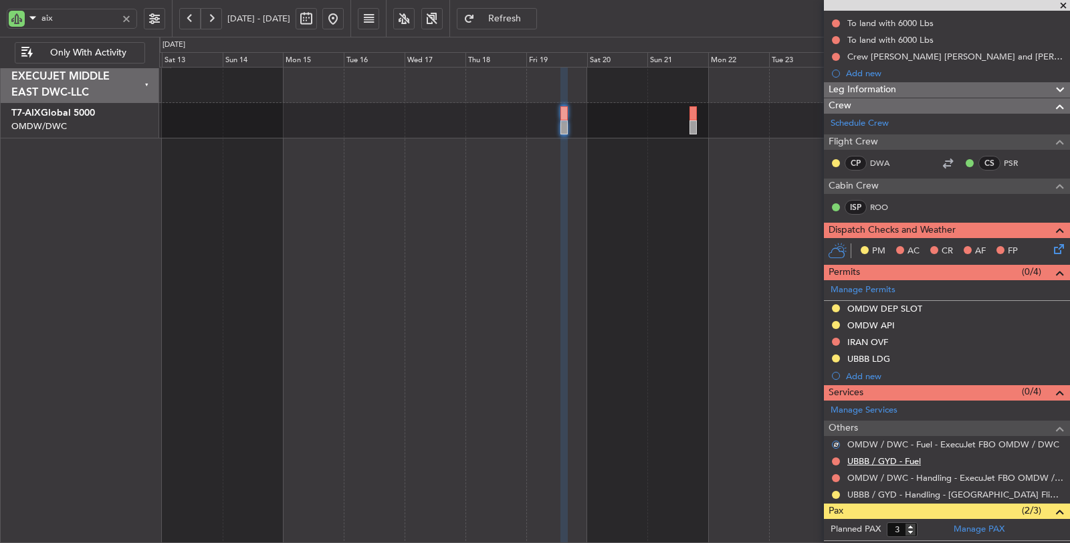
click at [871, 455] on link "UBBB / GYD - Fuel" at bounding box center [884, 460] width 74 height 11
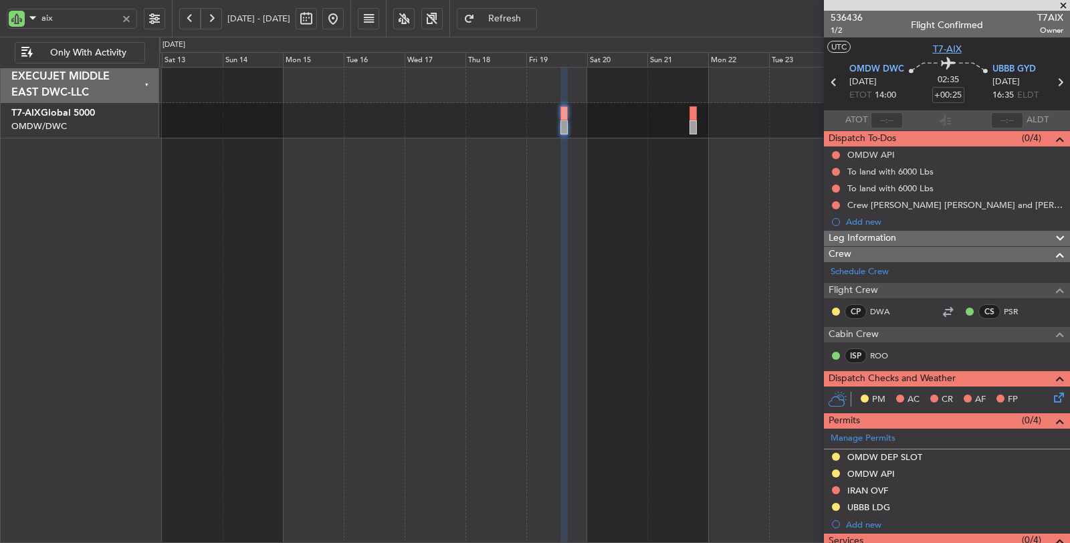
click at [933, 49] on span "T7-AIX" at bounding box center [947, 49] width 29 height 14
click at [834, 155] on button at bounding box center [836, 155] width 8 height 8
drag, startPoint x: 830, startPoint y: 212, endPoint x: 834, endPoint y: 235, distance: 23.1
click at [834, 235] on ul "Not Started In Progress Completed Cancelled" at bounding box center [836, 203] width 71 height 80
click at [834, 235] on span "Cancelled" at bounding box center [839, 233] width 38 height 13
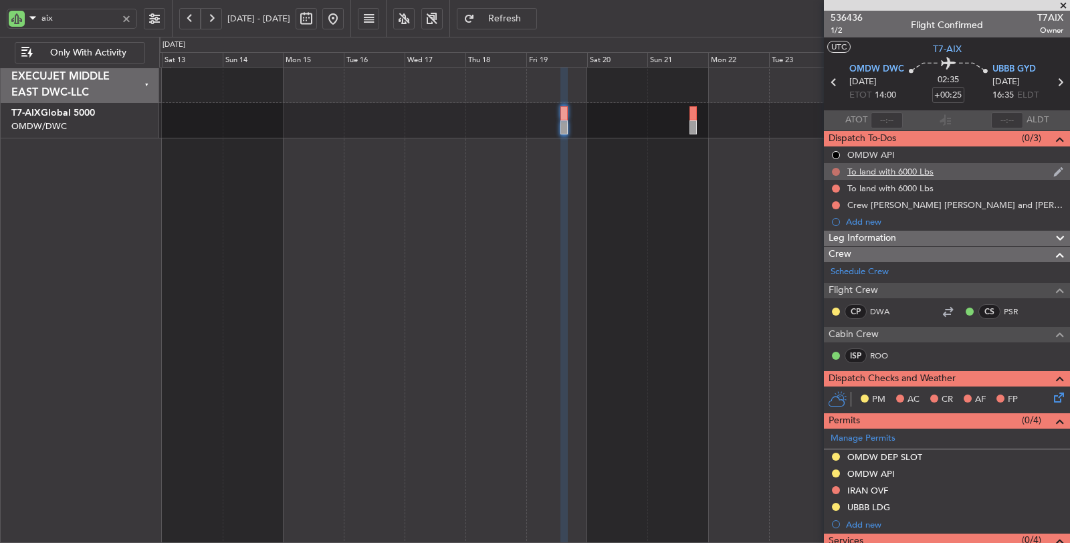
click at [834, 168] on button at bounding box center [836, 172] width 8 height 8
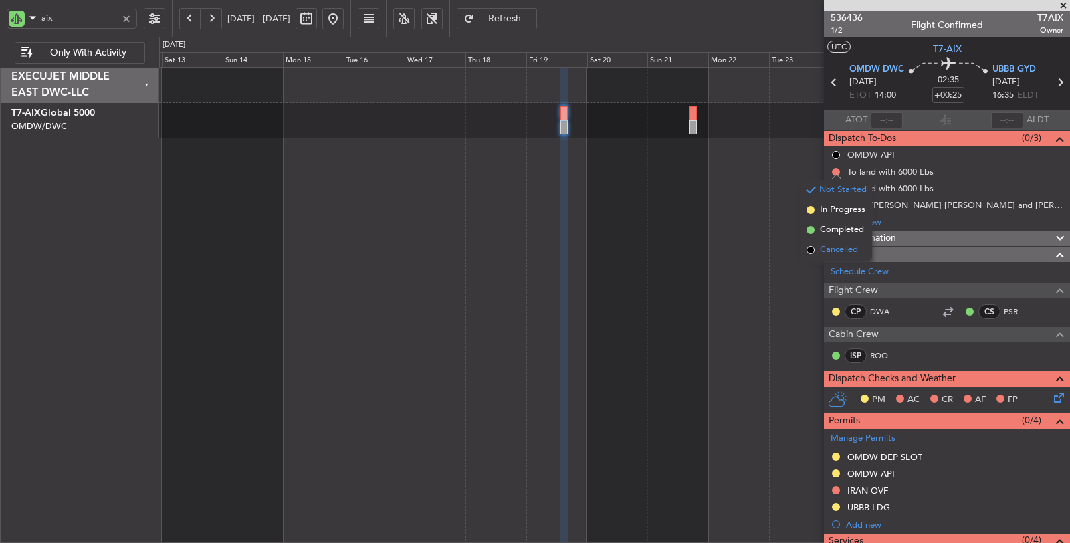
click at [834, 249] on span "Cancelled" at bounding box center [839, 249] width 38 height 13
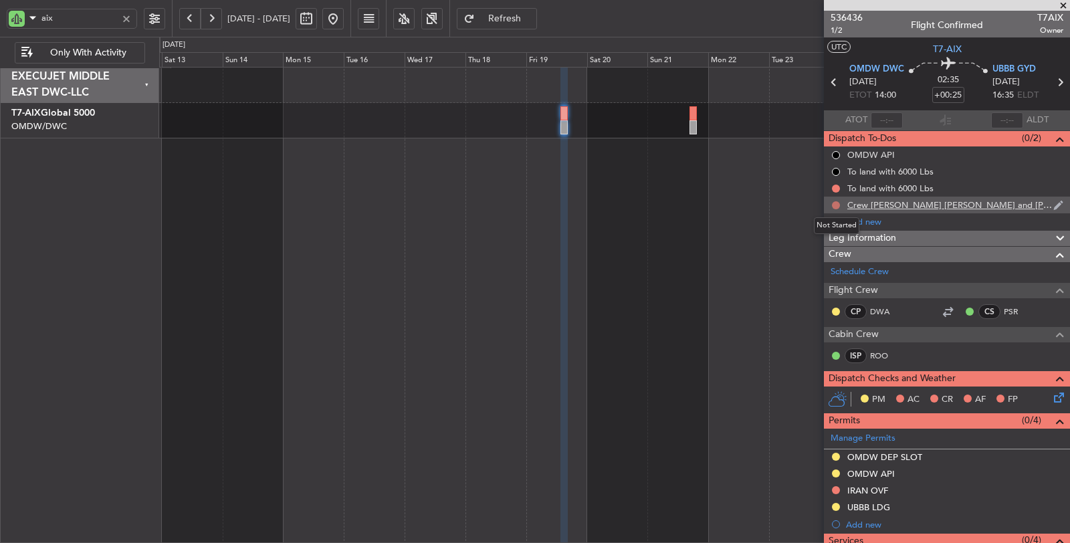
click at [838, 202] on button at bounding box center [836, 205] width 8 height 8
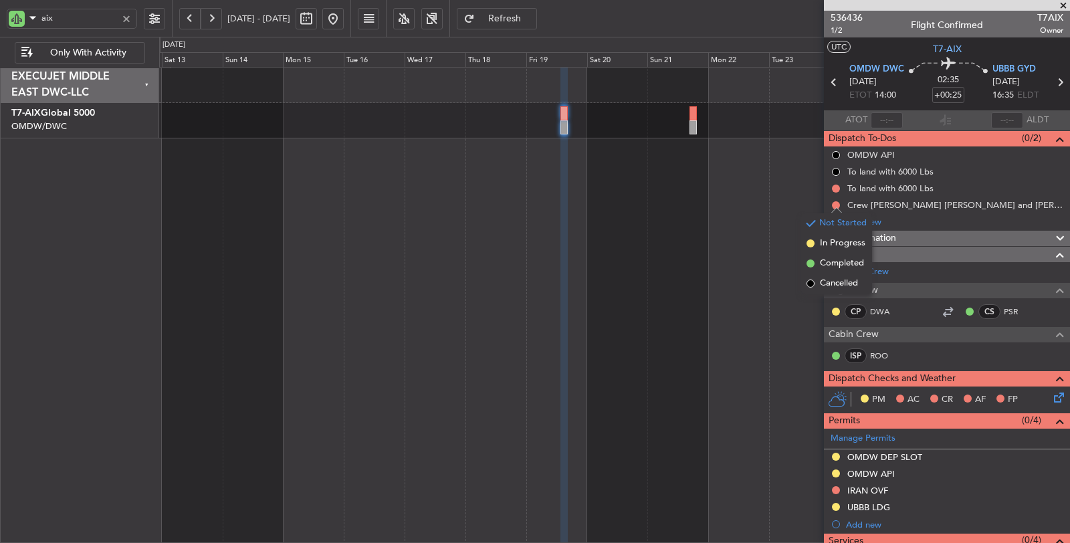
drag, startPoint x: 851, startPoint y: 258, endPoint x: 833, endPoint y: 253, distance: 18.8
click at [851, 257] on span "Completed" at bounding box center [842, 263] width 44 height 13
click at [123, 22] on div at bounding box center [126, 18] width 15 height 15
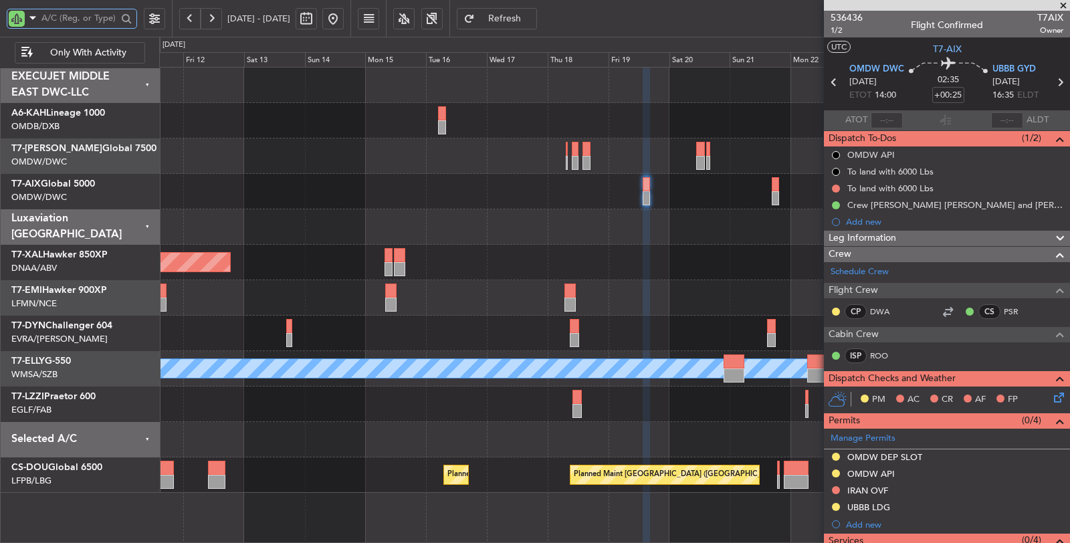
click at [518, 297] on div "Planned Maint [GEOGRAPHIC_DATA]" at bounding box center [614, 297] width 911 height 35
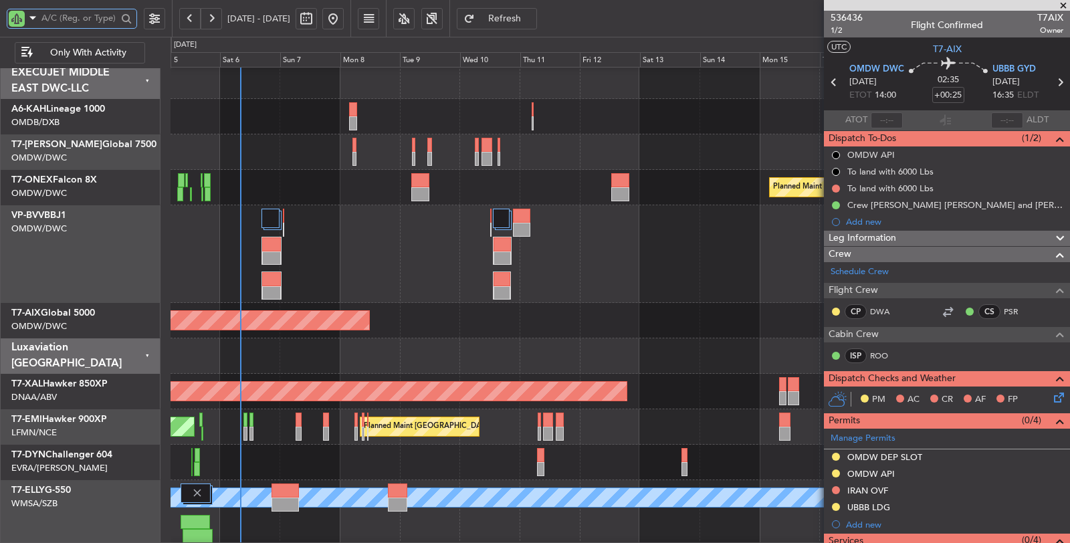
click at [742, 300] on div "Planned Maint Dubai (Al Maktoum Intl)" at bounding box center [619, 254] width 899 height 98
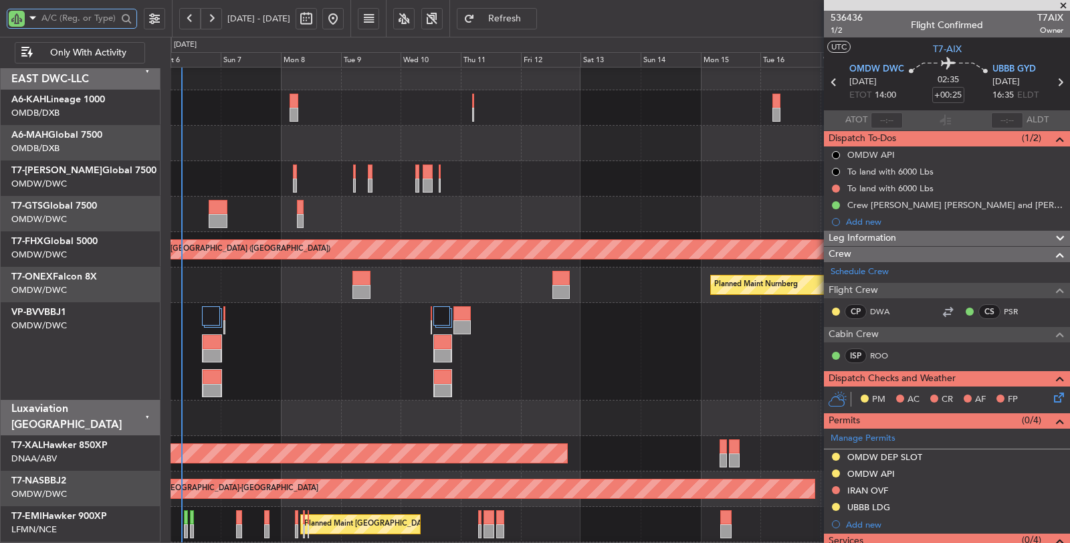
scroll to position [11, 0]
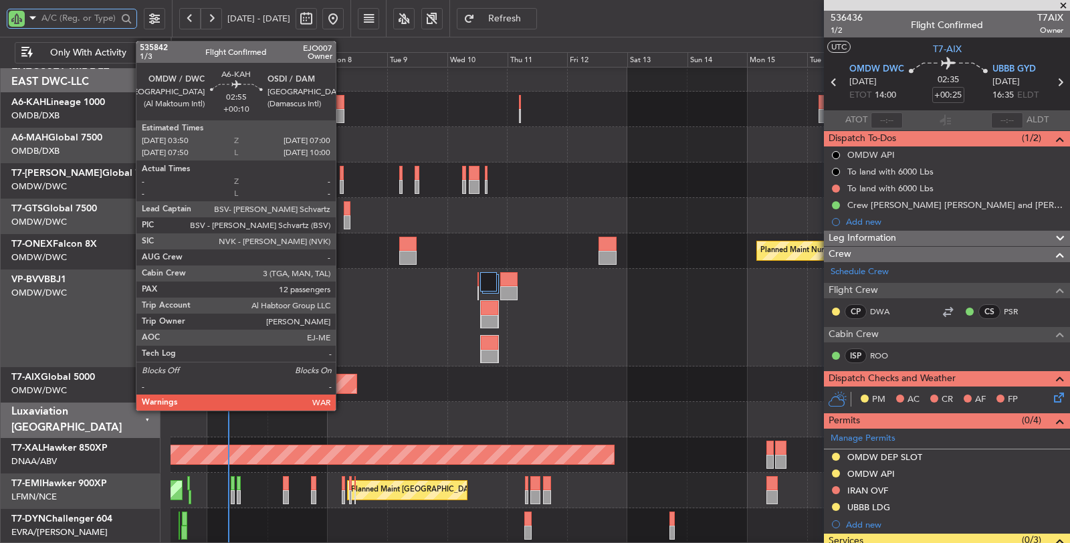
click at [342, 109] on div at bounding box center [340, 116] width 8 height 14
click at [341, 114] on div at bounding box center [340, 116] width 8 height 14
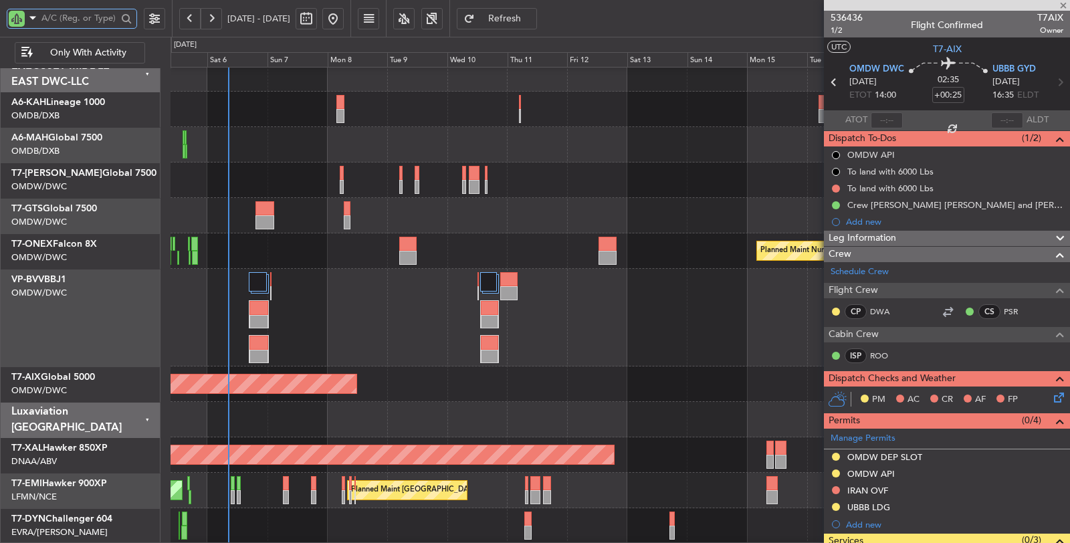
type input "+00:10"
type input "12"
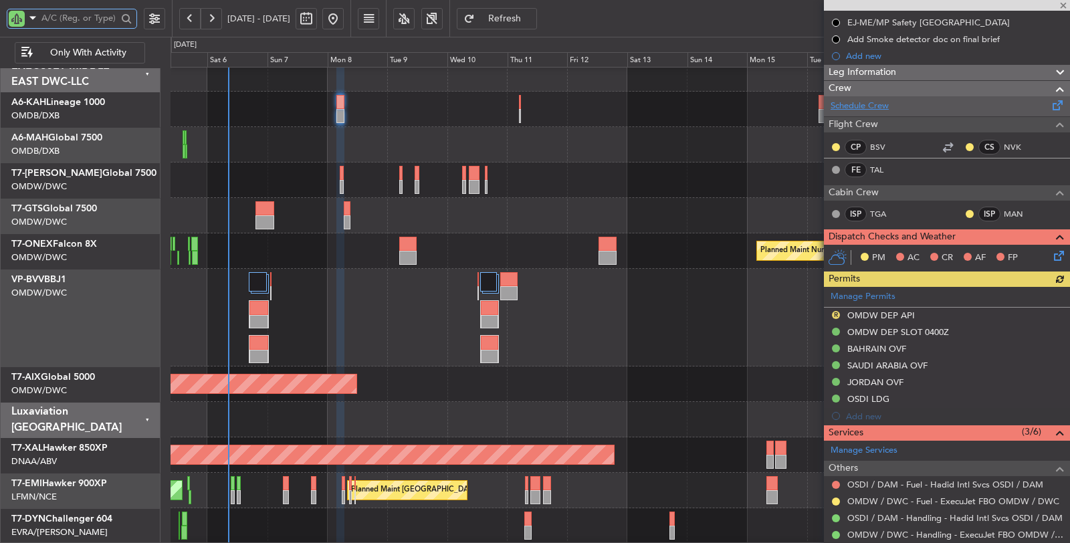
scroll to position [223, 0]
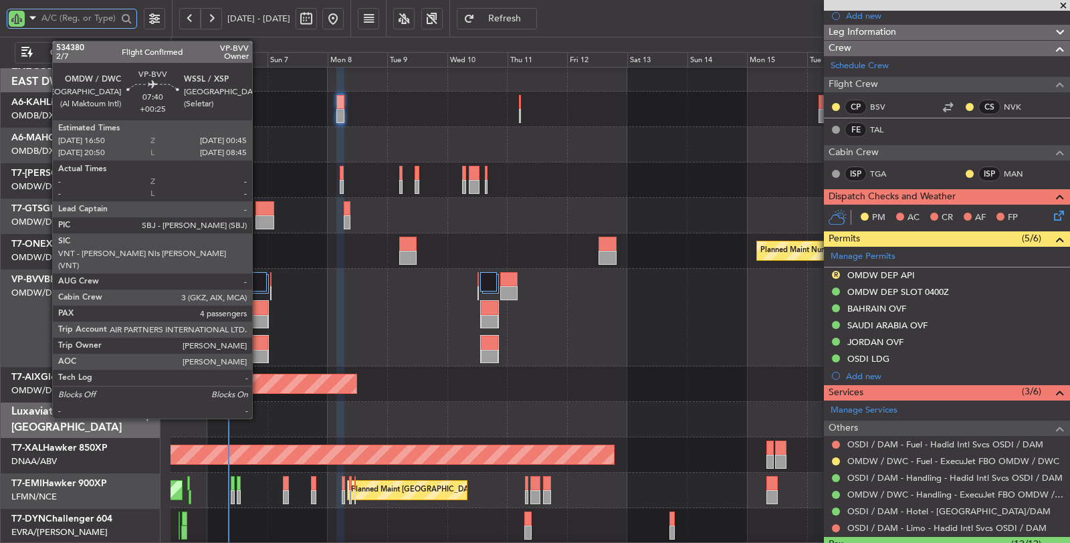
click at [259, 306] on div at bounding box center [258, 308] width 19 height 14
type input "+00:25"
type input "4"
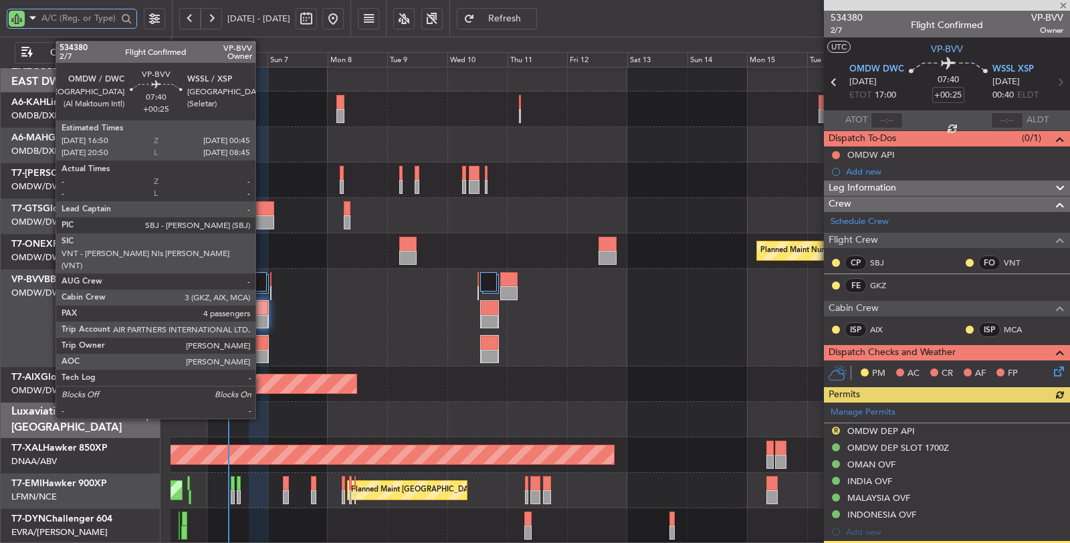
click at [262, 315] on div at bounding box center [258, 322] width 19 height 14
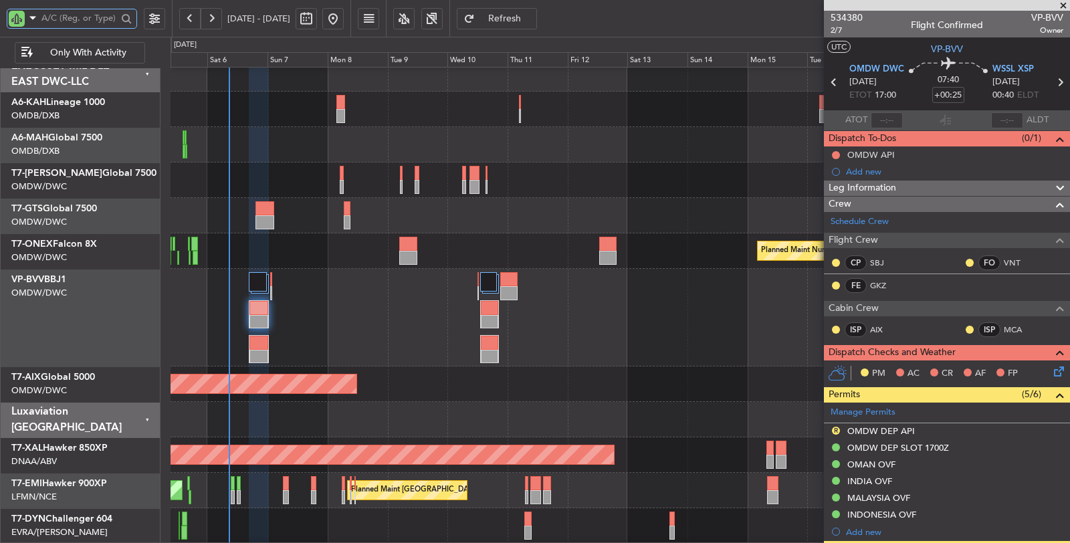
click at [98, 21] on input "text" at bounding box center [79, 18] width 76 height 20
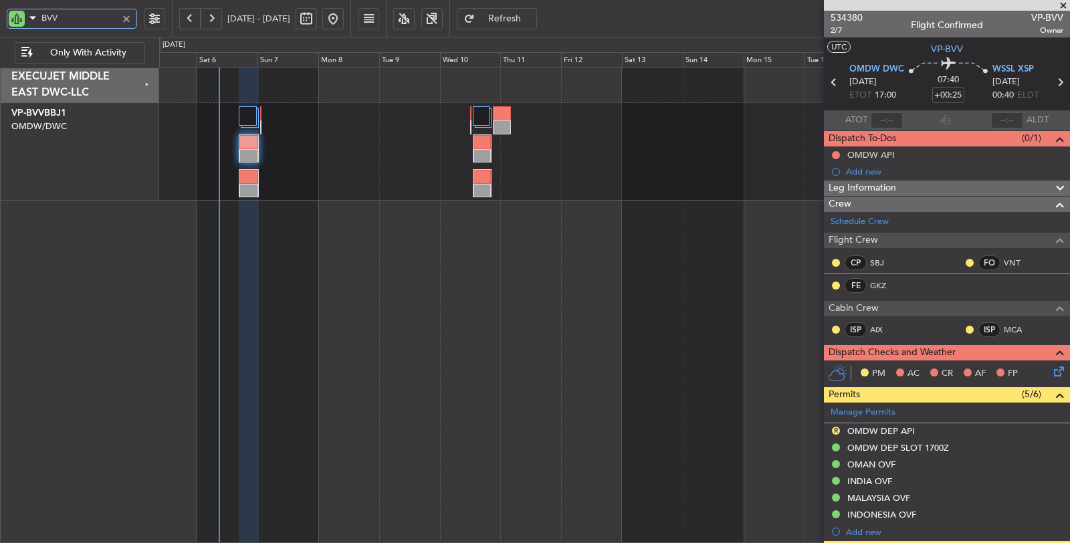
type input "BVV"
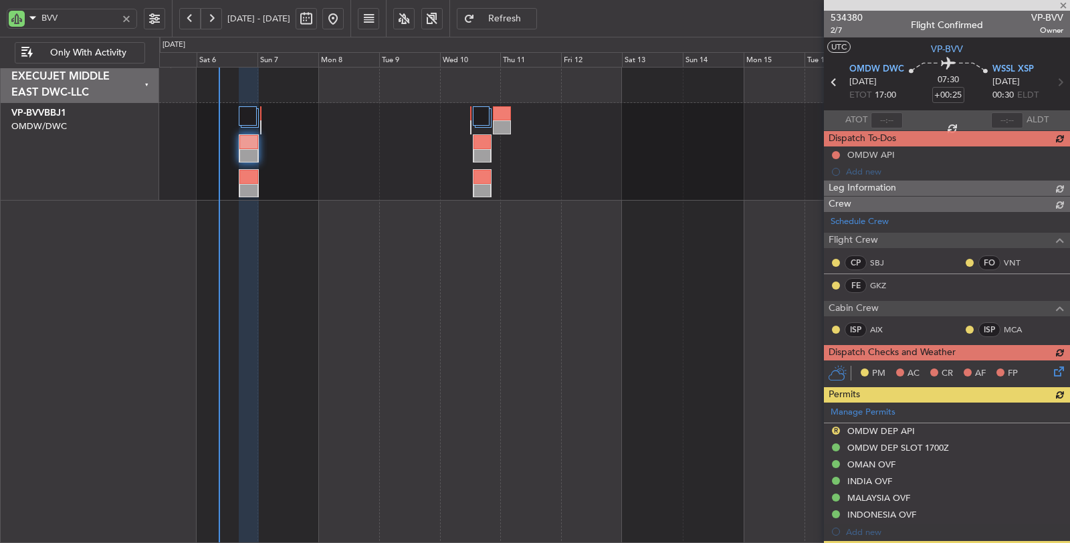
type input "+00:15"
type input "[PERSON_NAME] (SYS)"
type input "7117"
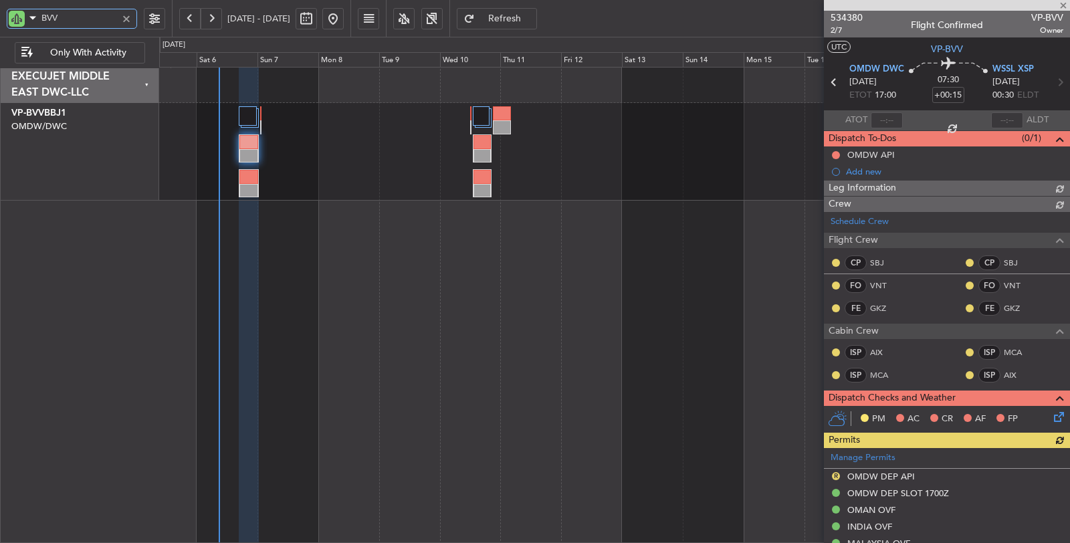
type input "[PERSON_NAME] (SYS)"
type input "7117"
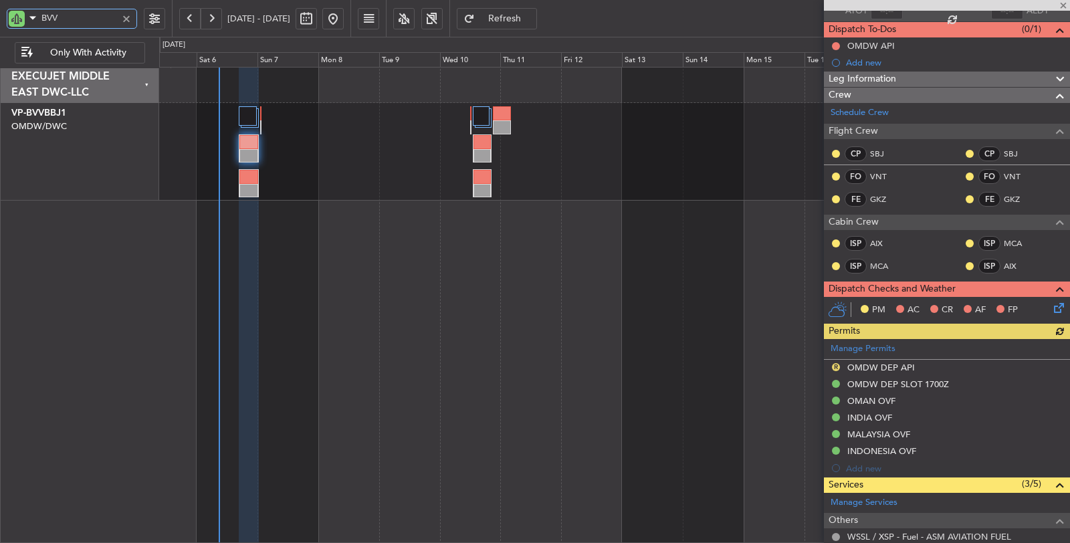
scroll to position [148, 0]
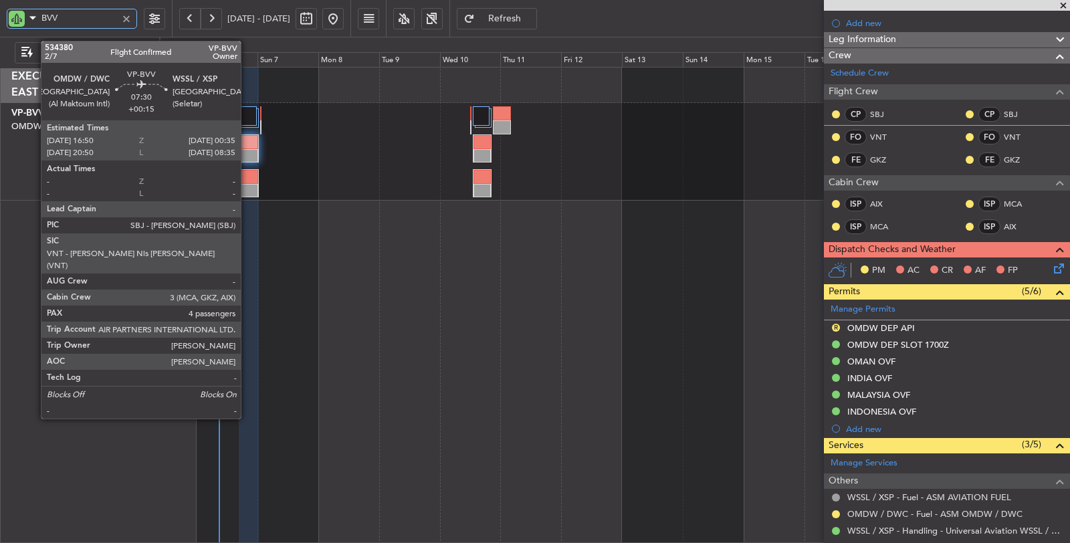
click at [247, 150] on div at bounding box center [248, 156] width 19 height 14
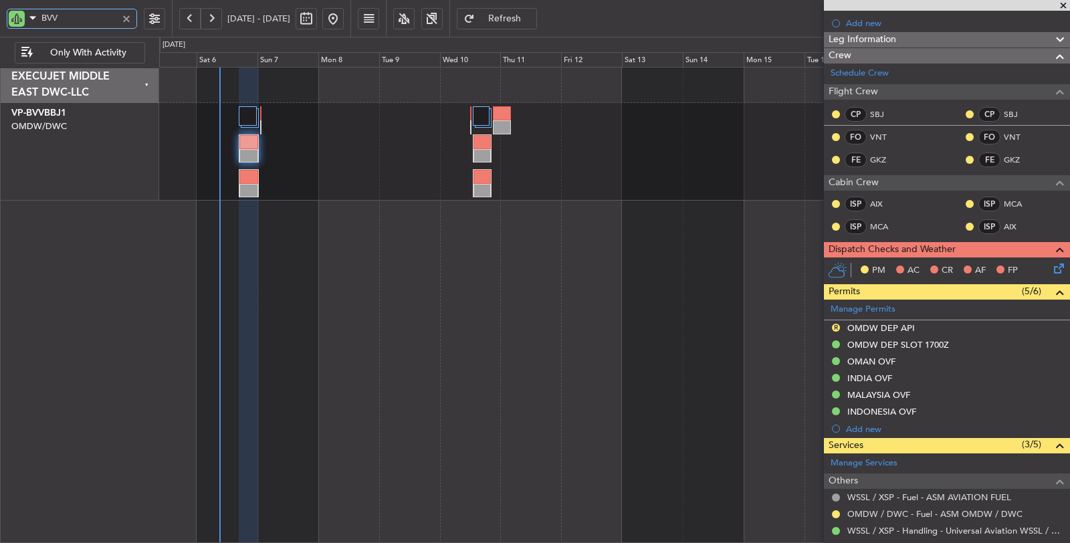
type input "[PERSON_NAME] (SYS)"
type input "7117"
click at [834, 324] on button "R" at bounding box center [836, 328] width 8 height 8
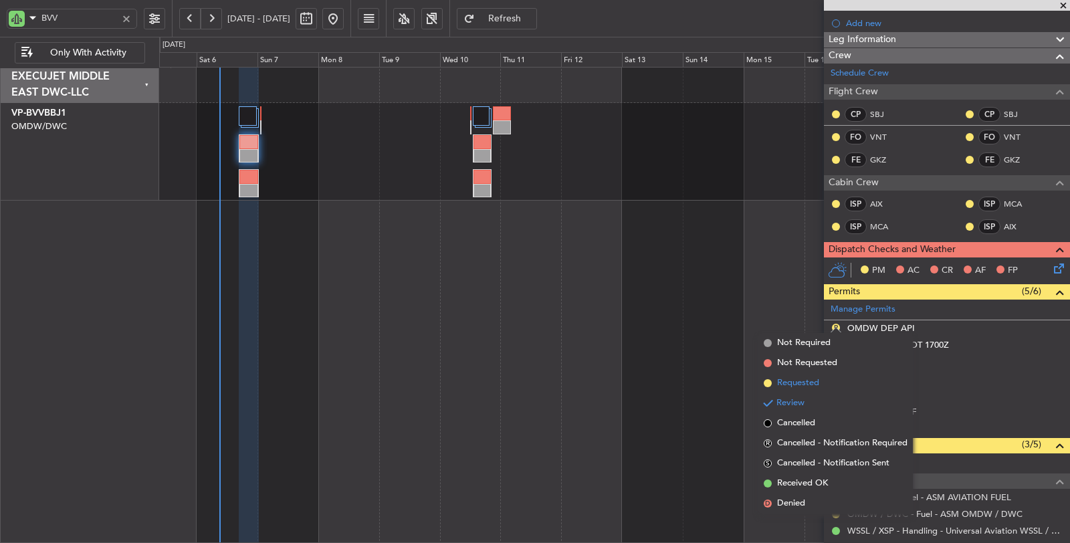
click at [822, 380] on li "Requested" at bounding box center [835, 383] width 154 height 20
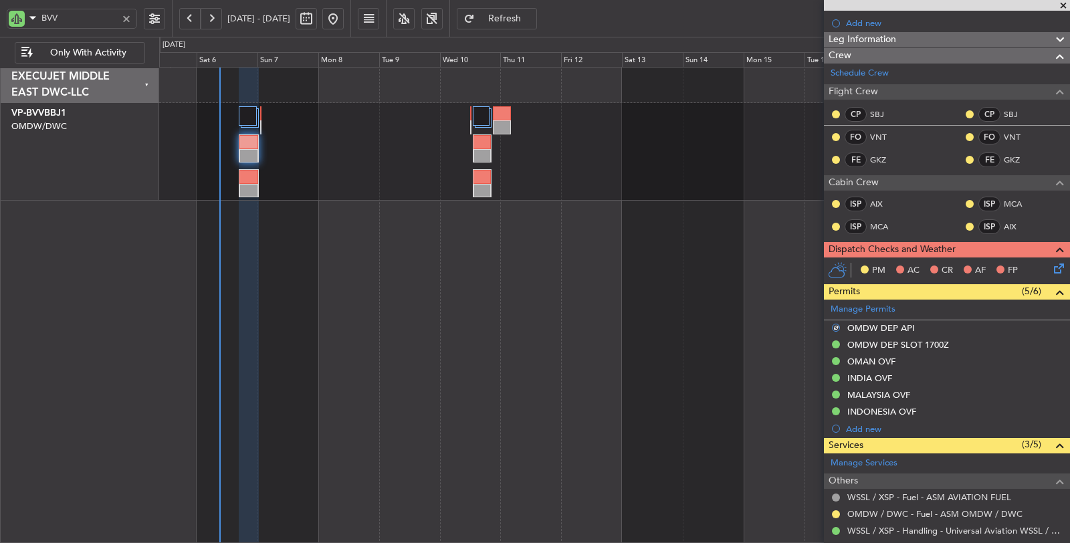
click at [1051, 266] on icon at bounding box center [1056, 266] width 11 height 11
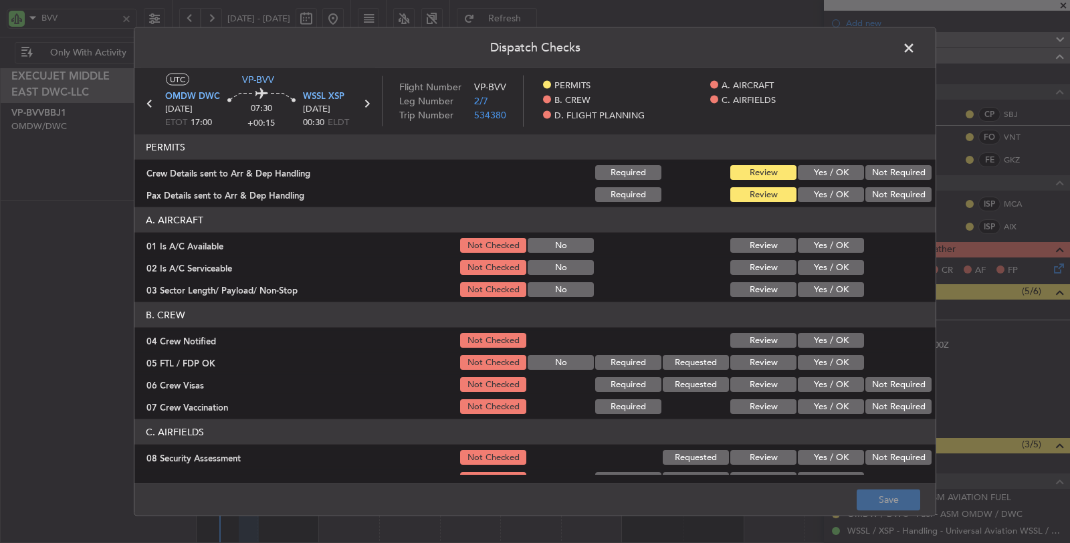
click at [834, 170] on button "Yes / OK" at bounding box center [831, 172] width 66 height 15
click at [832, 191] on button "Yes / OK" at bounding box center [831, 194] width 66 height 15
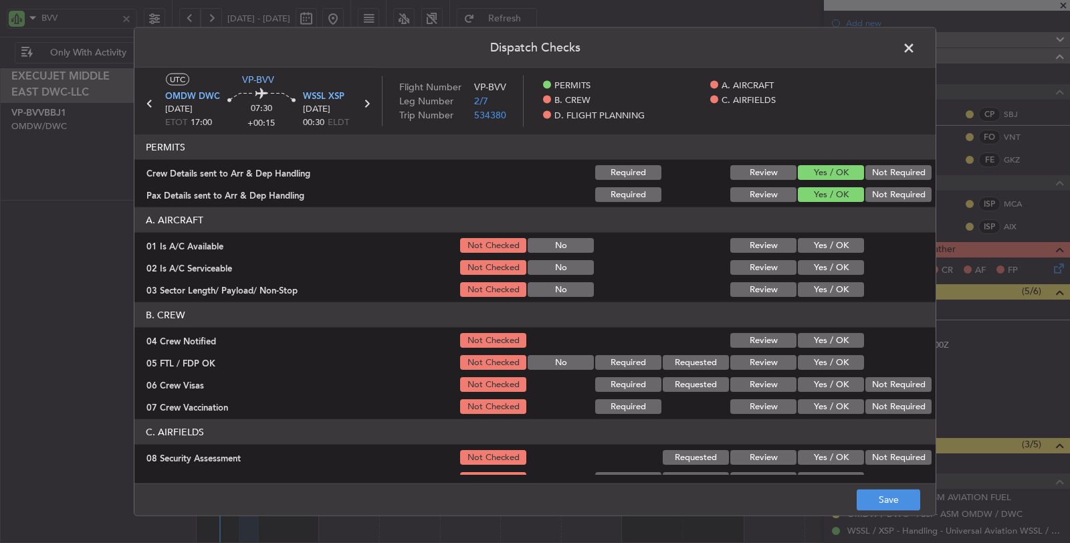
click at [828, 247] on button "Yes / OK" at bounding box center [831, 245] width 66 height 15
click at [826, 265] on button "Yes / OK" at bounding box center [831, 267] width 66 height 15
click at [825, 288] on button "Yes / OK" at bounding box center [831, 289] width 66 height 15
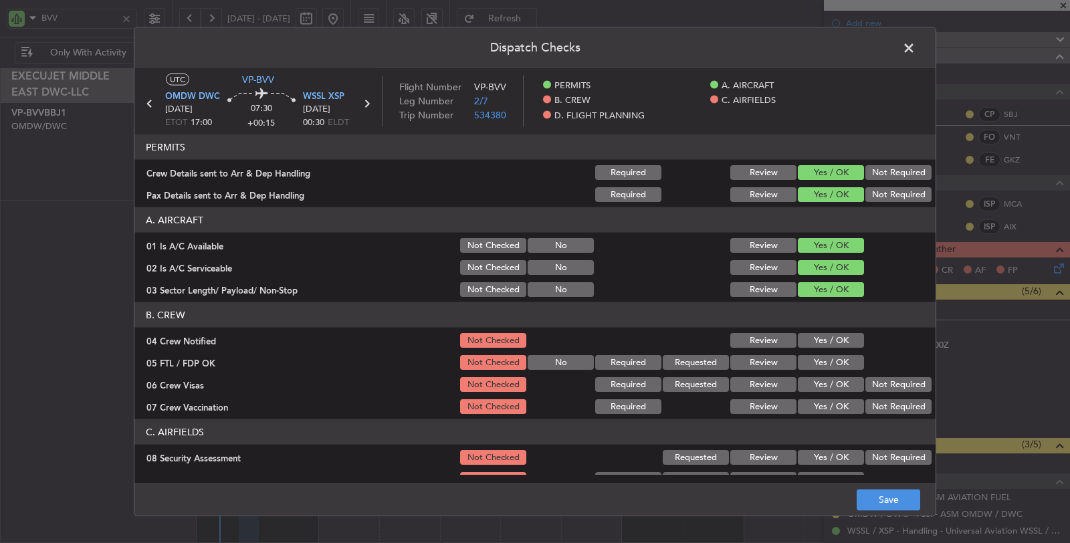
click at [820, 337] on button "Yes / OK" at bounding box center [831, 340] width 66 height 15
click at [824, 358] on button "Yes / OK" at bounding box center [831, 362] width 66 height 15
click at [874, 386] on button "Not Required" at bounding box center [898, 384] width 66 height 15
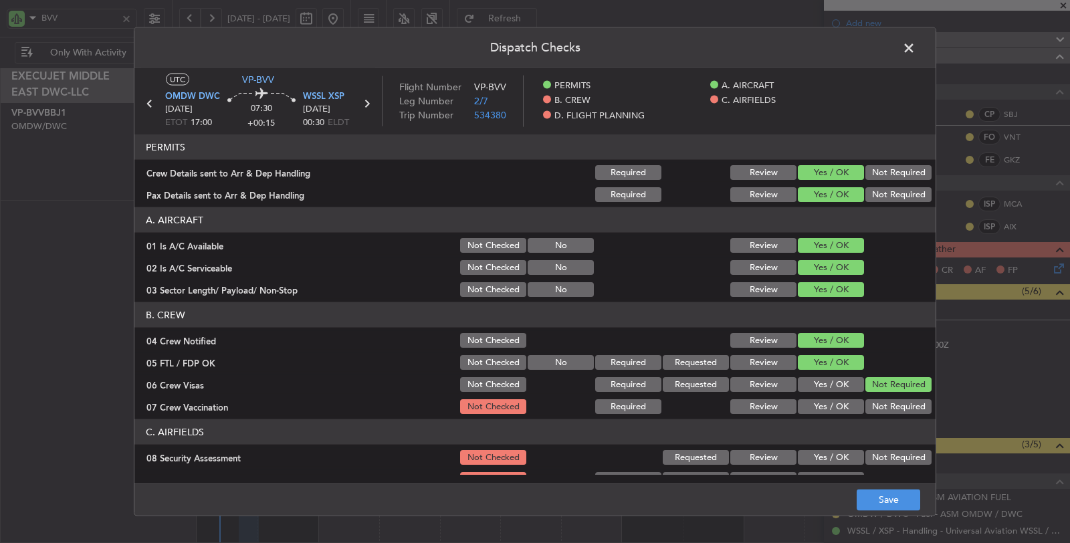
click at [873, 405] on button "Not Required" at bounding box center [898, 406] width 66 height 15
click at [868, 457] on button "Not Required" at bounding box center [898, 457] width 66 height 15
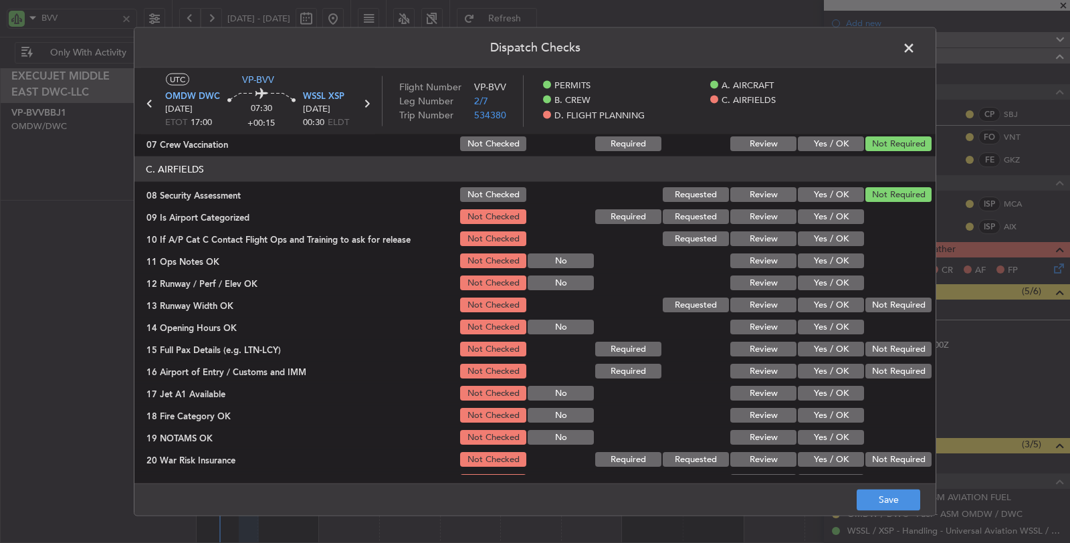
scroll to position [297, 0]
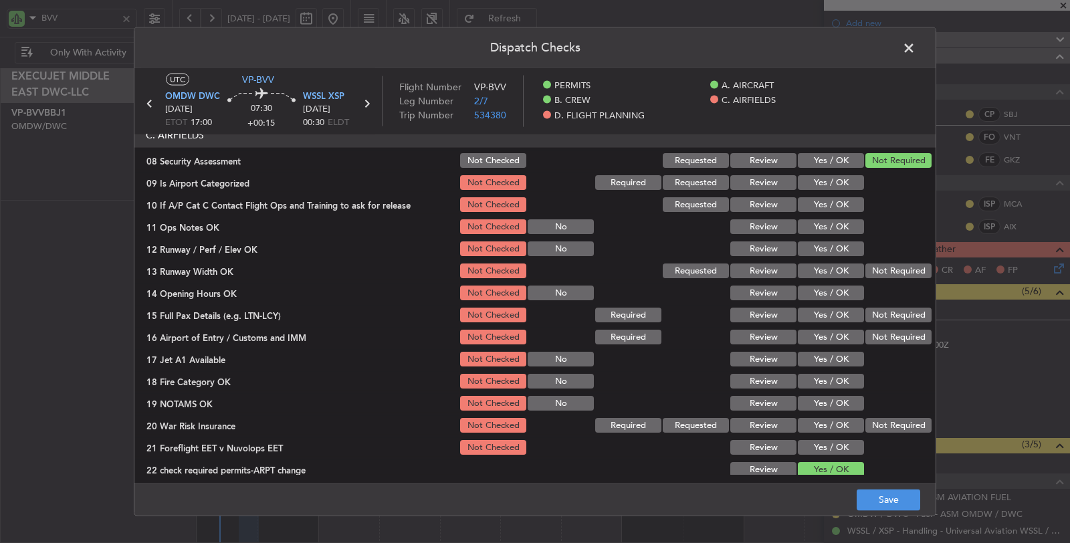
click at [836, 181] on button "Yes / OK" at bounding box center [831, 182] width 66 height 15
click at [834, 205] on button "Yes / OK" at bounding box center [831, 204] width 66 height 15
click at [832, 226] on button "Yes / OK" at bounding box center [831, 226] width 66 height 15
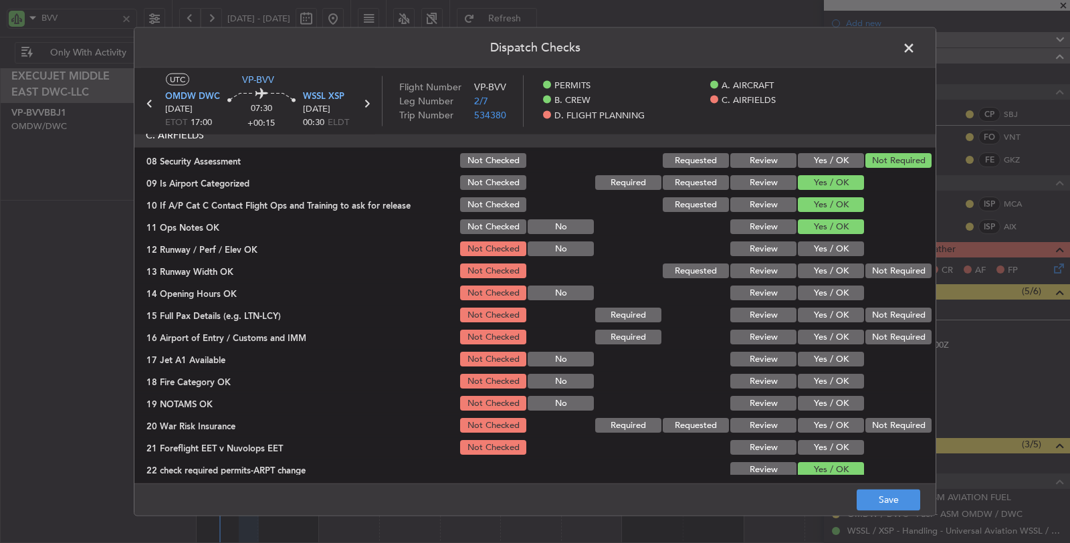
click at [830, 246] on button "Yes / OK" at bounding box center [831, 248] width 66 height 15
click at [832, 273] on button "Yes / OK" at bounding box center [831, 270] width 66 height 15
click at [830, 288] on button "Yes / OK" at bounding box center [831, 293] width 66 height 15
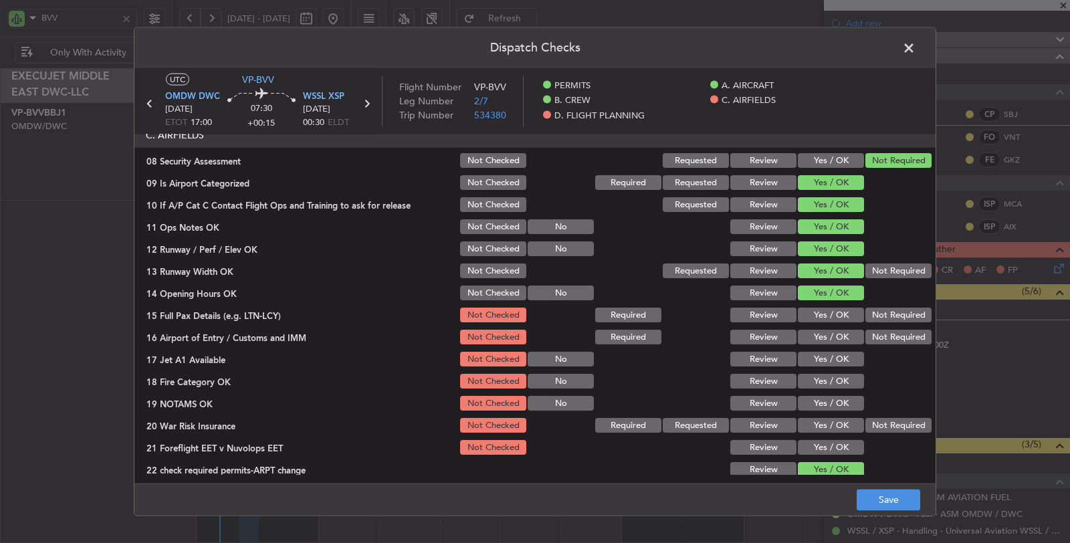
click at [832, 311] on button "Yes / OK" at bounding box center [831, 315] width 66 height 15
click at [830, 332] on button "Yes / OK" at bounding box center [831, 337] width 66 height 15
click at [829, 354] on button "Yes / OK" at bounding box center [831, 359] width 66 height 15
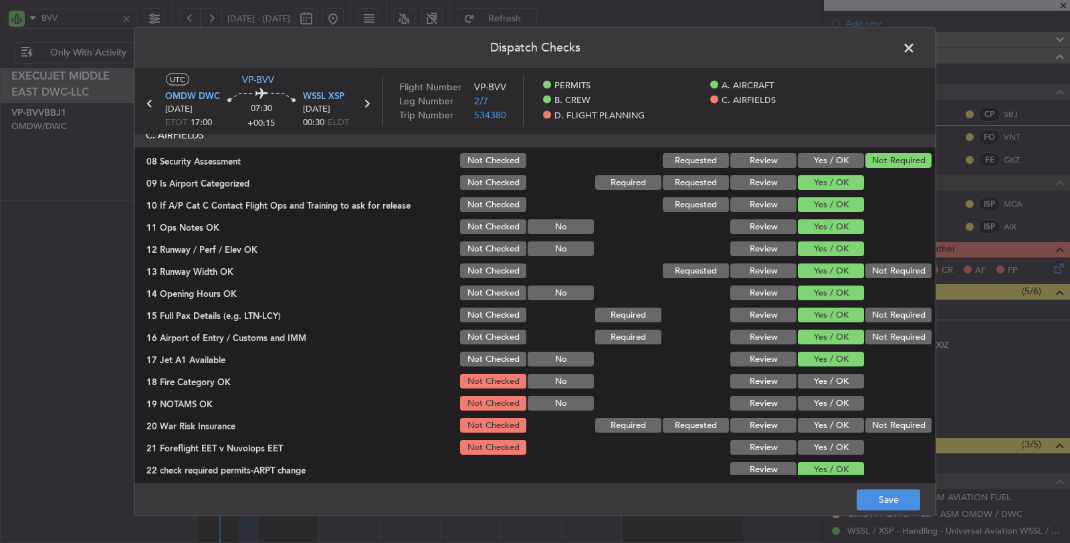
click at [826, 376] on button "Yes / OK" at bounding box center [831, 381] width 66 height 15
click at [824, 403] on button "Yes / OK" at bounding box center [831, 403] width 66 height 15
click at [873, 420] on button "Not Required" at bounding box center [898, 425] width 66 height 15
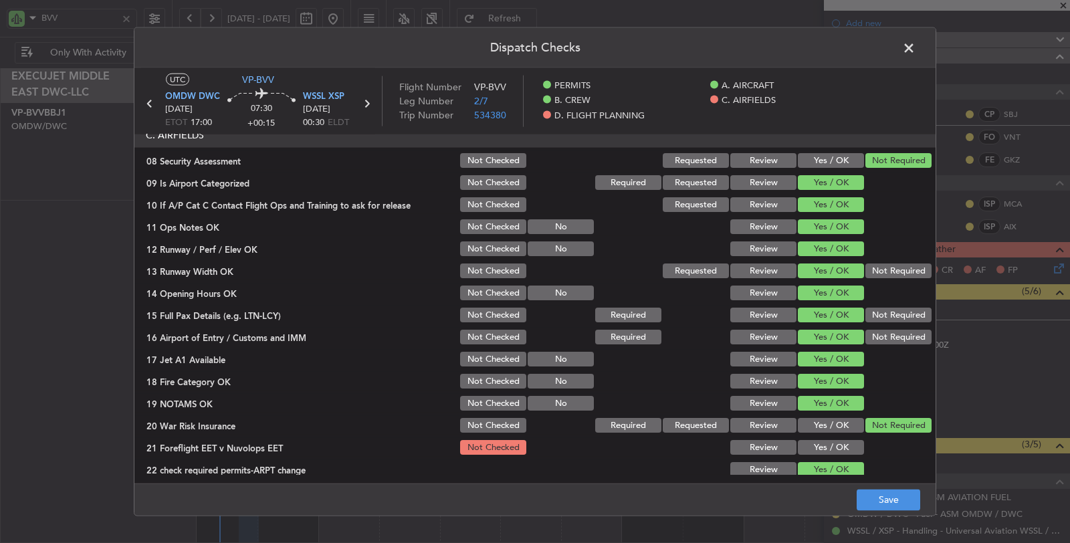
click at [840, 440] on button "Yes / OK" at bounding box center [831, 447] width 66 height 15
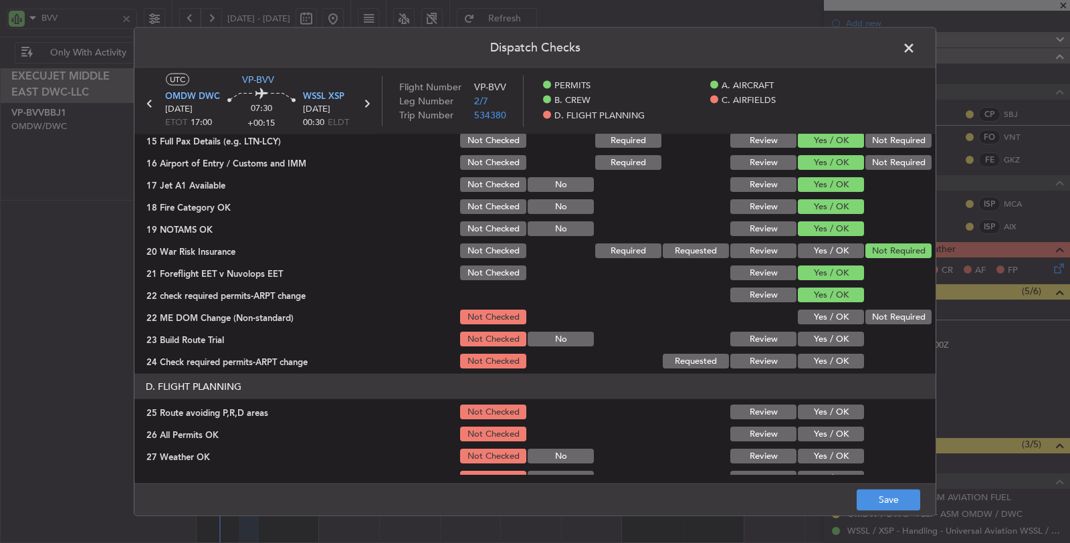
scroll to position [520, 0]
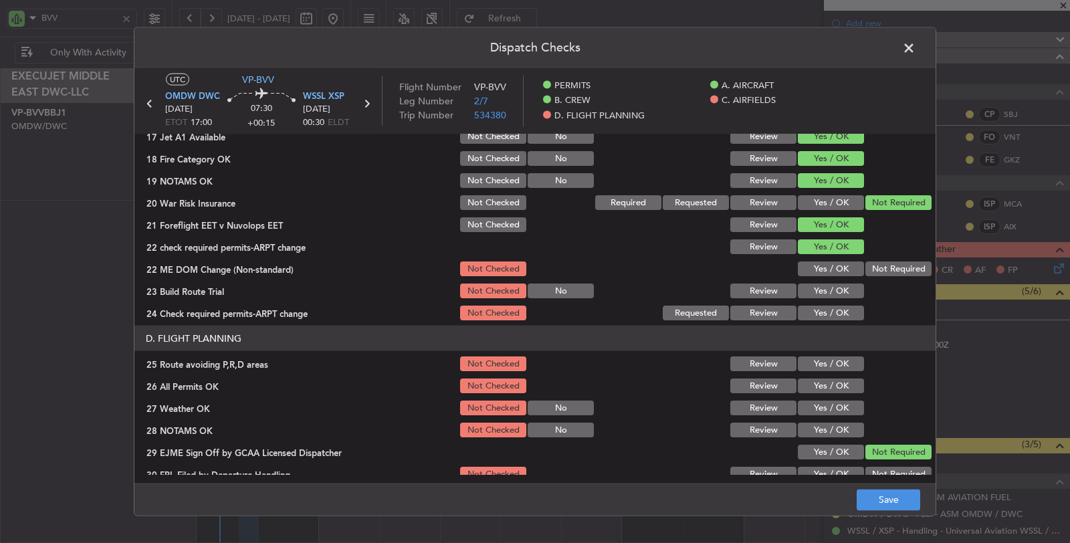
drag, startPoint x: 859, startPoint y: 265, endPoint x: 829, endPoint y: 269, distance: 30.4
click at [829, 269] on div "22 ME DOM Change (Non-standard) Not Checked Yes / OK Not Required" at bounding box center [534, 268] width 801 height 19
click at [829, 269] on button "Yes / OK" at bounding box center [831, 268] width 66 height 15
click at [827, 291] on button "Yes / OK" at bounding box center [831, 290] width 66 height 15
click at [825, 318] on button "Yes / OK" at bounding box center [831, 313] width 66 height 15
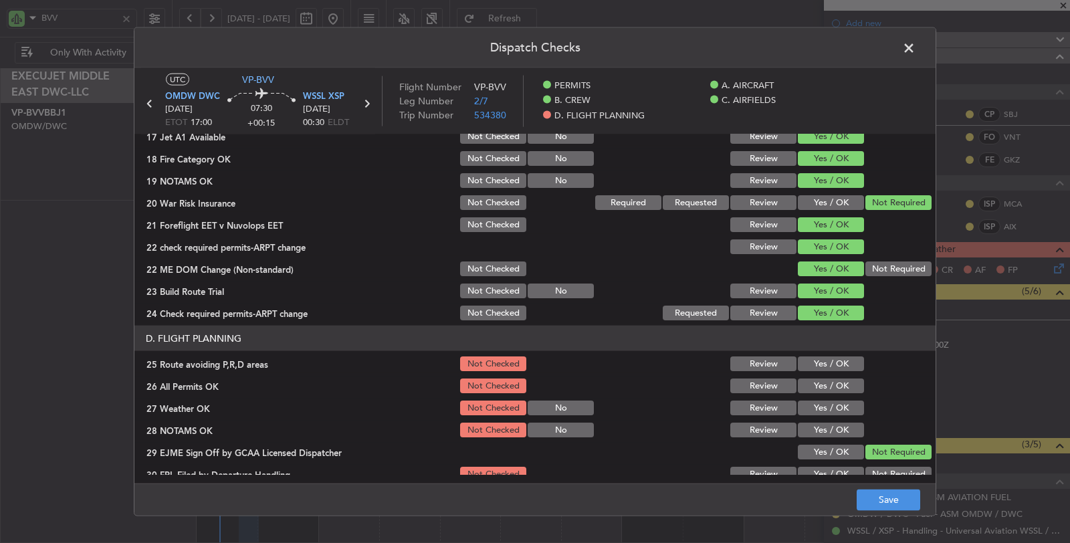
click at [820, 364] on button "Yes / OK" at bounding box center [831, 363] width 66 height 15
click at [818, 386] on button "Yes / OK" at bounding box center [831, 385] width 66 height 15
click at [817, 407] on button "Yes / OK" at bounding box center [831, 408] width 66 height 15
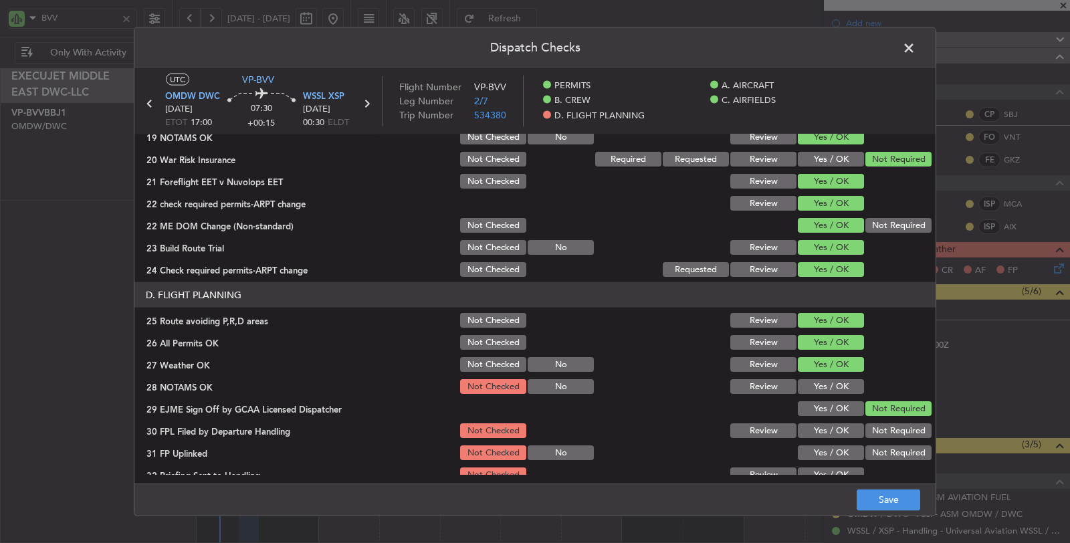
scroll to position [641, 0]
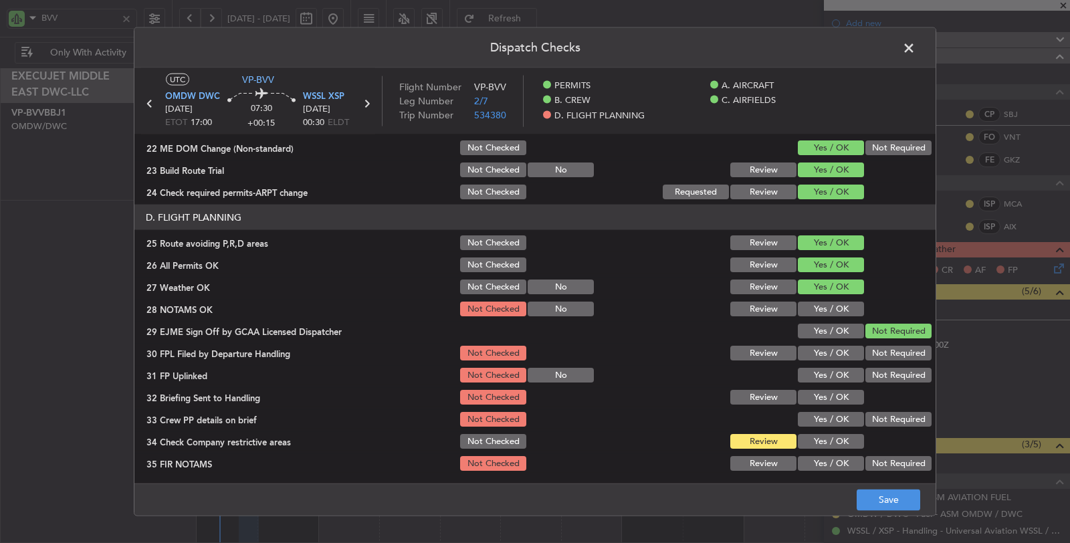
click at [826, 302] on button "Yes / OK" at bounding box center [831, 309] width 66 height 15
click at [823, 344] on div "Yes / OK" at bounding box center [830, 353] width 68 height 19
click at [820, 353] on button "Yes / OK" at bounding box center [831, 353] width 66 height 15
click at [819, 373] on button "Yes / OK" at bounding box center [831, 375] width 66 height 15
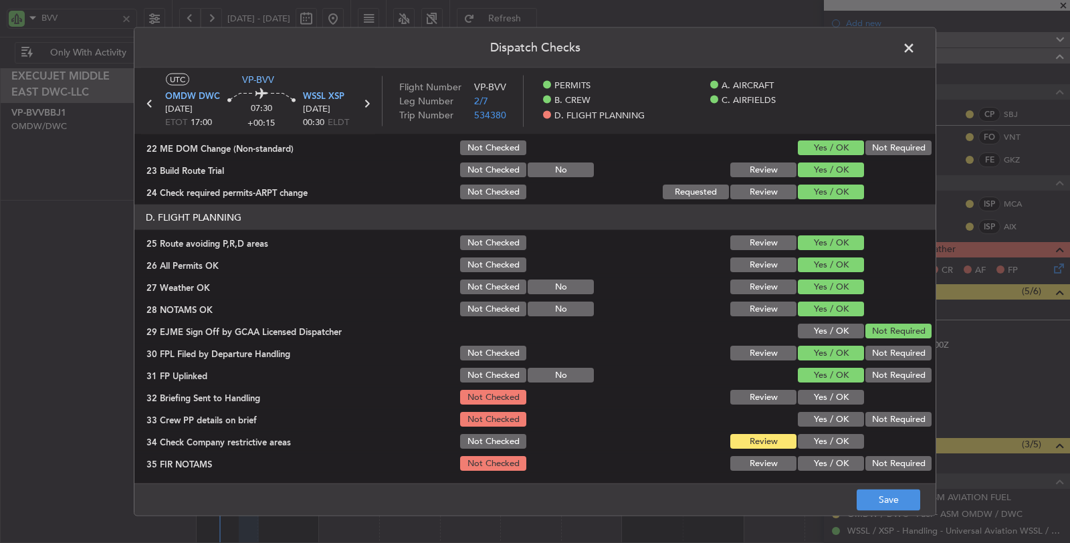
drag, startPoint x: 821, startPoint y: 400, endPoint x: 821, endPoint y: 409, distance: 8.7
click at [821, 400] on button "Yes / OK" at bounding box center [831, 397] width 66 height 15
click at [820, 417] on button "Yes / OK" at bounding box center [831, 419] width 66 height 15
click at [828, 441] on button "Yes / OK" at bounding box center [831, 441] width 66 height 15
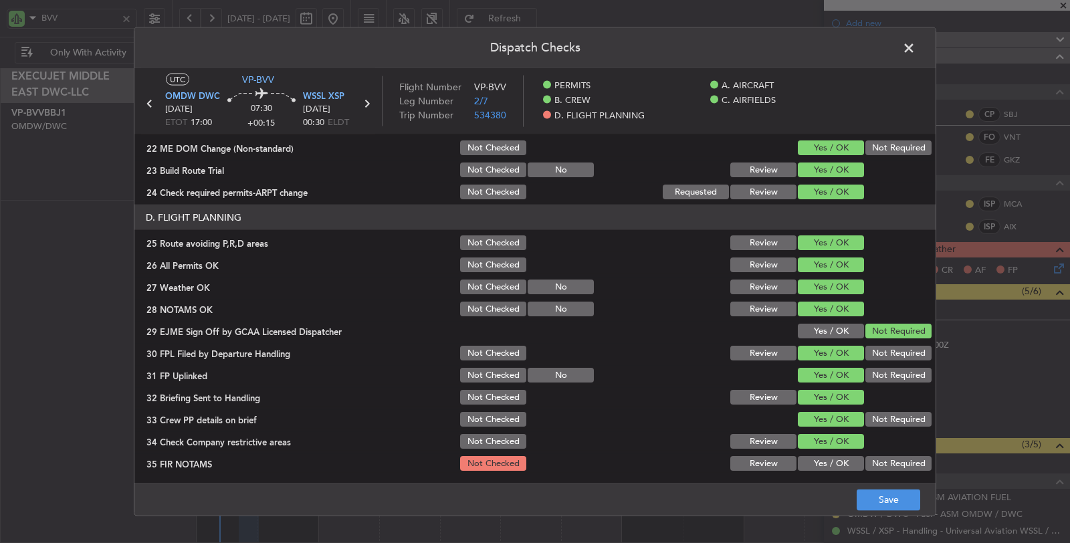
click at [865, 462] on button "Not Required" at bounding box center [898, 463] width 66 height 15
click at [879, 502] on button "Save" at bounding box center [889, 499] width 64 height 21
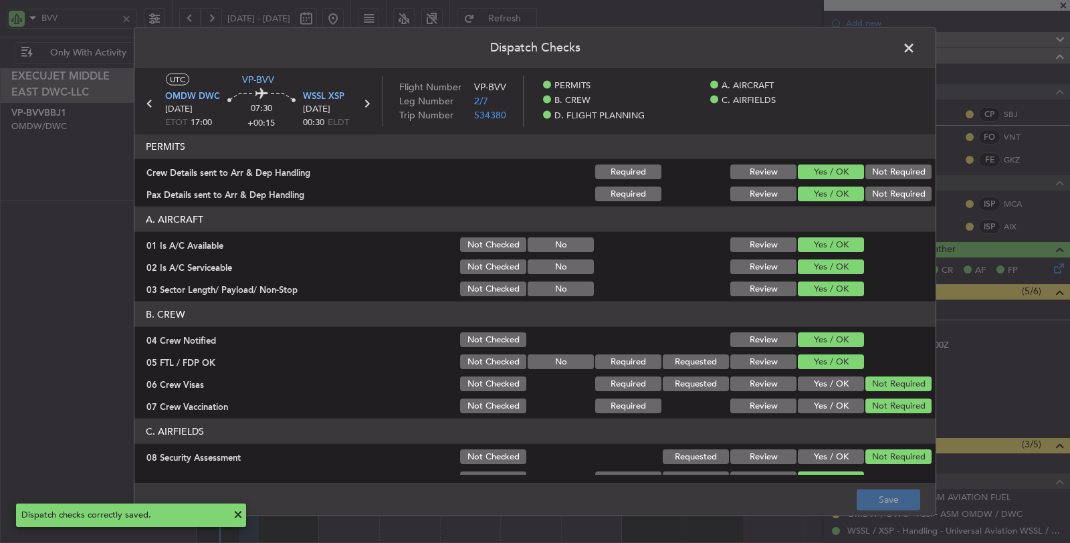
scroll to position [0, 0]
click at [915, 48] on span at bounding box center [915, 51] width 0 height 27
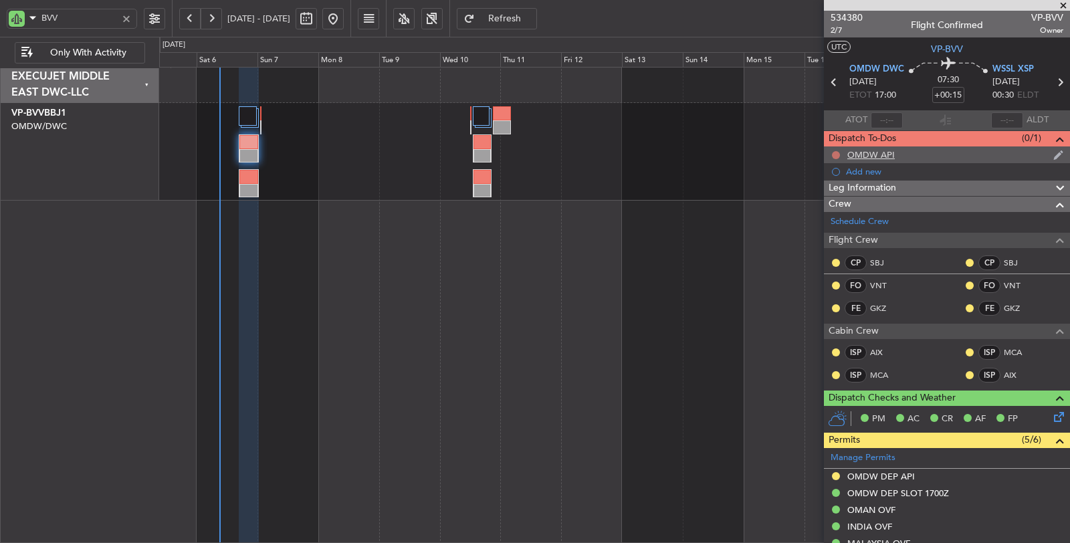
click at [834, 151] on button at bounding box center [836, 155] width 8 height 8
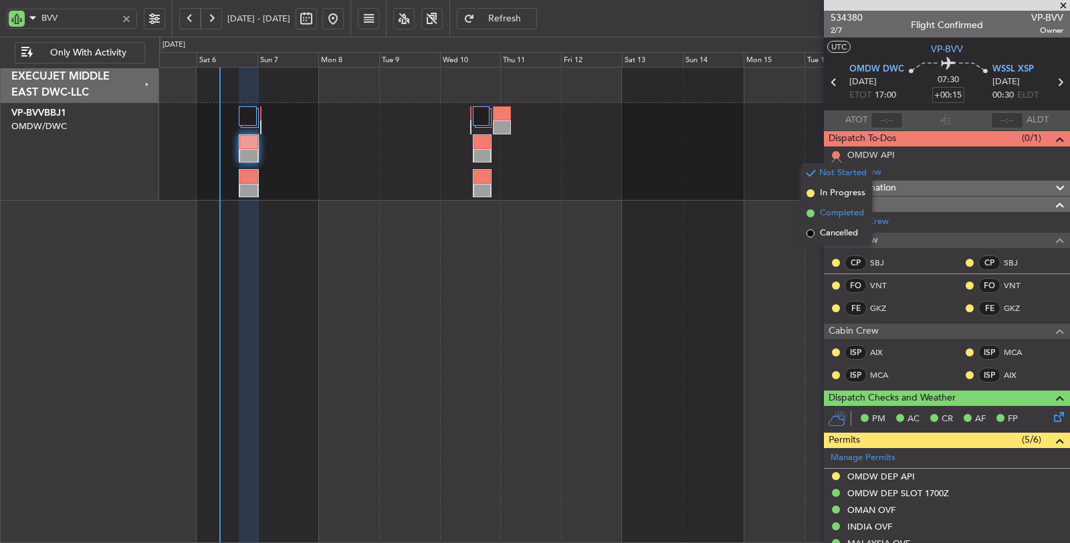
click at [829, 210] on span "Completed" at bounding box center [842, 213] width 44 height 13
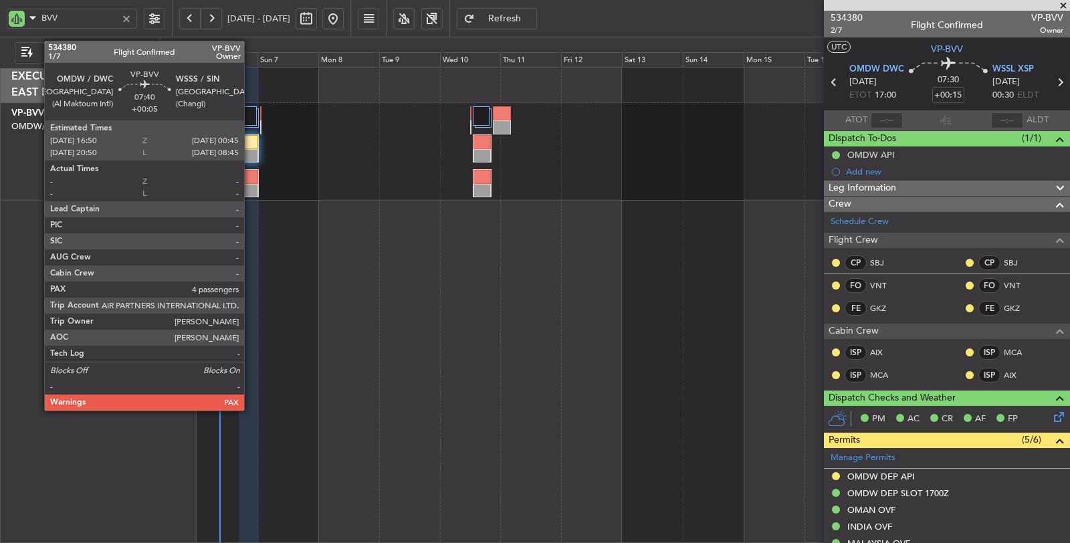
click at [251, 185] on div at bounding box center [248, 191] width 19 height 14
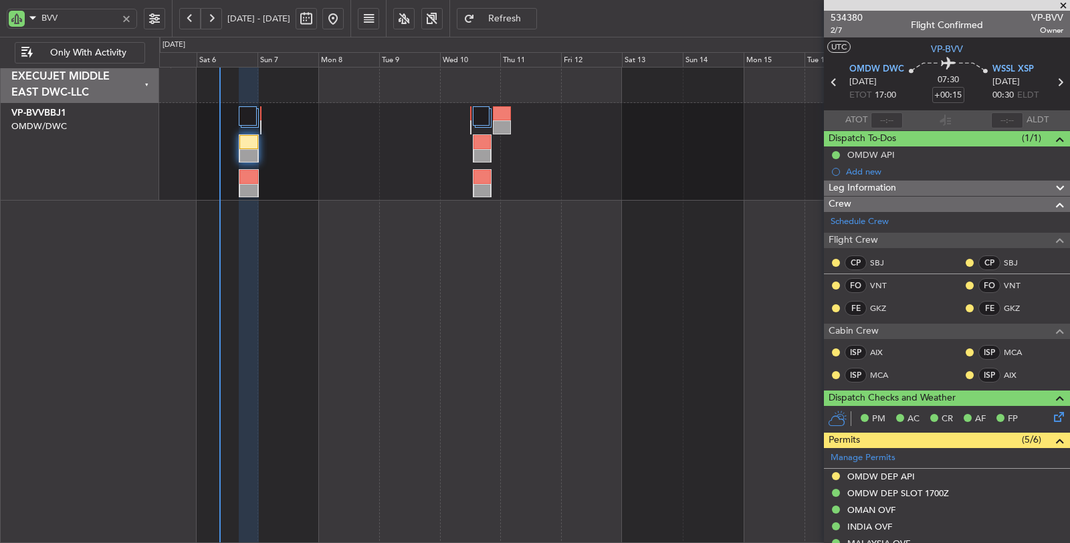
type input "[PERSON_NAME] (SYS)"
type input "7117"
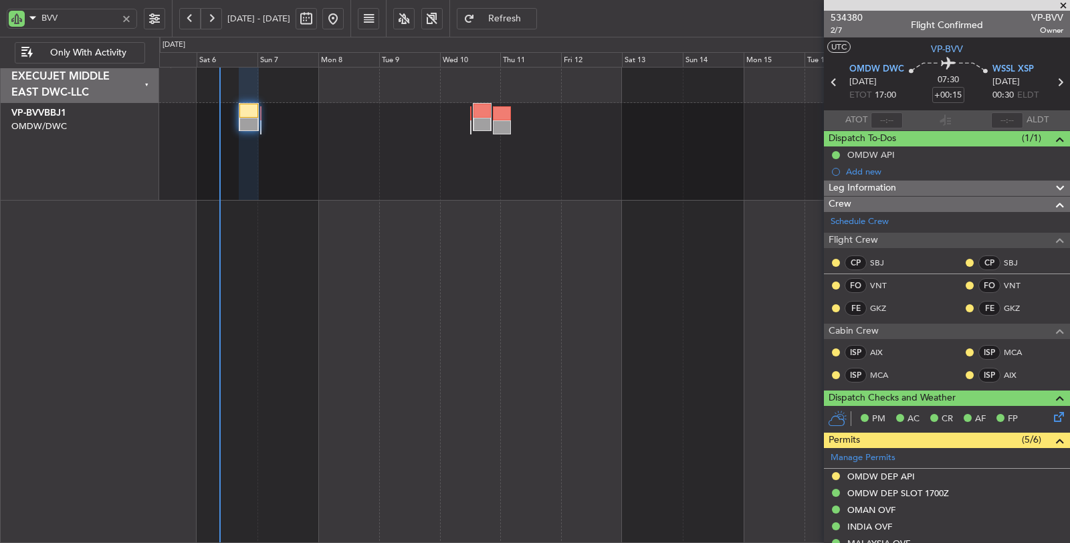
type input "[PERSON_NAME] (SYS)"
type input "7117"
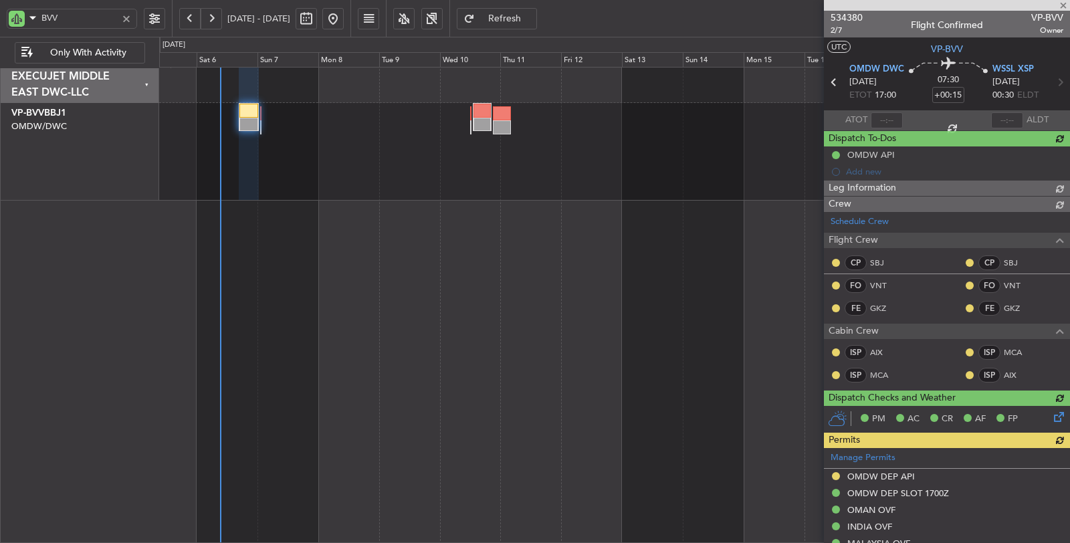
type input "[PERSON_NAME] (SYS)"
type input "7117"
type input "[PERSON_NAME] (SYS)"
type input "7117"
type input "[PERSON_NAME] (SYS)"
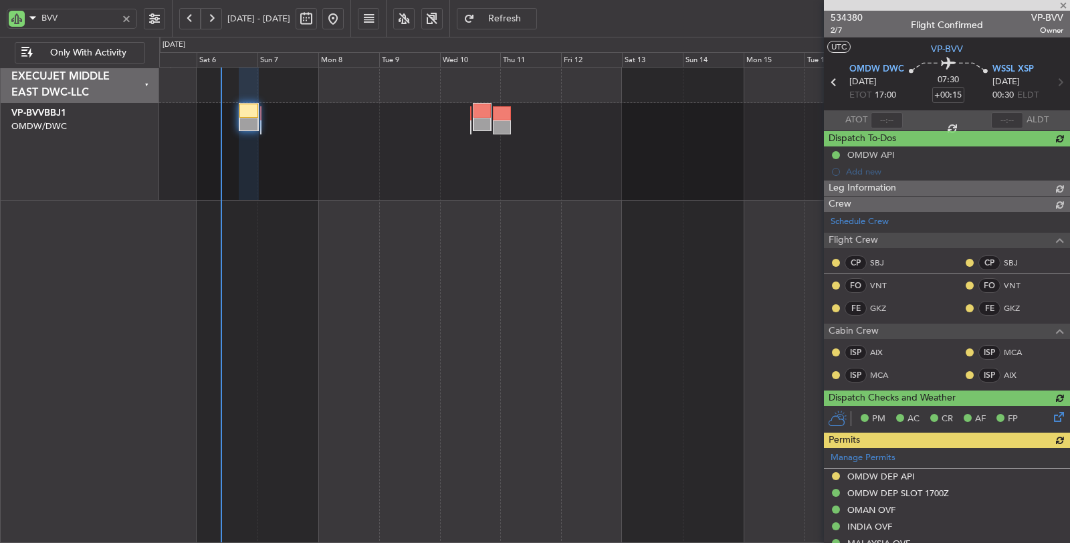
type input "7117"
